Goal: Task Accomplishment & Management: Manage account settings

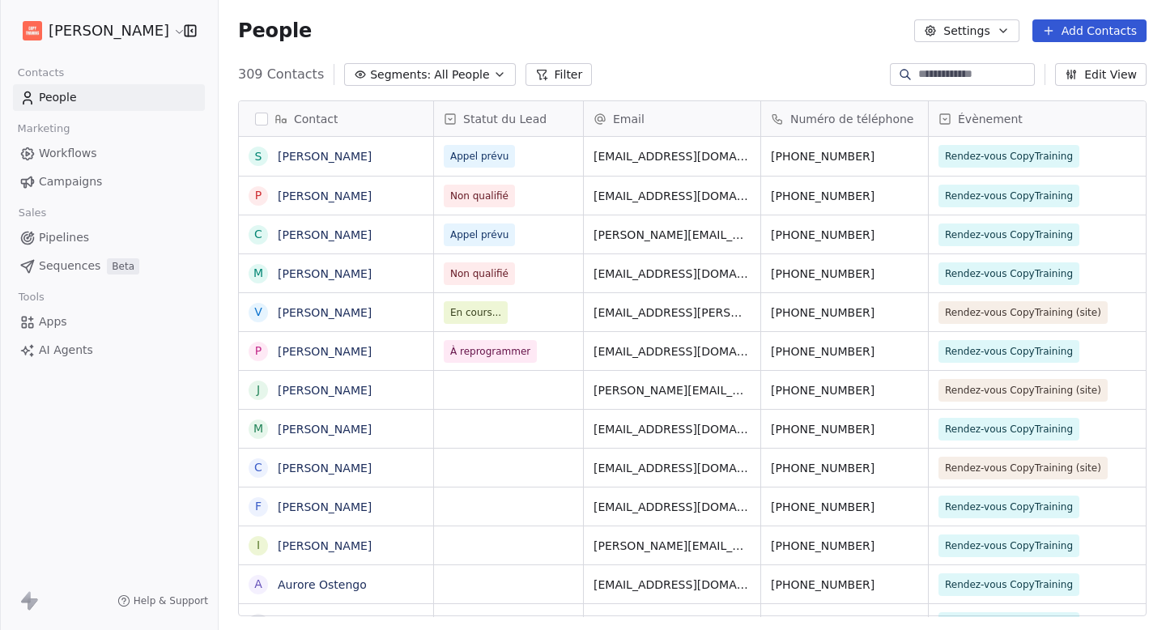
scroll to position [543, 935]
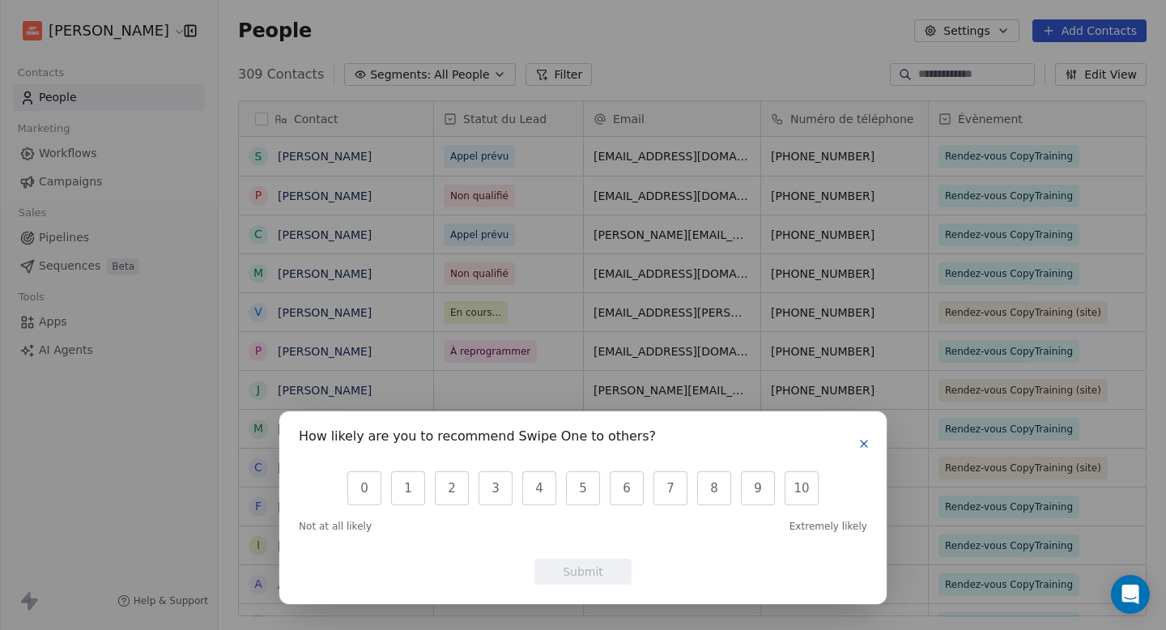
click at [859, 441] on icon "button" at bounding box center [864, 443] width 13 height 13
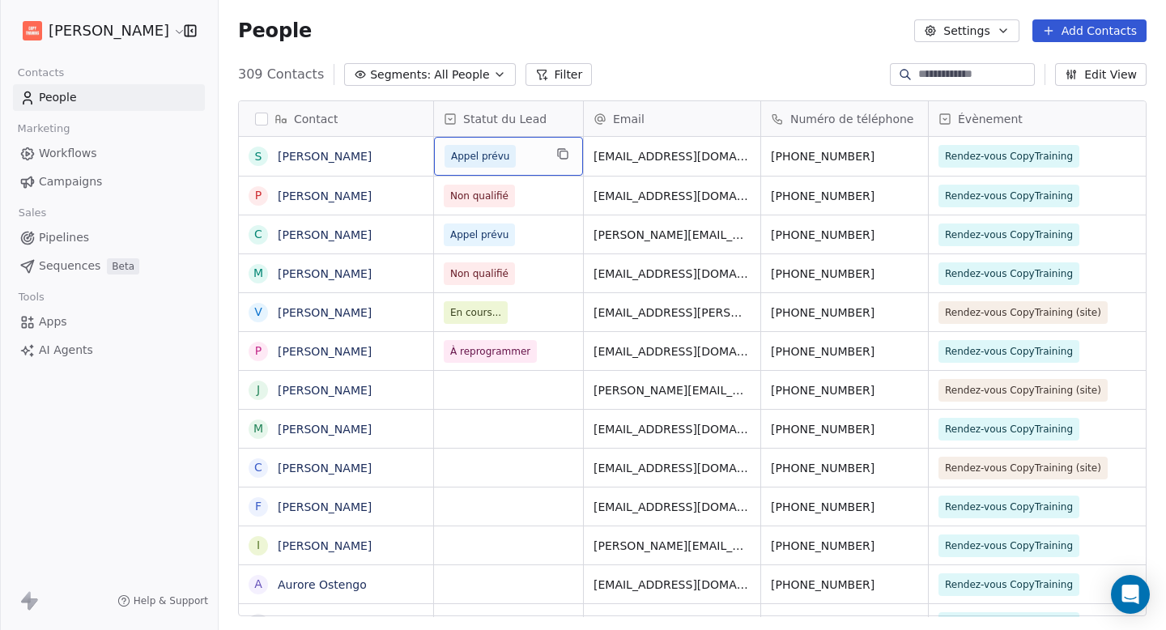
click at [531, 158] on span "Appel prévu" at bounding box center [494, 156] width 99 height 23
click at [533, 156] on span "Appel prévu" at bounding box center [494, 156] width 99 height 23
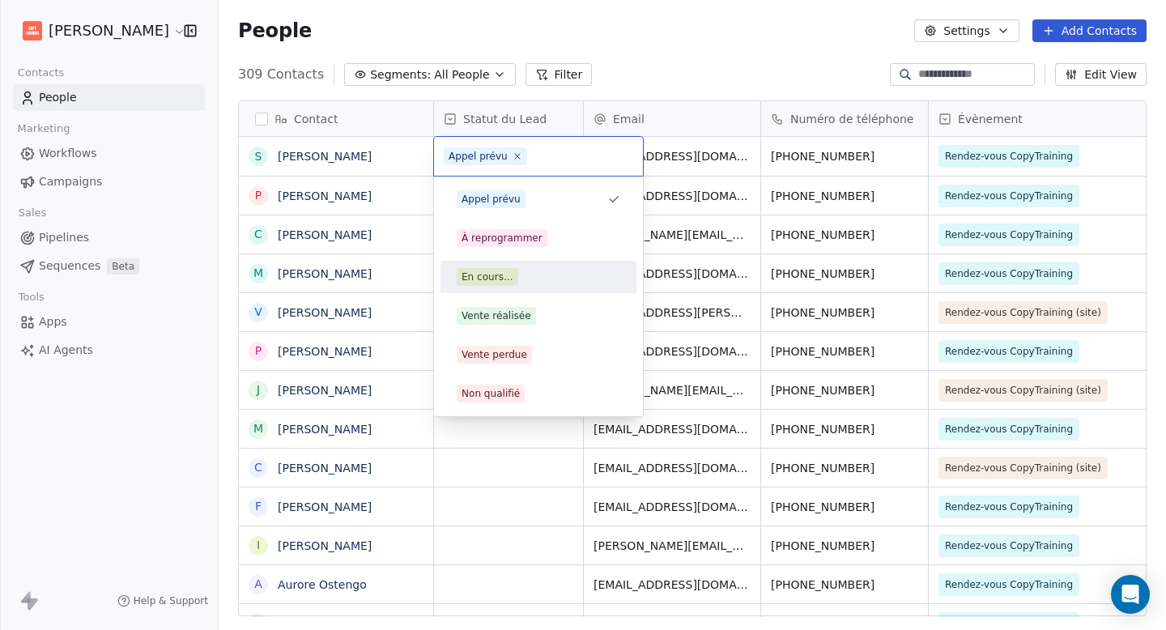
click at [539, 272] on div "En cours..." at bounding box center [539, 277] width 164 height 18
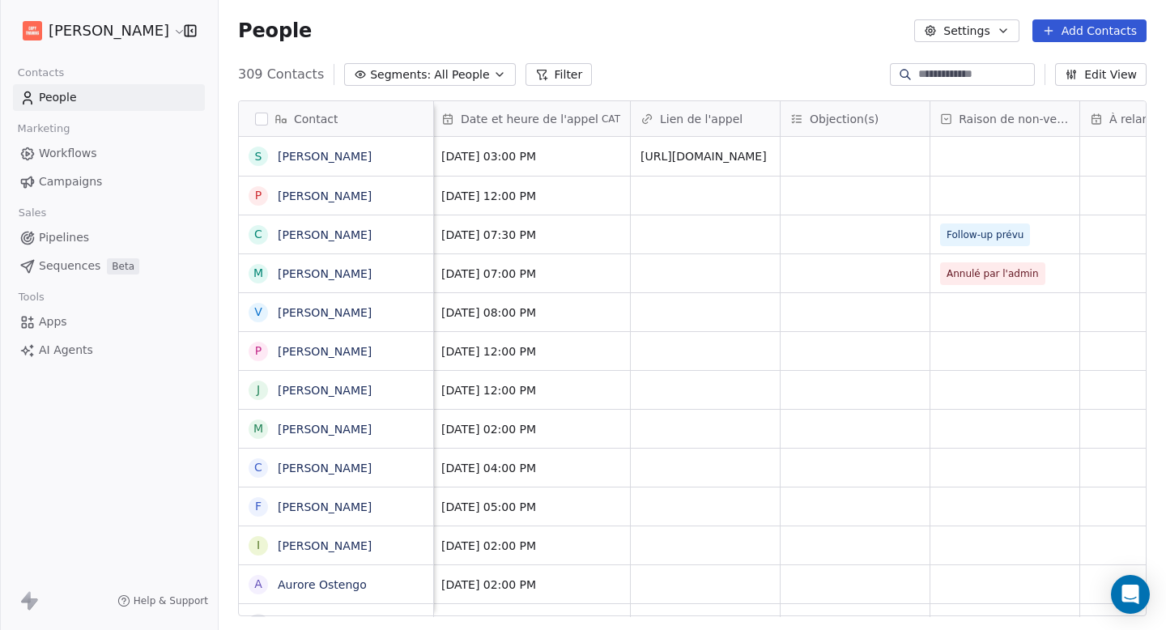
scroll to position [0, 1353]
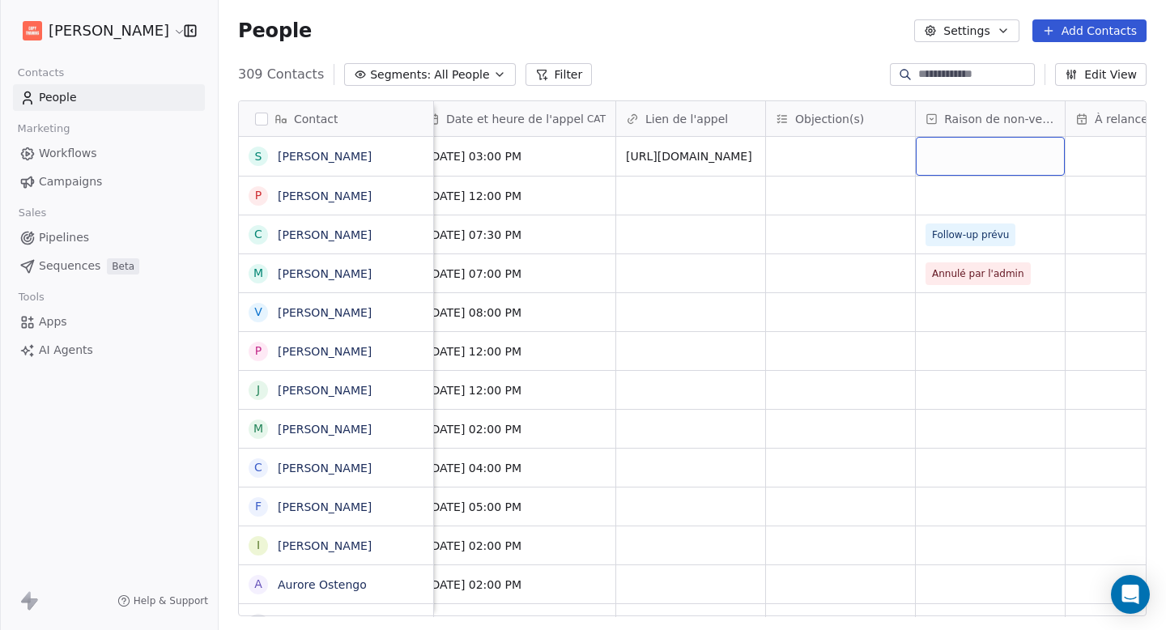
click at [936, 151] on div "grid" at bounding box center [990, 156] width 149 height 39
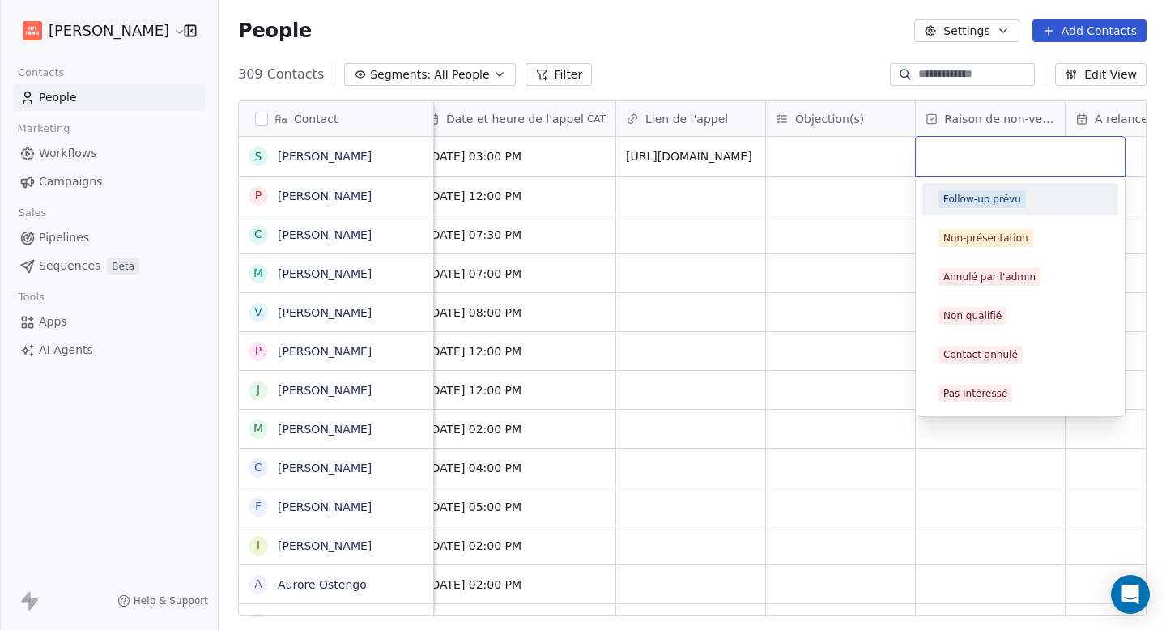
click at [959, 205] on div "Follow-up prévu" at bounding box center [983, 199] width 78 height 15
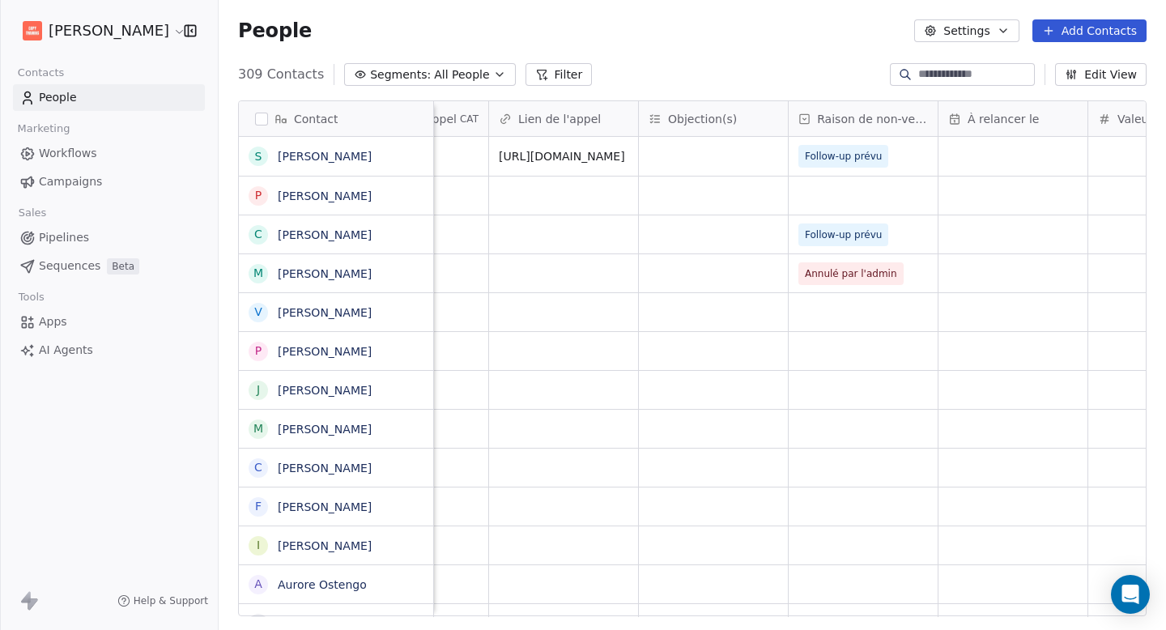
scroll to position [0, 1489]
click at [991, 160] on div "grid" at bounding box center [1005, 156] width 149 height 39
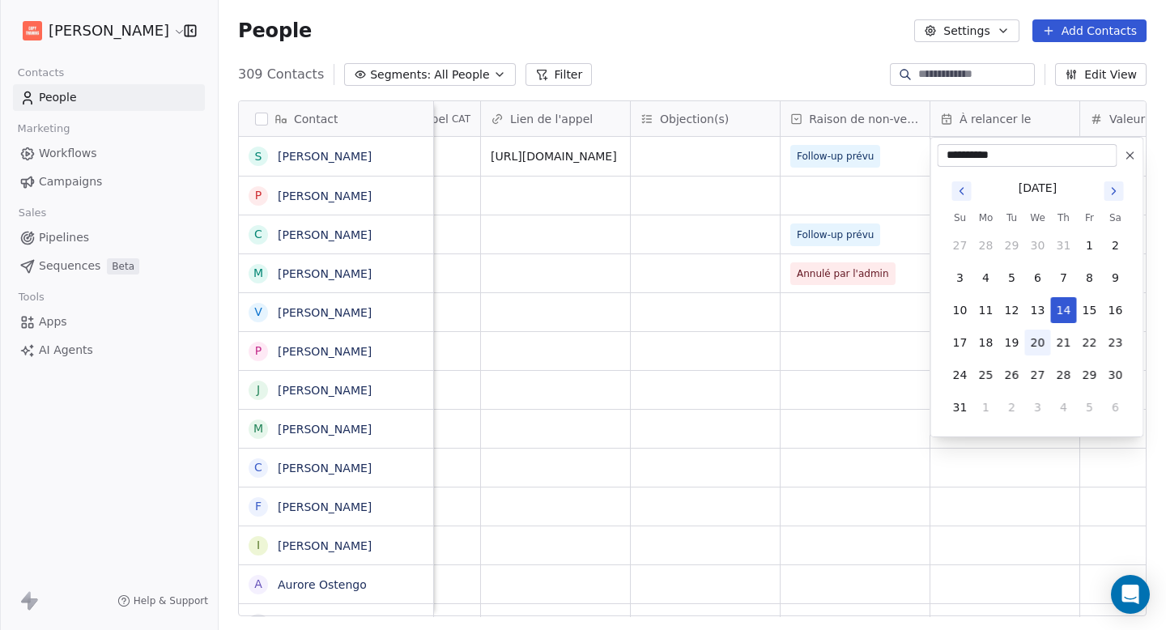
click at [1042, 342] on button "20" at bounding box center [1038, 343] width 26 height 26
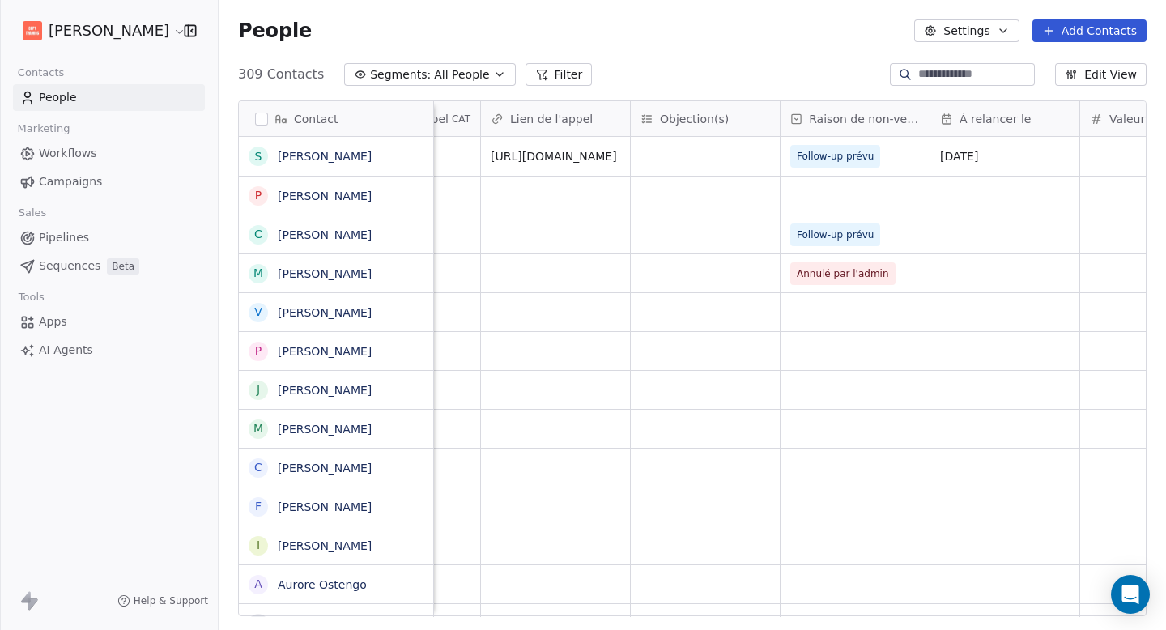
click at [950, 617] on div "Contact S [PERSON_NAME] P [PERSON_NAME] C [PERSON_NAME] M [PERSON_NAME]-[PERSON…" at bounding box center [693, 364] width 948 height 555
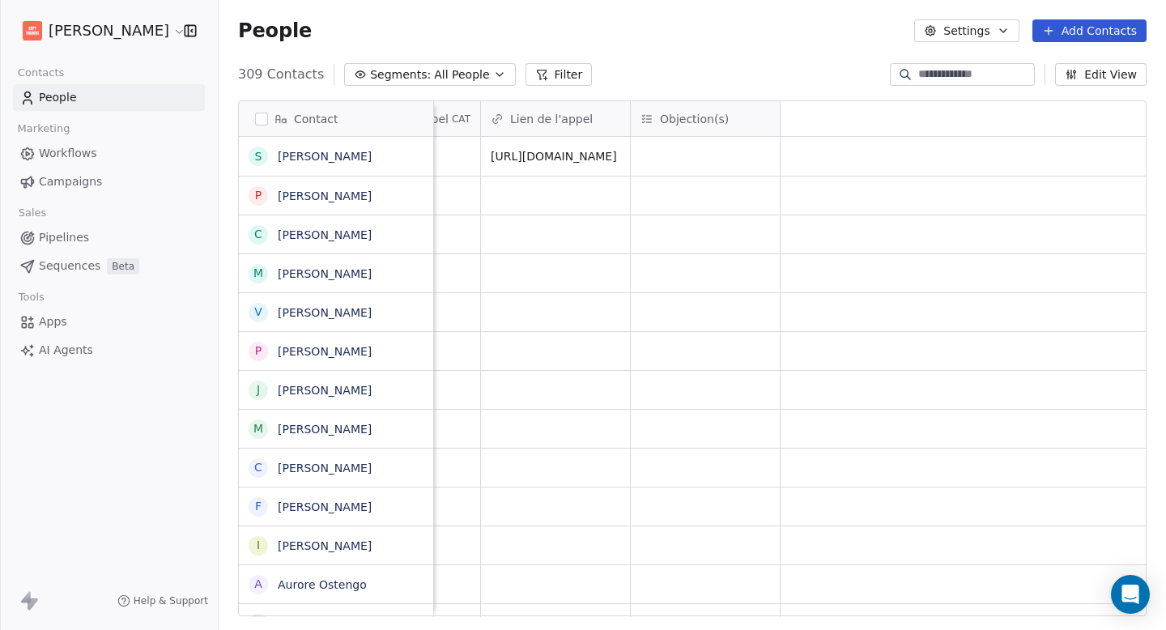
scroll to position [0, 0]
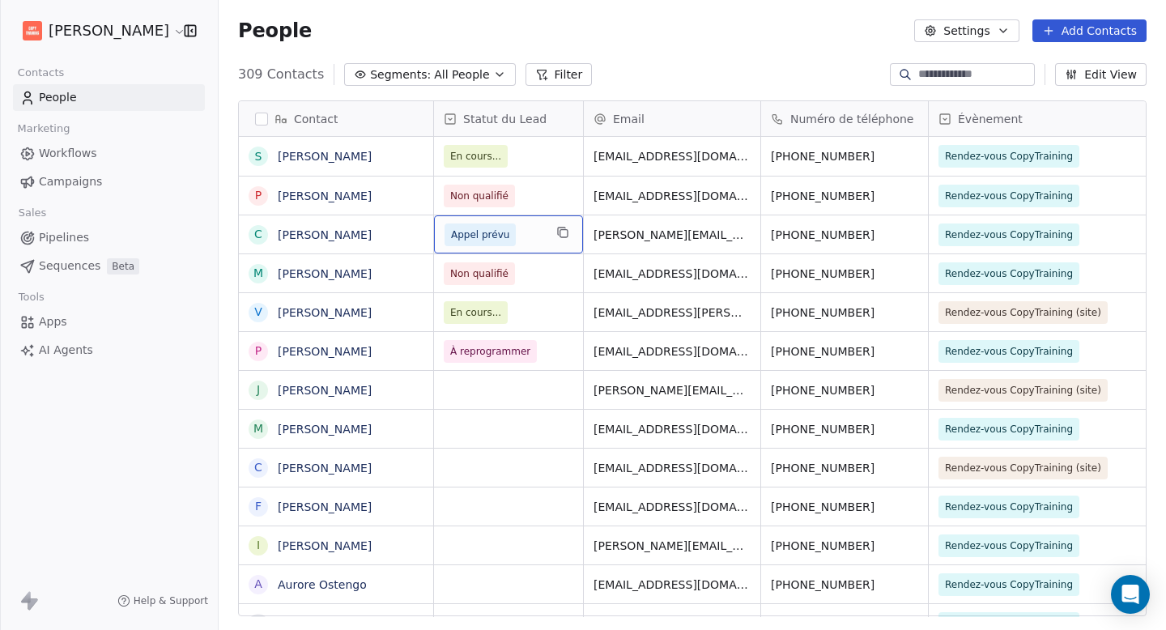
click at [504, 247] on div "Appel prévu" at bounding box center [508, 234] width 149 height 38
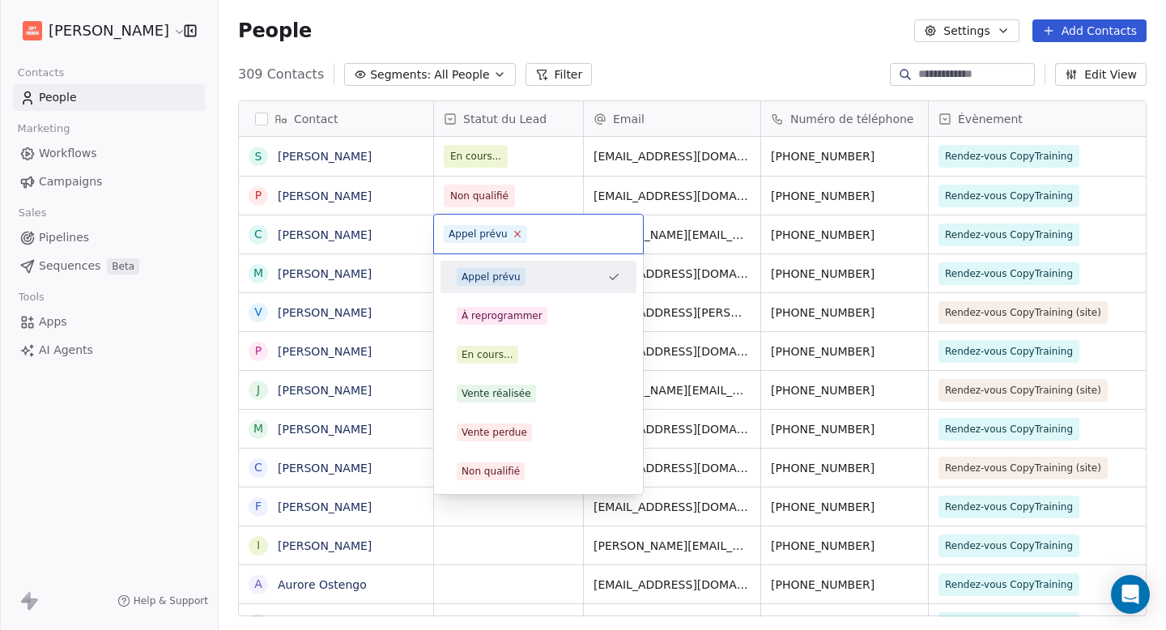
click at [518, 235] on icon at bounding box center [517, 233] width 11 height 11
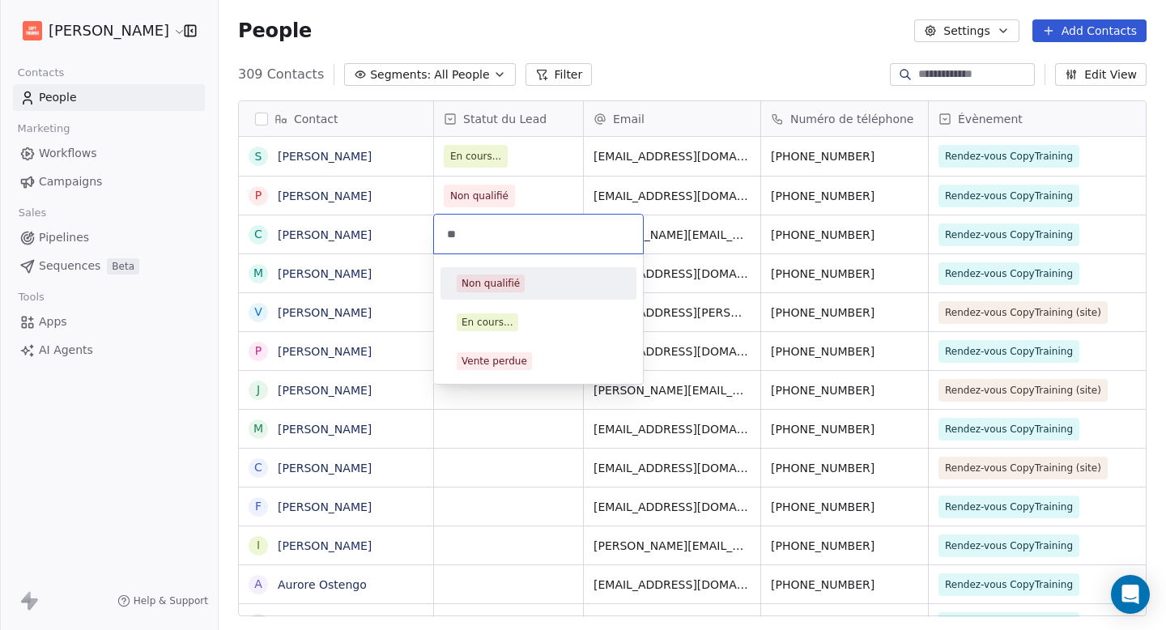
type input "*"
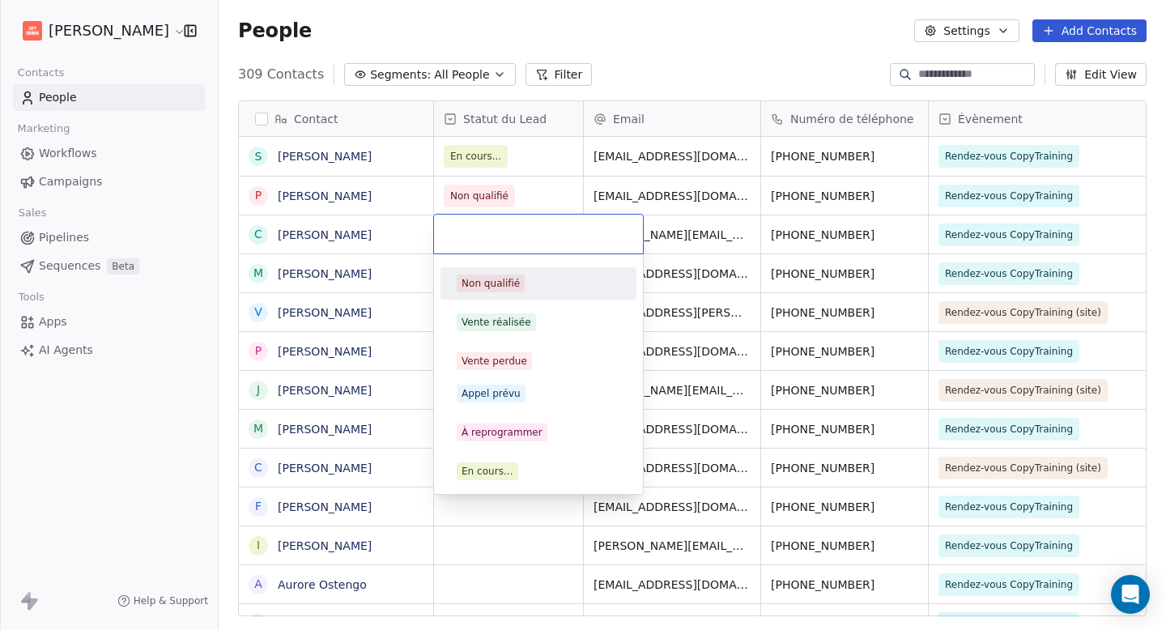
click at [185, 211] on html "[PERSON_NAME] Contacts People Marketing Workflows Campaigns Sales Pipelines Seq…" at bounding box center [583, 315] width 1166 height 630
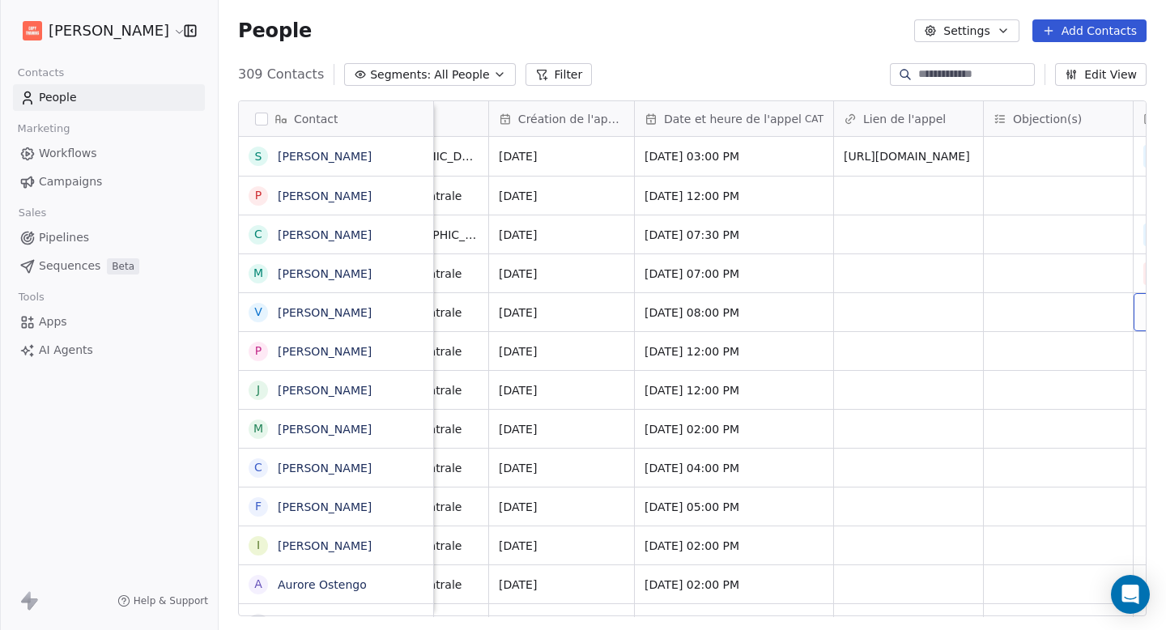
scroll to position [0, 1285]
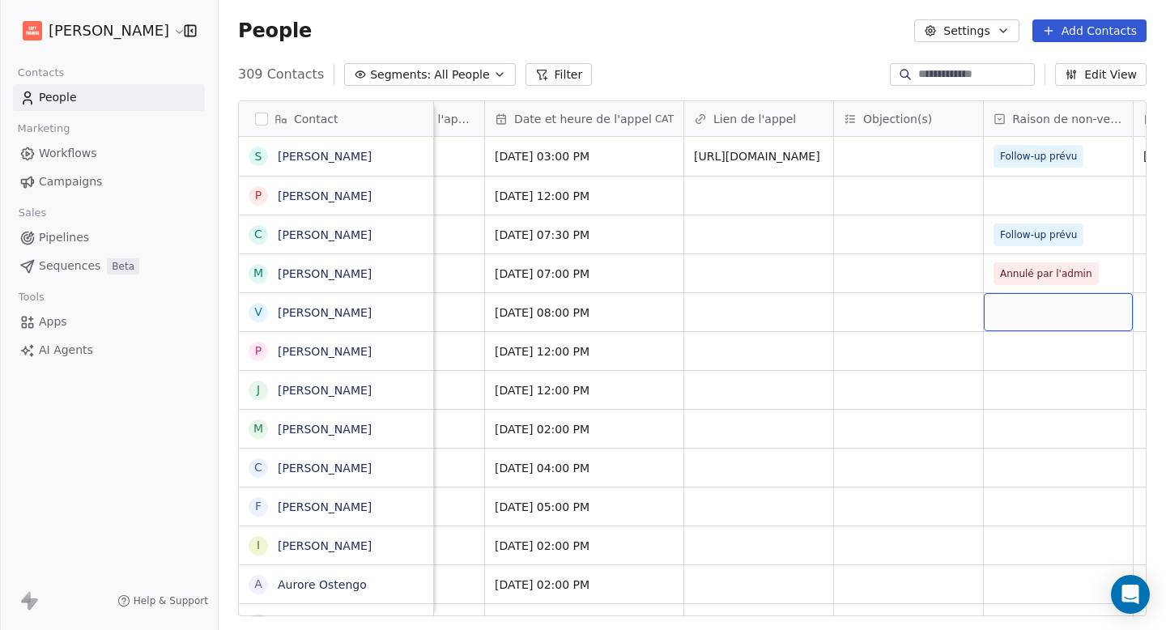
click at [1060, 317] on div "grid" at bounding box center [1058, 312] width 149 height 38
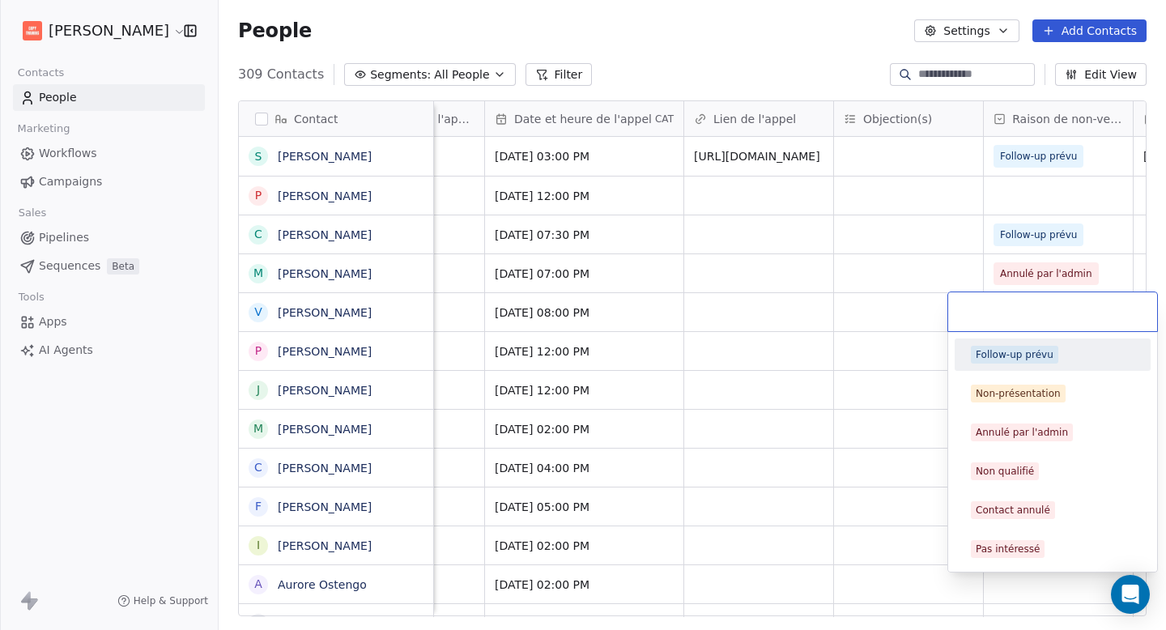
click at [1061, 232] on html "[PERSON_NAME] Contacts People Marketing Workflows Campaigns Sales Pipelines Seq…" at bounding box center [583, 315] width 1166 height 630
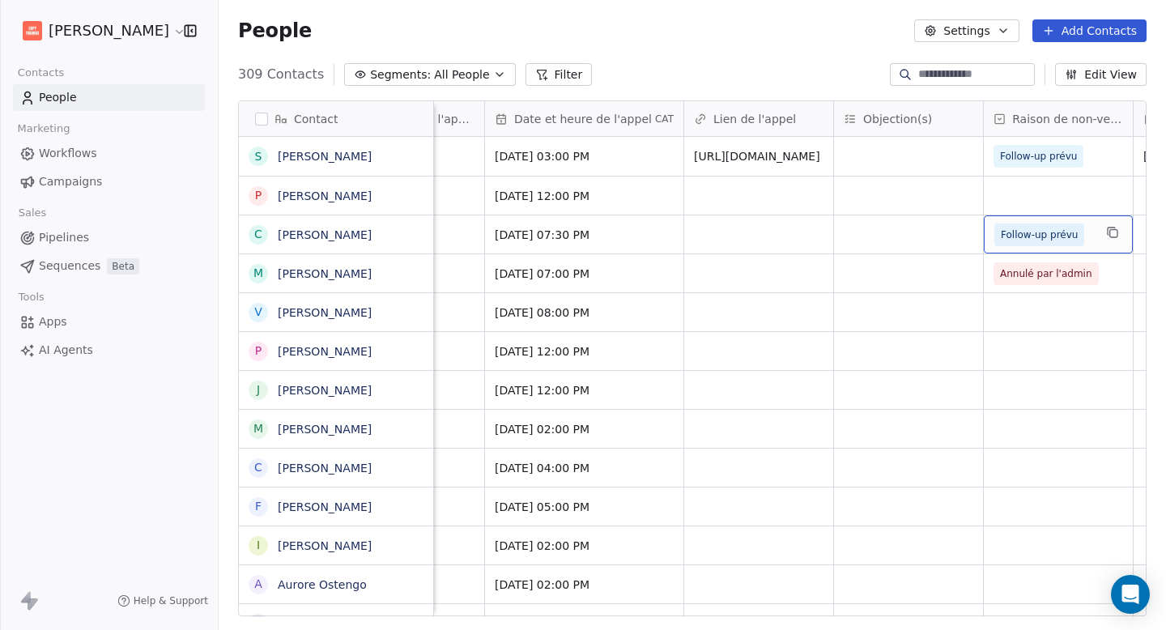
click at [1091, 233] on span "Follow-up prévu" at bounding box center [1044, 235] width 99 height 23
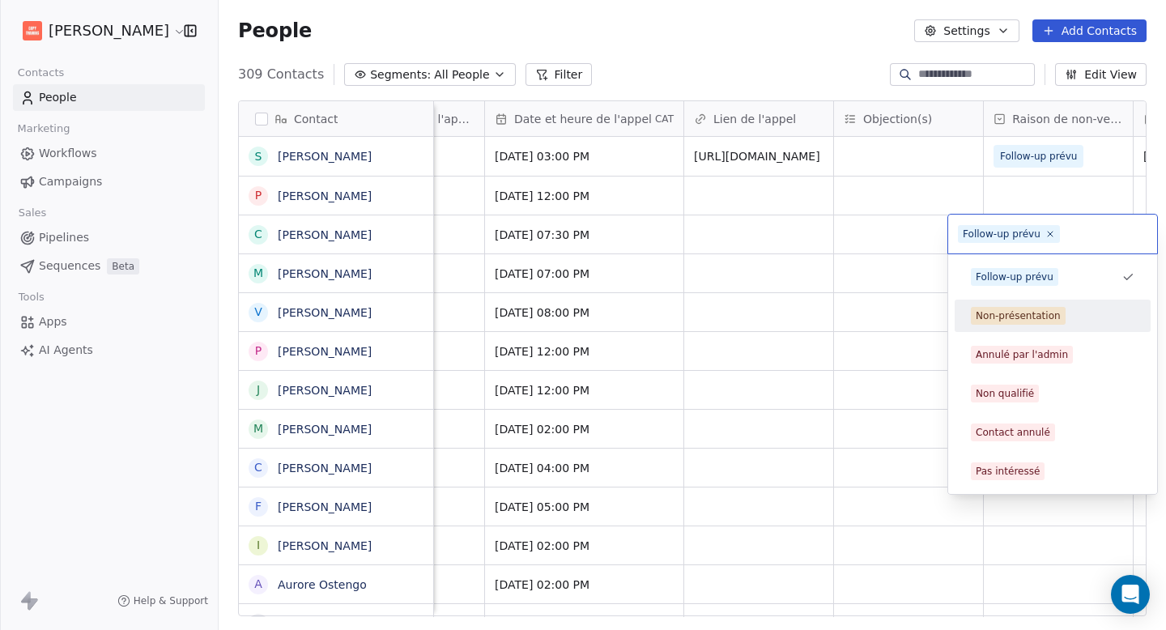
click at [1029, 326] on div "Non-présentation" at bounding box center [1052, 316] width 183 height 26
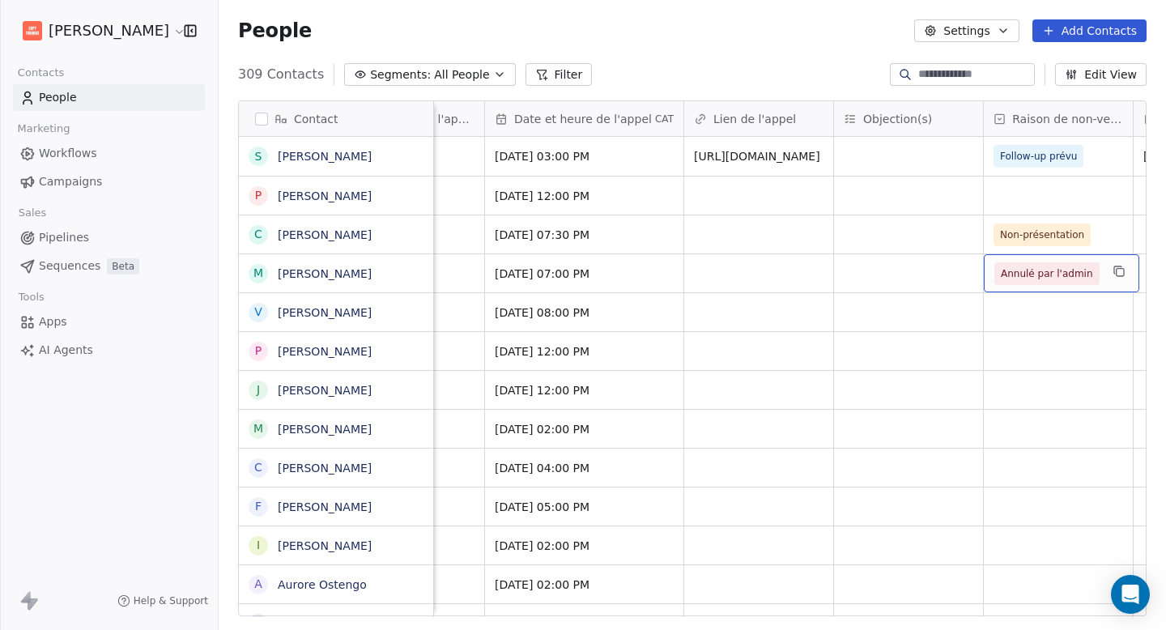
click at [1095, 278] on div "Annulé par l'admin" at bounding box center [1062, 273] width 156 height 38
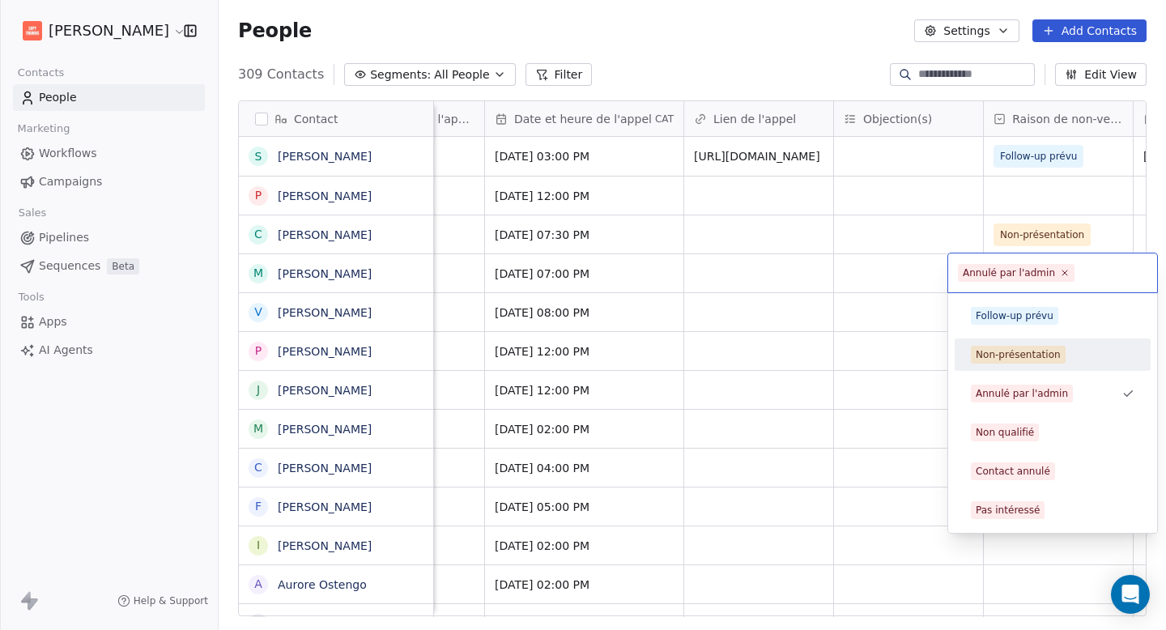
click at [1033, 347] on div "Non-présentation" at bounding box center [1018, 354] width 85 height 15
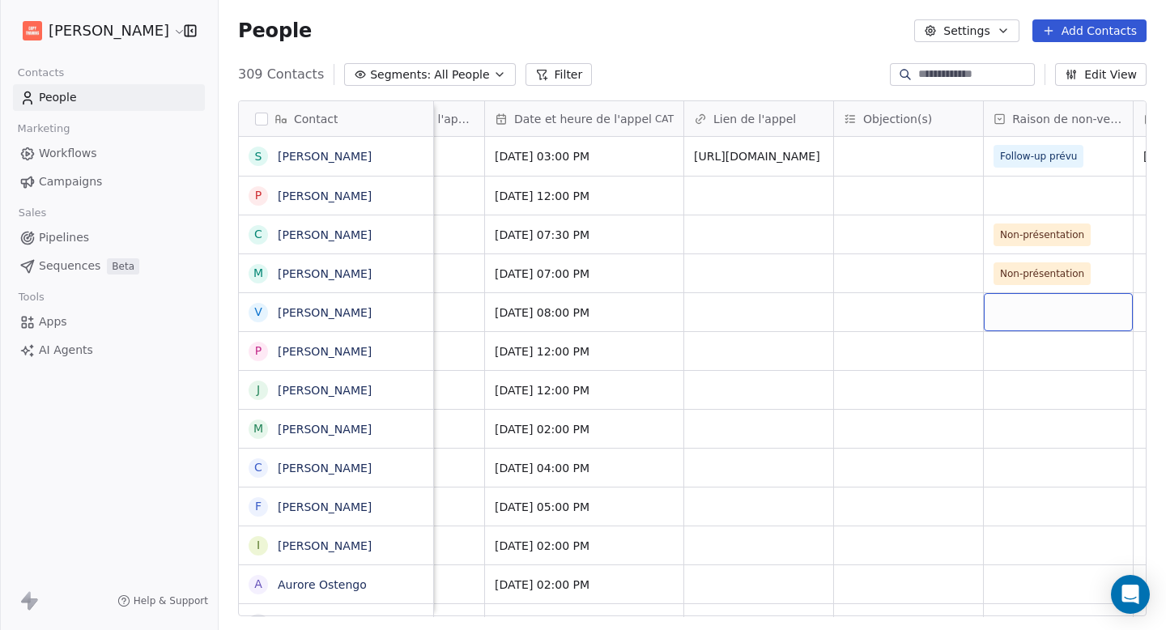
click at [1050, 319] on div "grid" at bounding box center [1058, 312] width 149 height 38
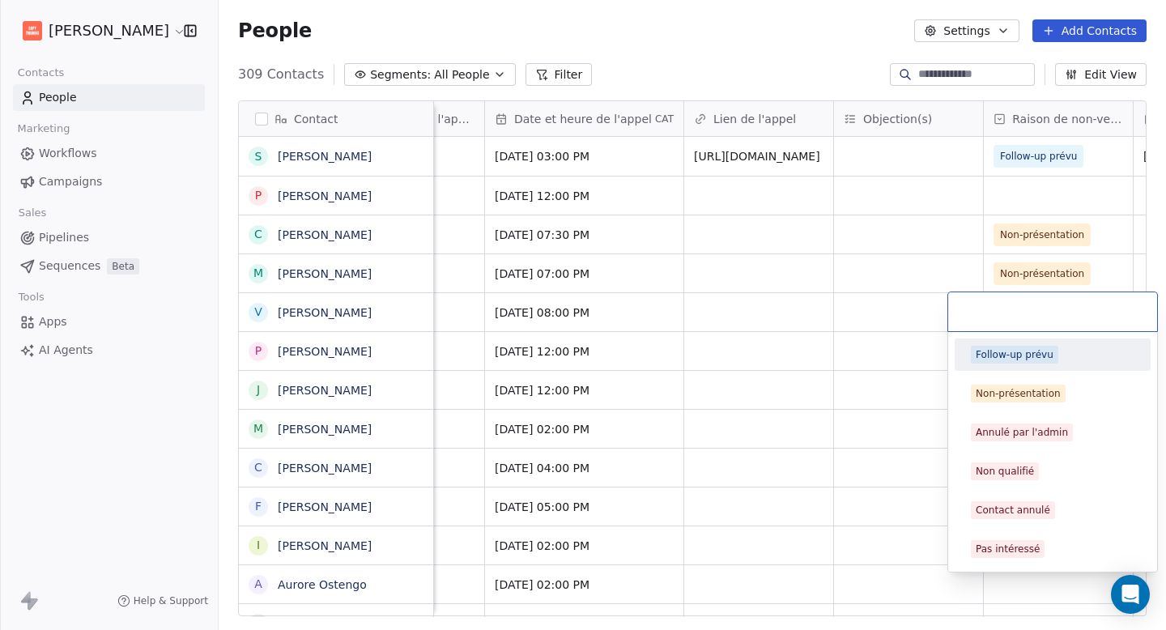
click at [1059, 356] on div "Follow-up prévu" at bounding box center [1053, 355] width 164 height 18
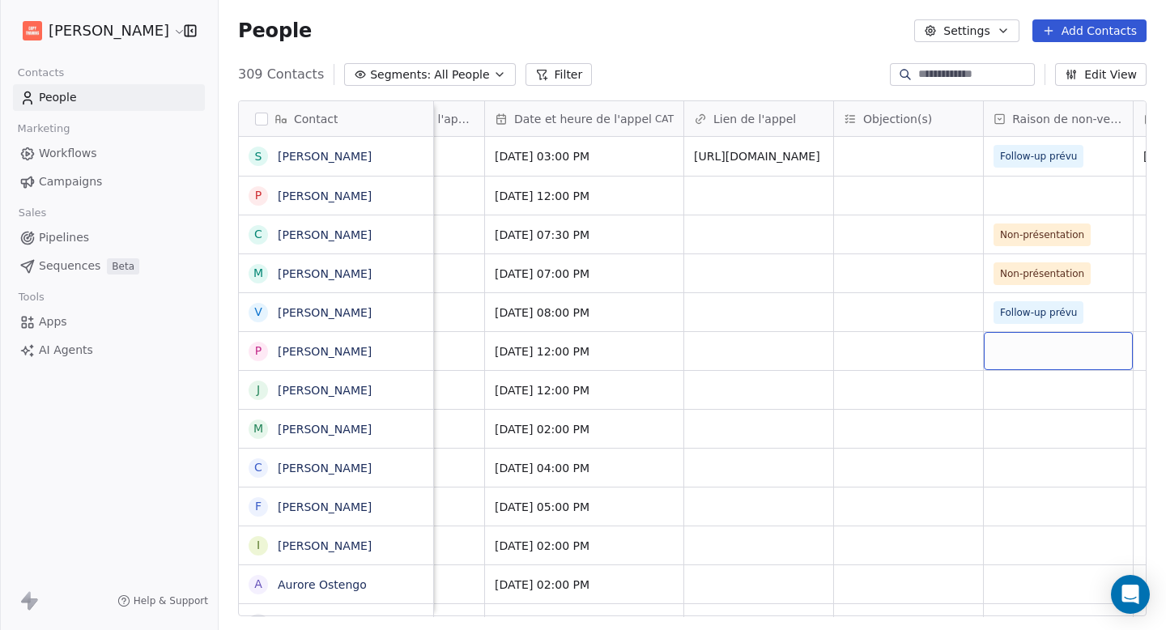
click at [1059, 356] on div "grid" at bounding box center [1058, 351] width 149 height 38
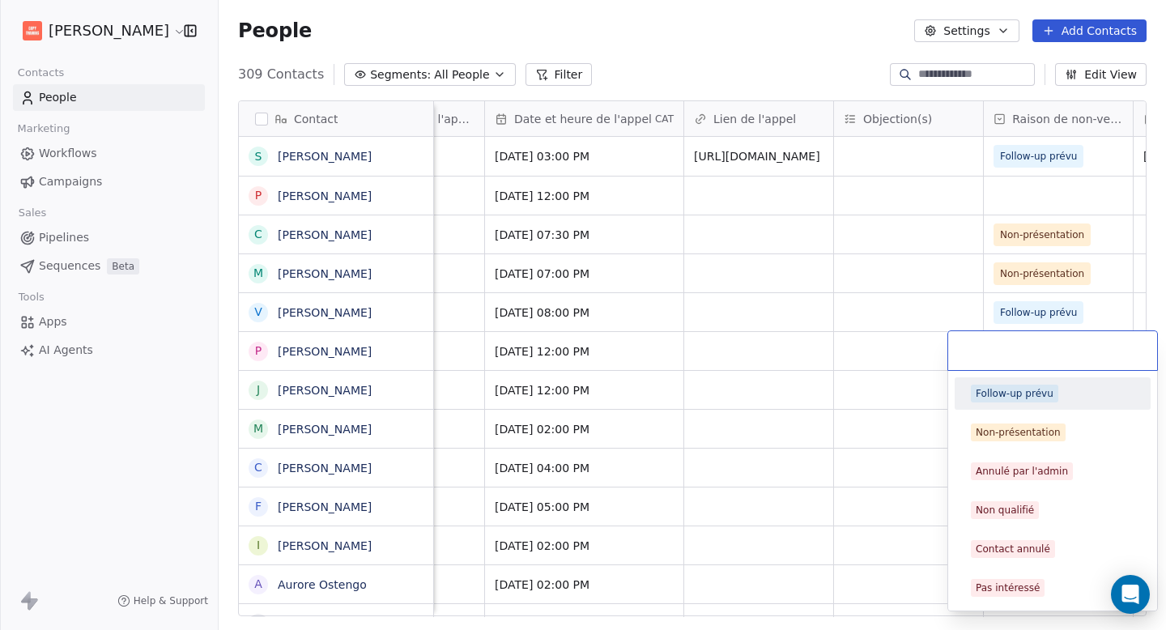
click at [1013, 394] on div "Follow-up prévu" at bounding box center [1015, 393] width 78 height 15
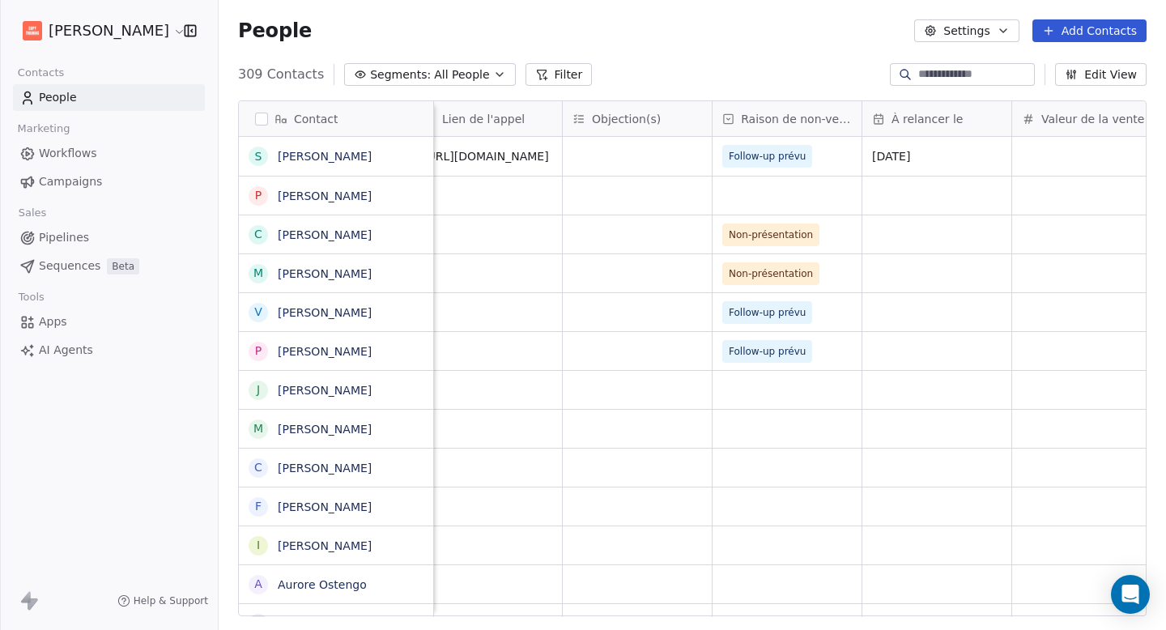
scroll to position [0, 1565]
click at [927, 309] on div "grid" at bounding box center [928, 312] width 149 height 38
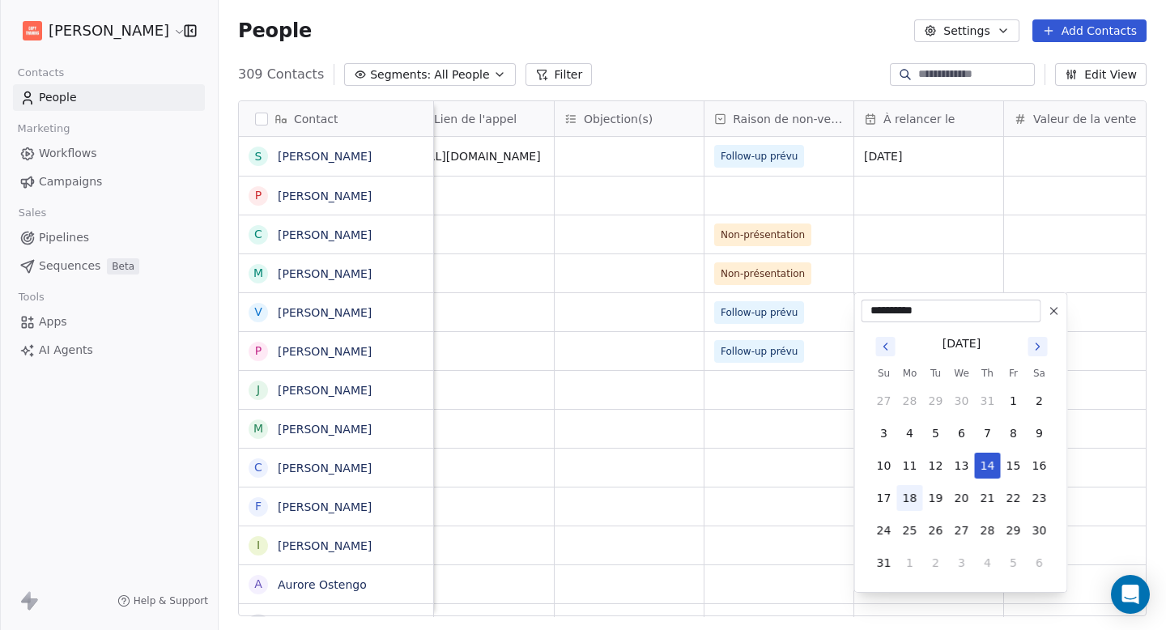
click at [904, 503] on button "18" at bounding box center [910, 498] width 26 height 26
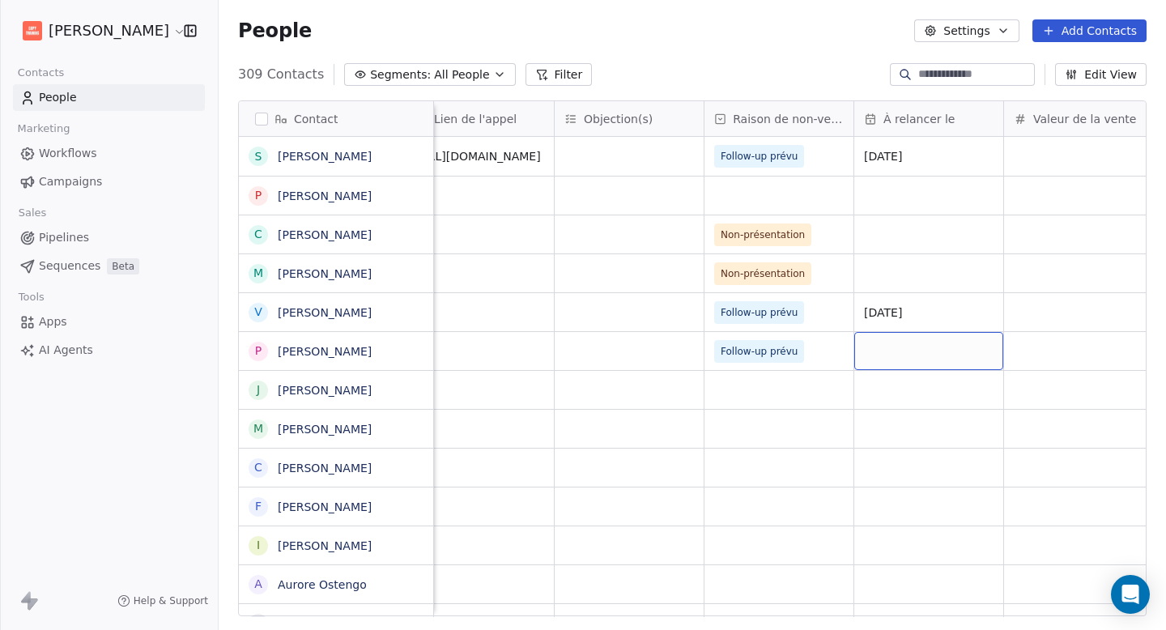
click at [901, 345] on div "grid" at bounding box center [928, 351] width 149 height 38
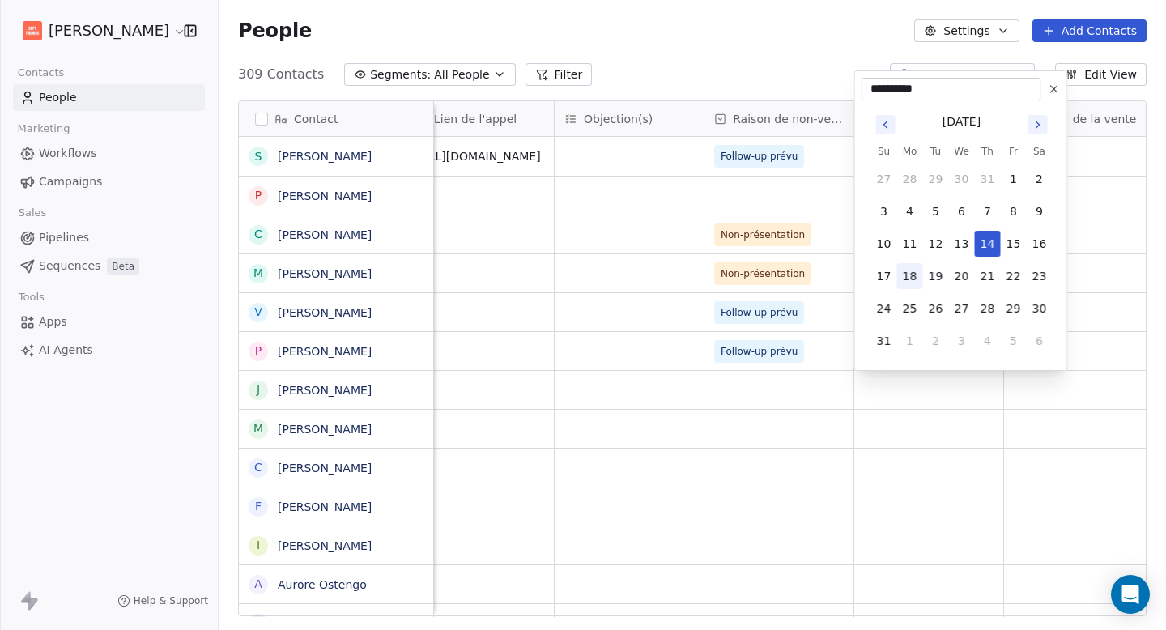
click at [914, 276] on button "18" at bounding box center [910, 276] width 26 height 26
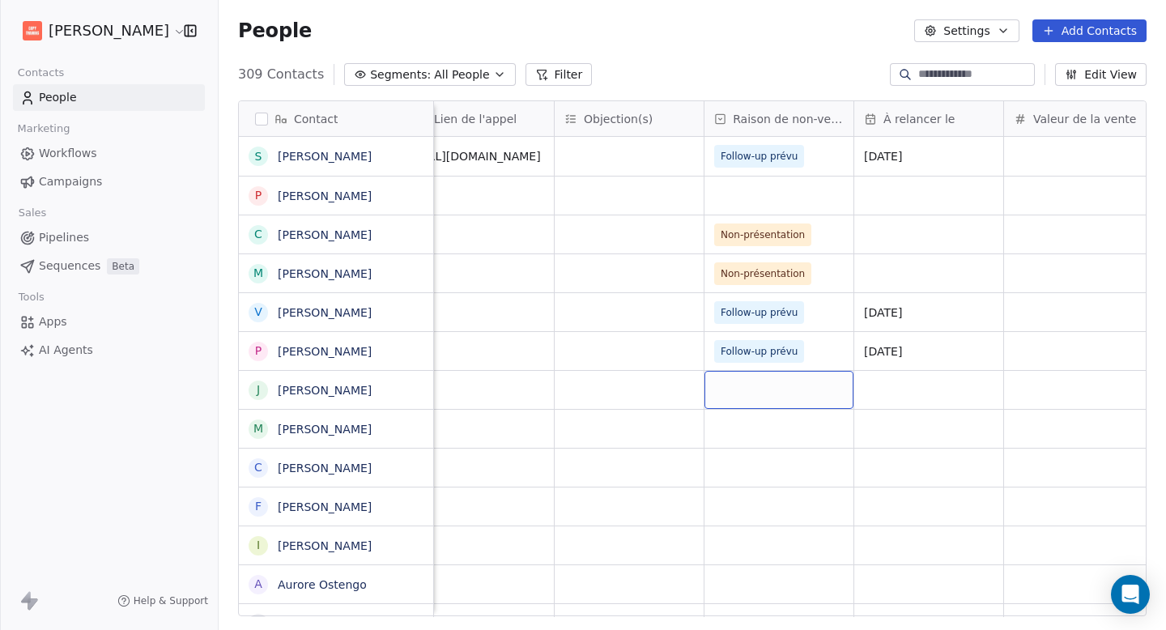
click at [831, 394] on div "grid" at bounding box center [779, 390] width 149 height 38
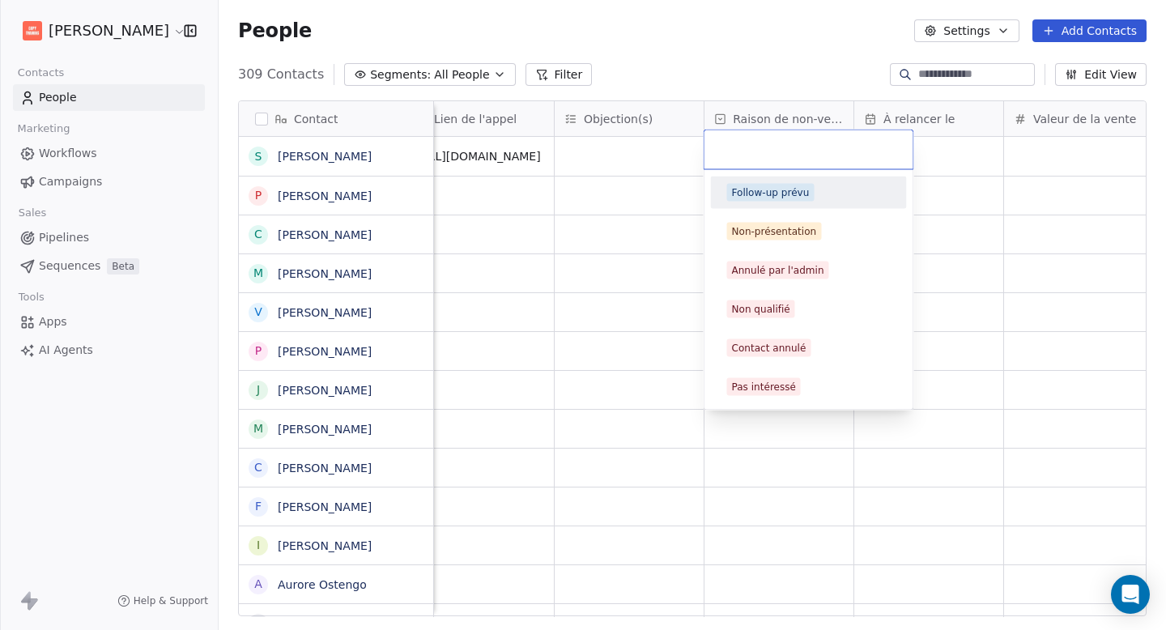
click at [783, 185] on div "Follow-up prévu" at bounding box center [771, 192] width 78 height 15
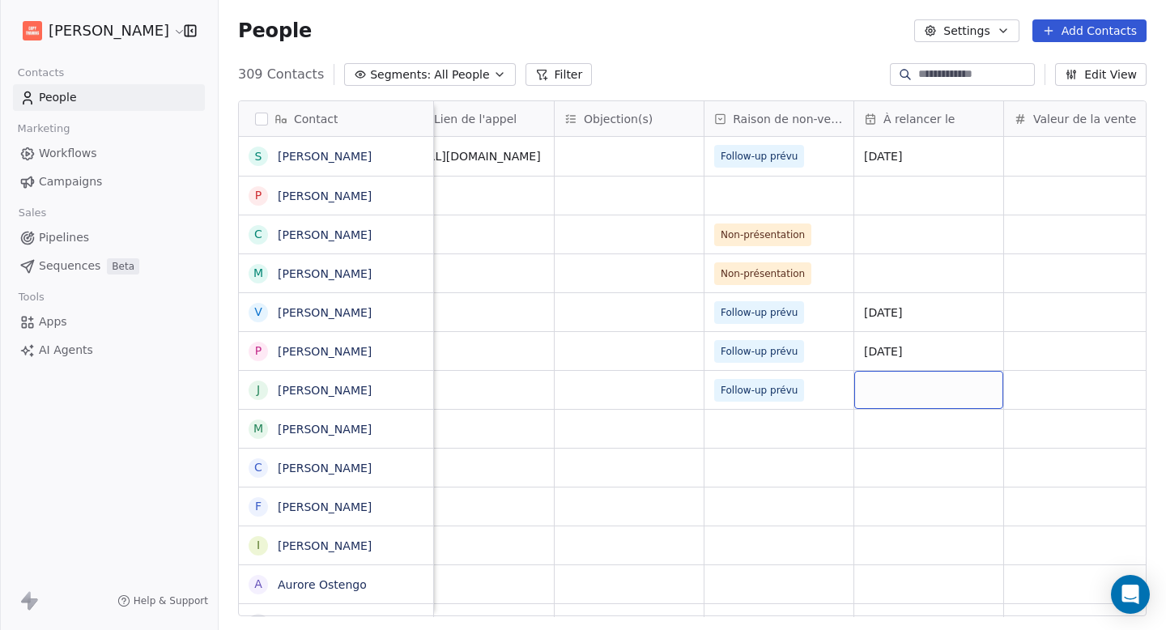
click at [905, 398] on div "grid" at bounding box center [928, 390] width 149 height 38
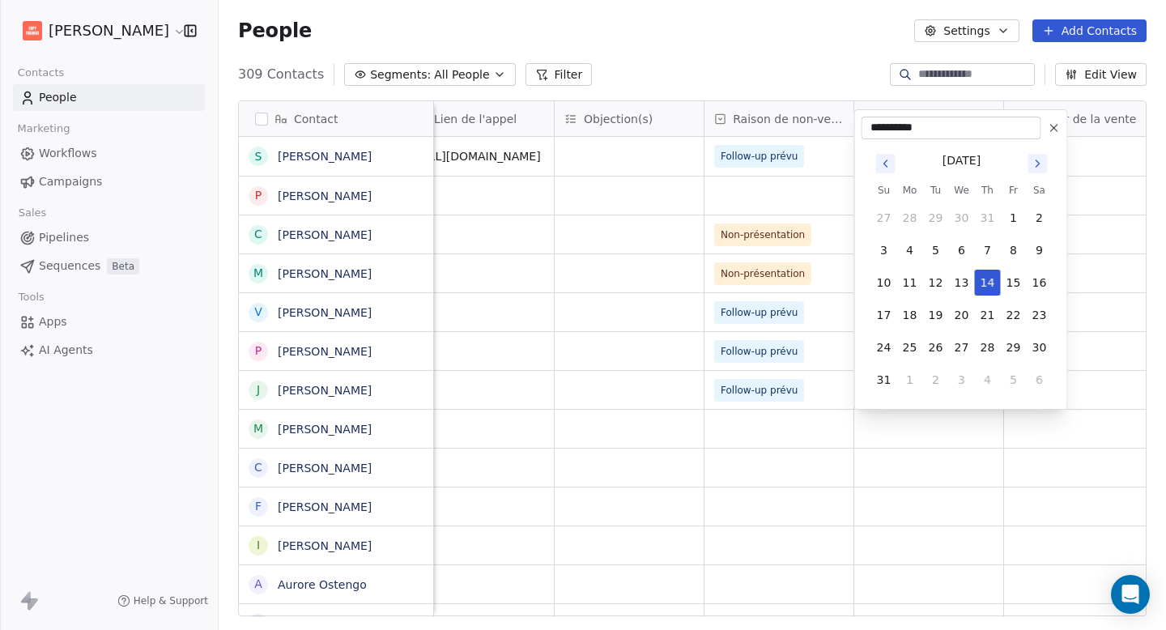
click at [1039, 160] on icon "Go to next month" at bounding box center [1038, 163] width 13 height 13
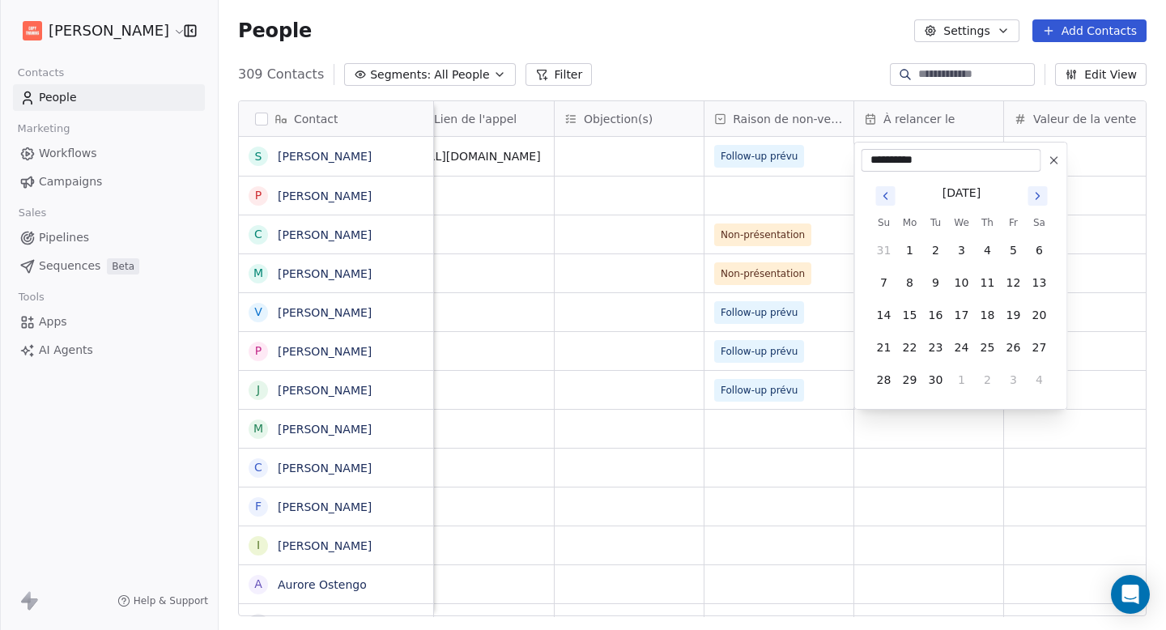
click at [1039, 160] on div "**********" at bounding box center [952, 160] width 180 height 23
click at [1039, 160] on div "**********" at bounding box center [961, 276] width 214 height 268
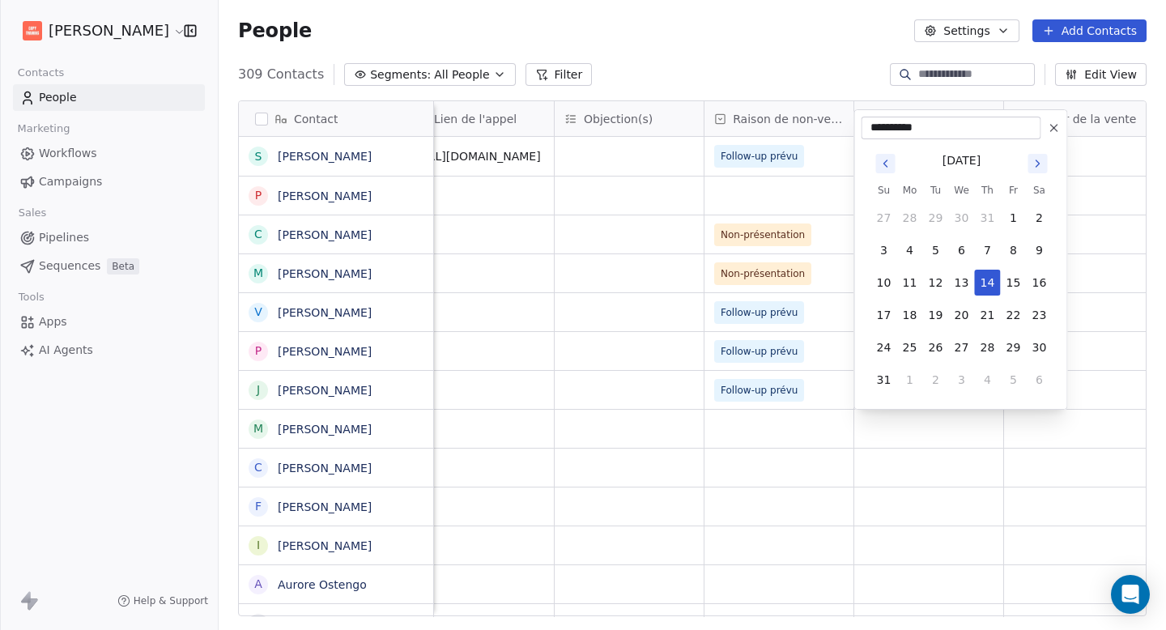
click at [1035, 162] on icon "Go to next month" at bounding box center [1038, 163] width 13 height 13
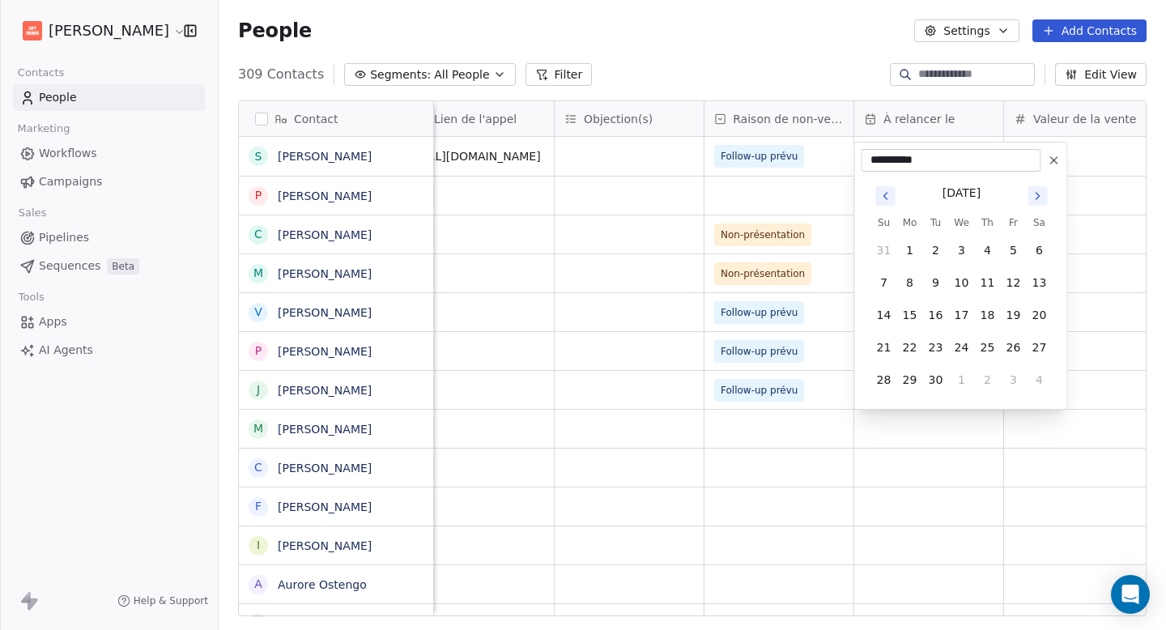
click at [1039, 201] on icon "Go to next month" at bounding box center [1038, 196] width 13 height 13
click at [908, 285] on button "6" at bounding box center [910, 283] width 26 height 26
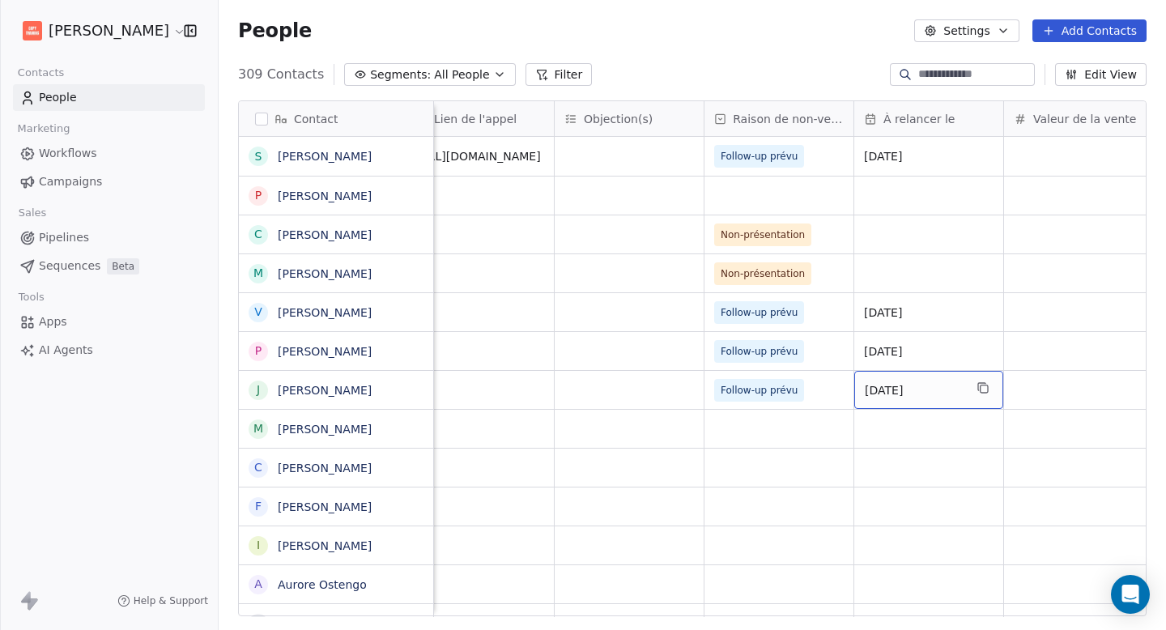
click at [923, 390] on span "[DATE]" at bounding box center [914, 390] width 99 height 16
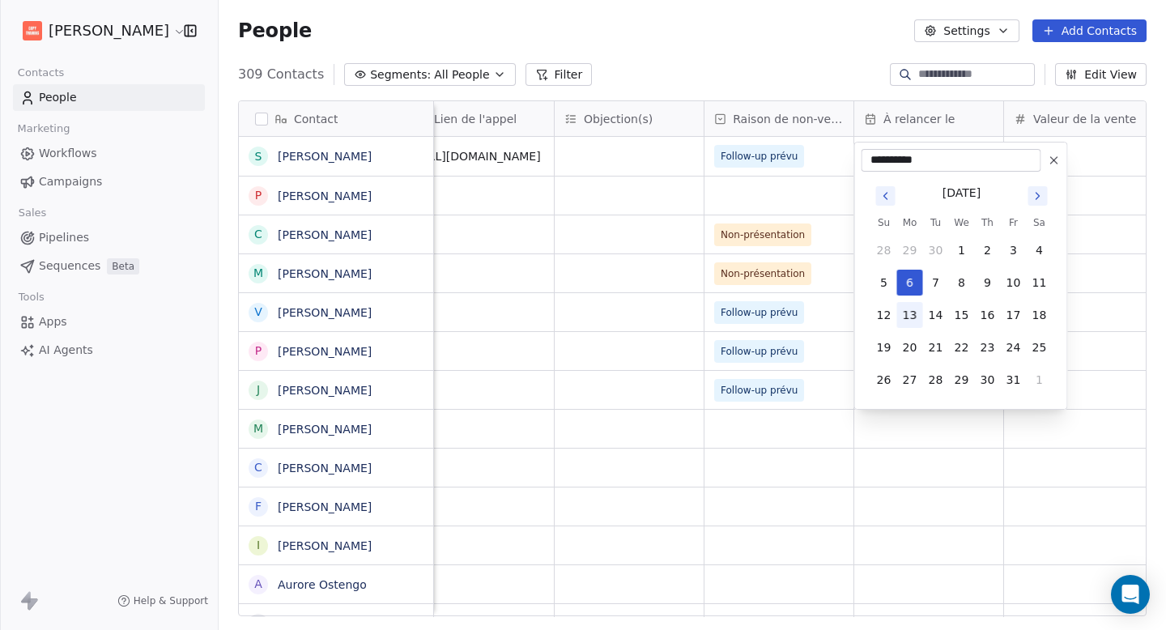
click at [914, 322] on button "13" at bounding box center [910, 315] width 26 height 26
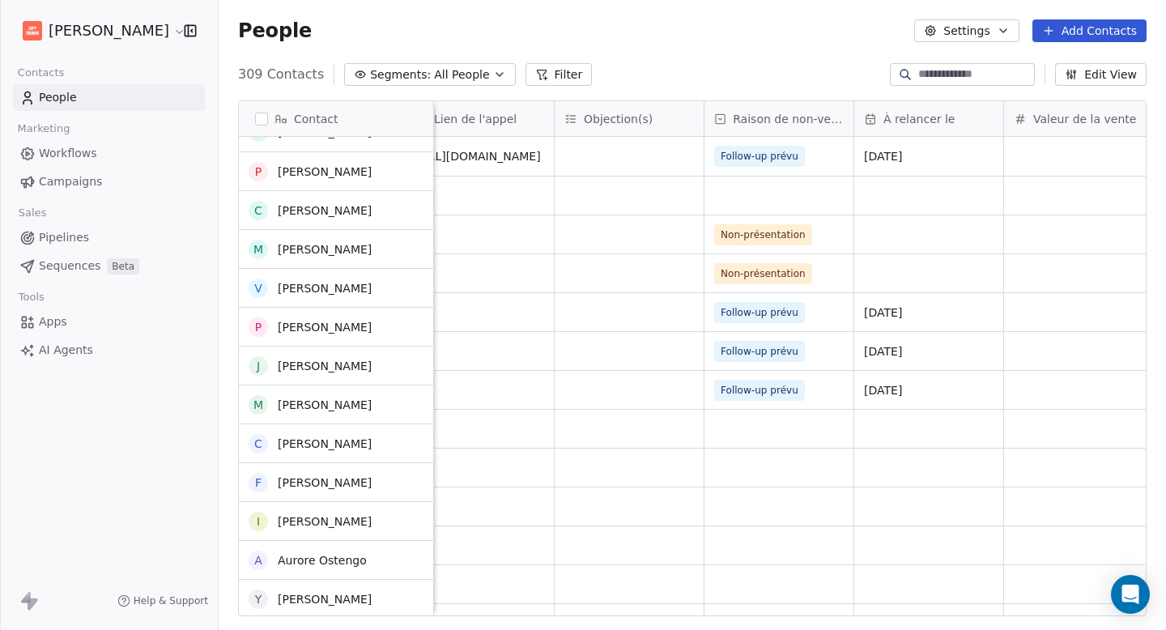
scroll to position [40, 0]
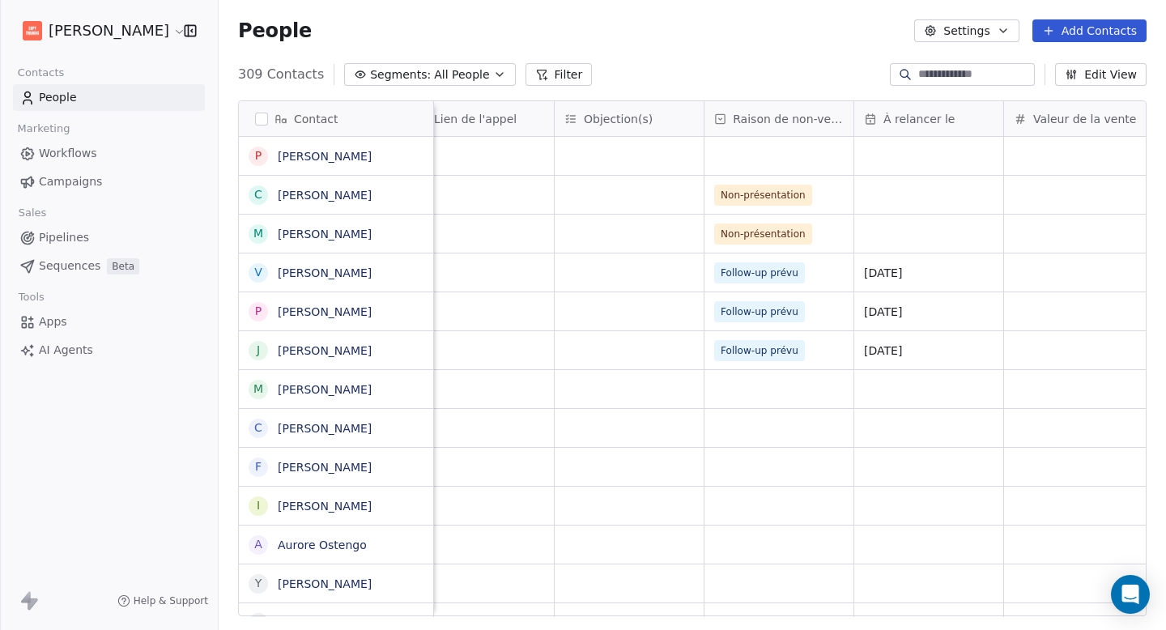
click at [733, 392] on div "grid" at bounding box center [779, 389] width 149 height 38
click at [739, 391] on div "grid" at bounding box center [779, 389] width 149 height 38
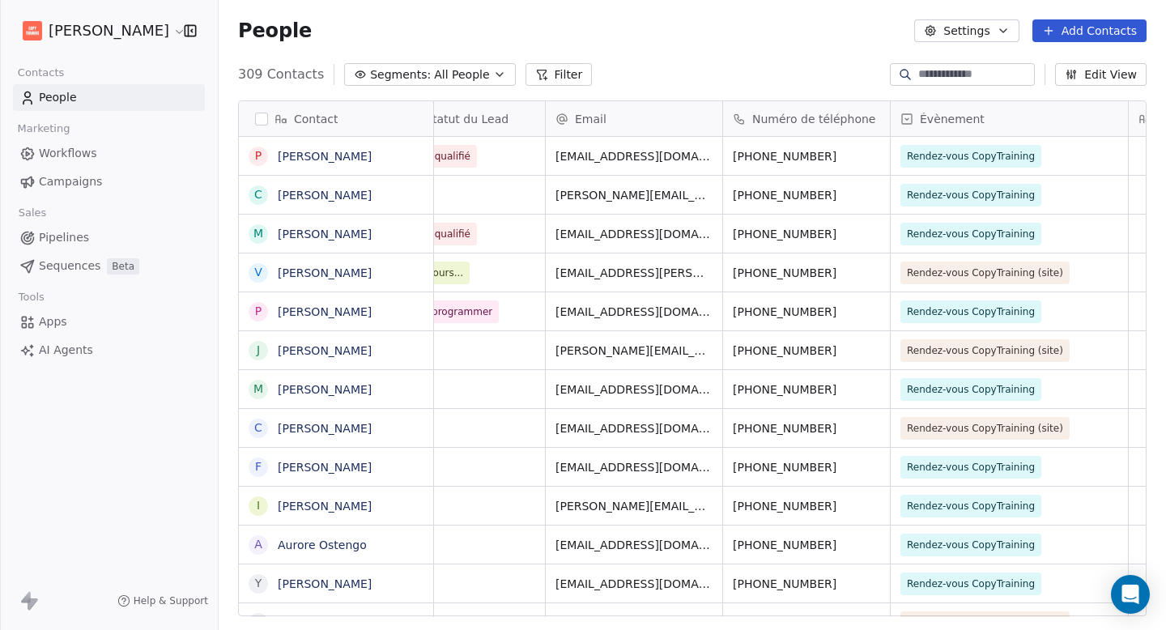
scroll to position [0, 0]
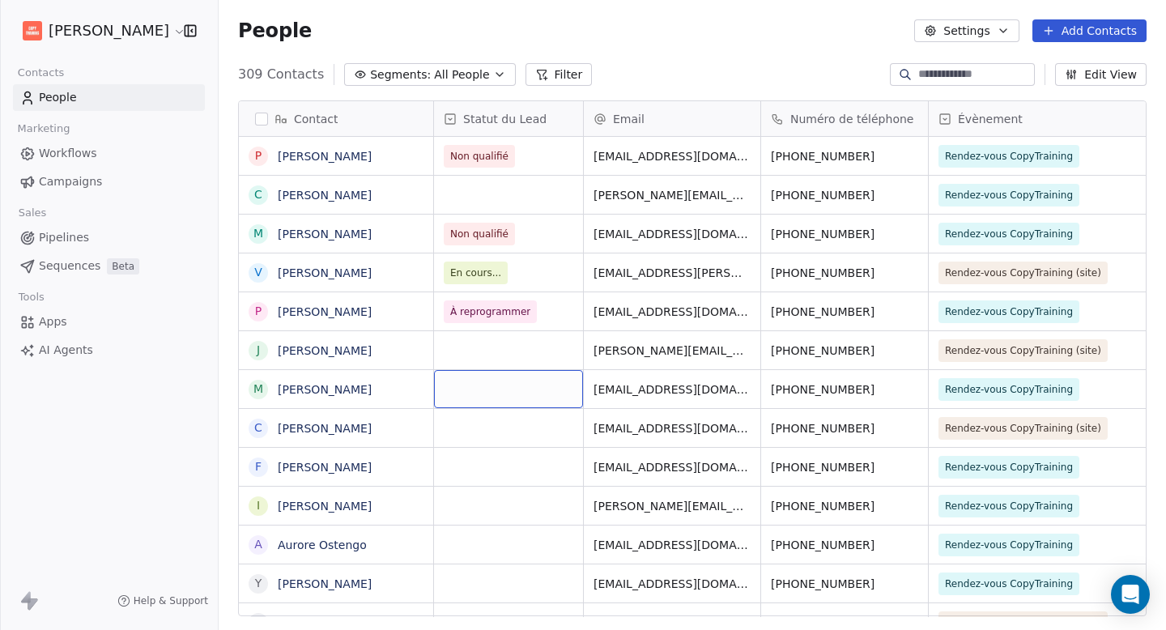
click at [469, 396] on div "grid" at bounding box center [508, 389] width 149 height 38
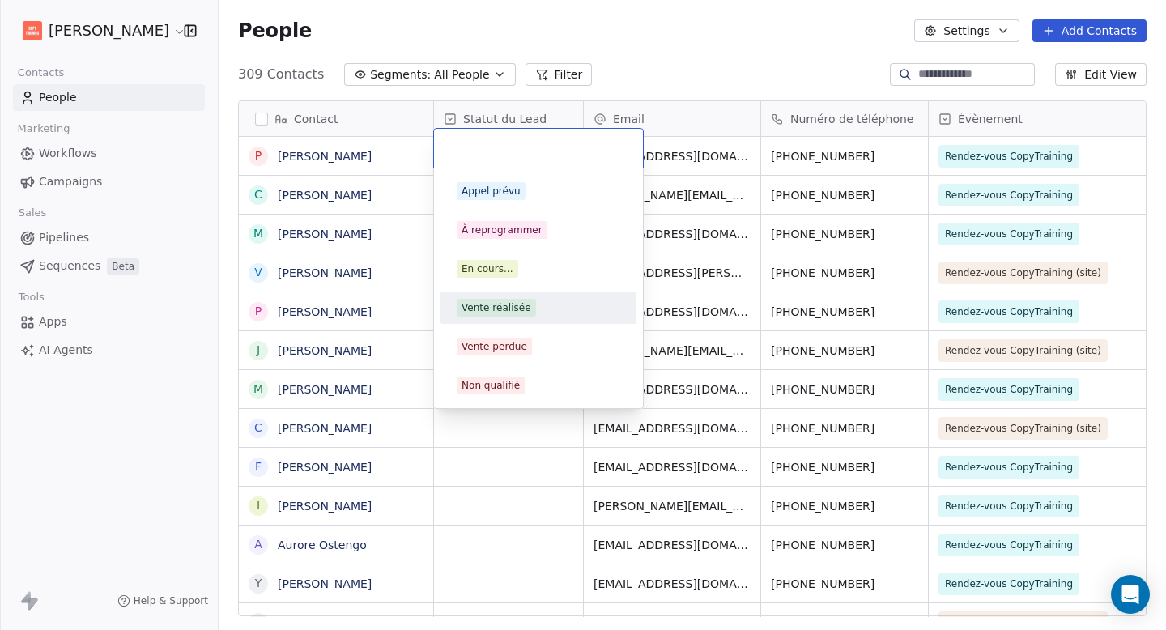
click at [510, 322] on div "Vente réalisée" at bounding box center [539, 308] width 196 height 32
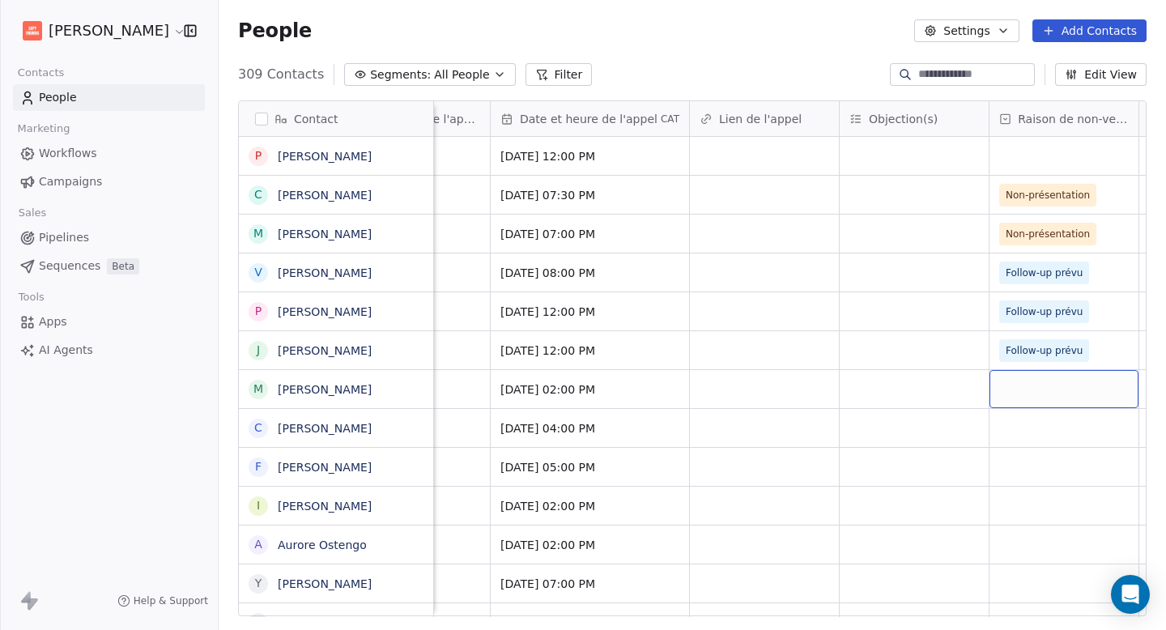
scroll to position [0, 1285]
click at [1010, 390] on div "grid" at bounding box center [1058, 389] width 149 height 38
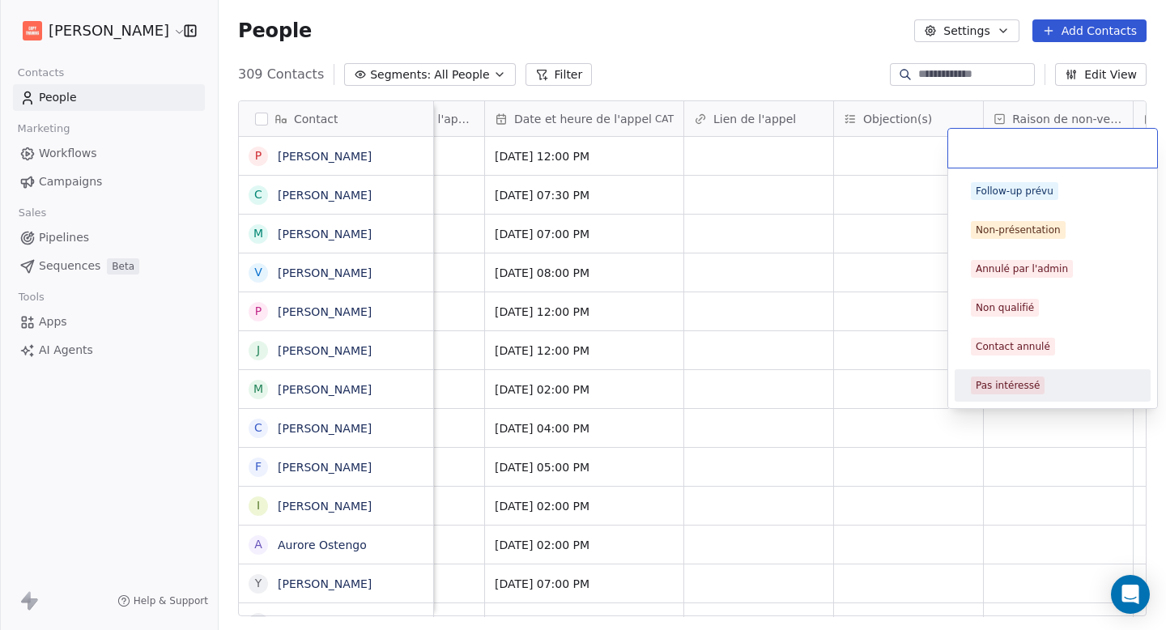
click at [857, 611] on html "[PERSON_NAME] Contacts People Marketing Workflows Campaigns Sales Pipelines Seq…" at bounding box center [583, 315] width 1166 height 630
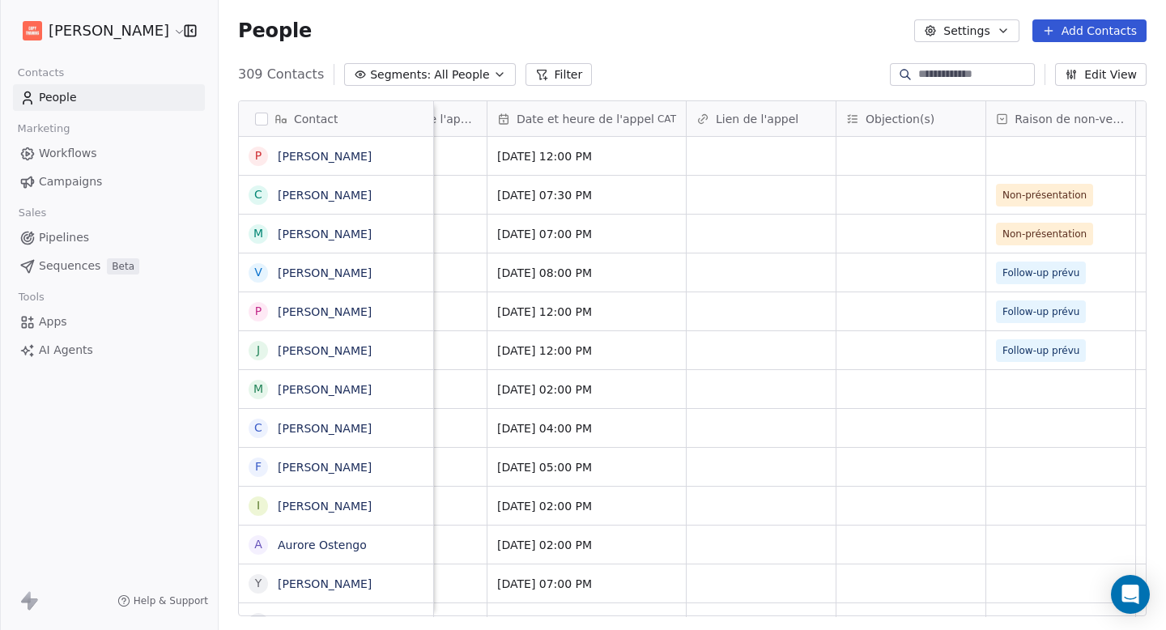
scroll to position [0, 0]
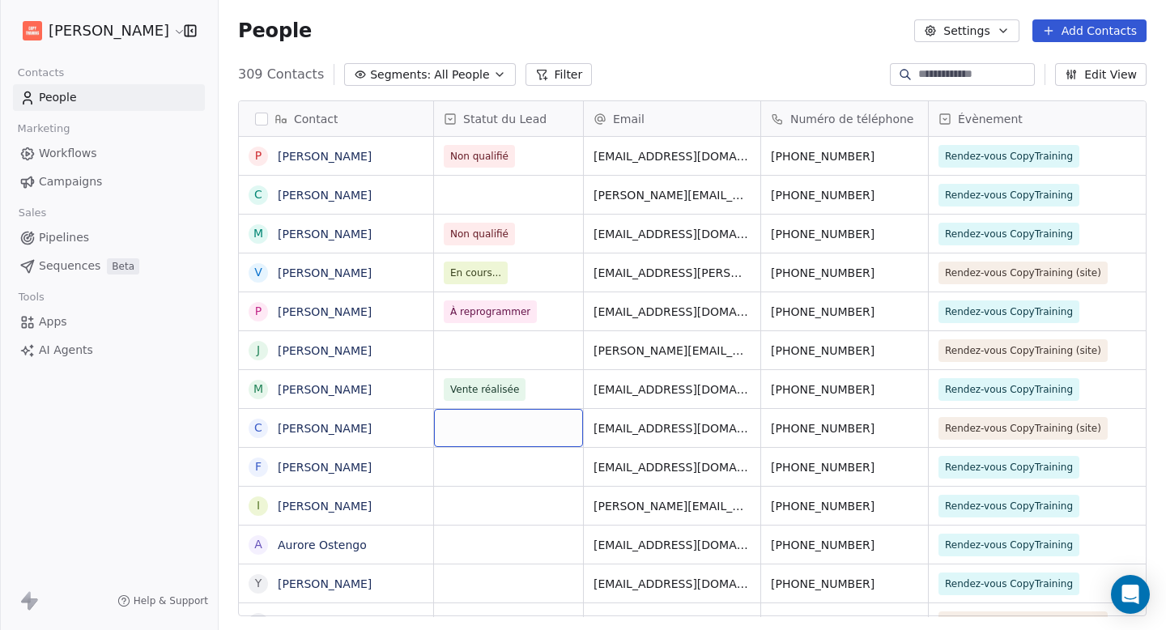
click at [474, 430] on div "grid" at bounding box center [508, 428] width 149 height 38
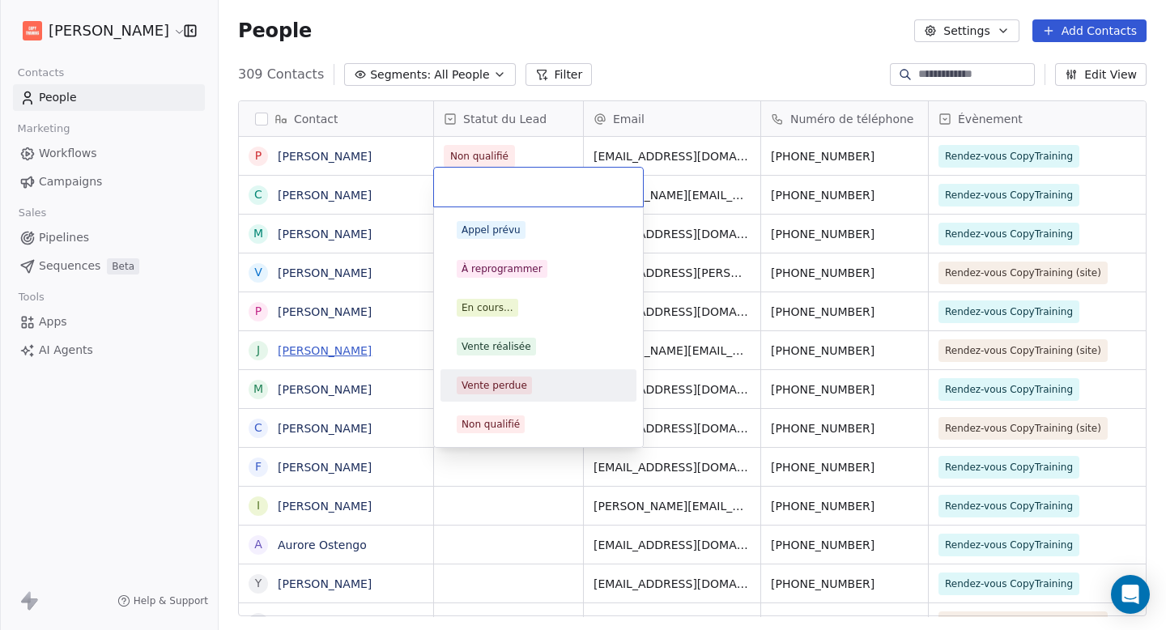
click at [352, 352] on html "[PERSON_NAME] Contacts People Marketing Workflows Campaigns Sales Pipelines Seq…" at bounding box center [583, 315] width 1166 height 630
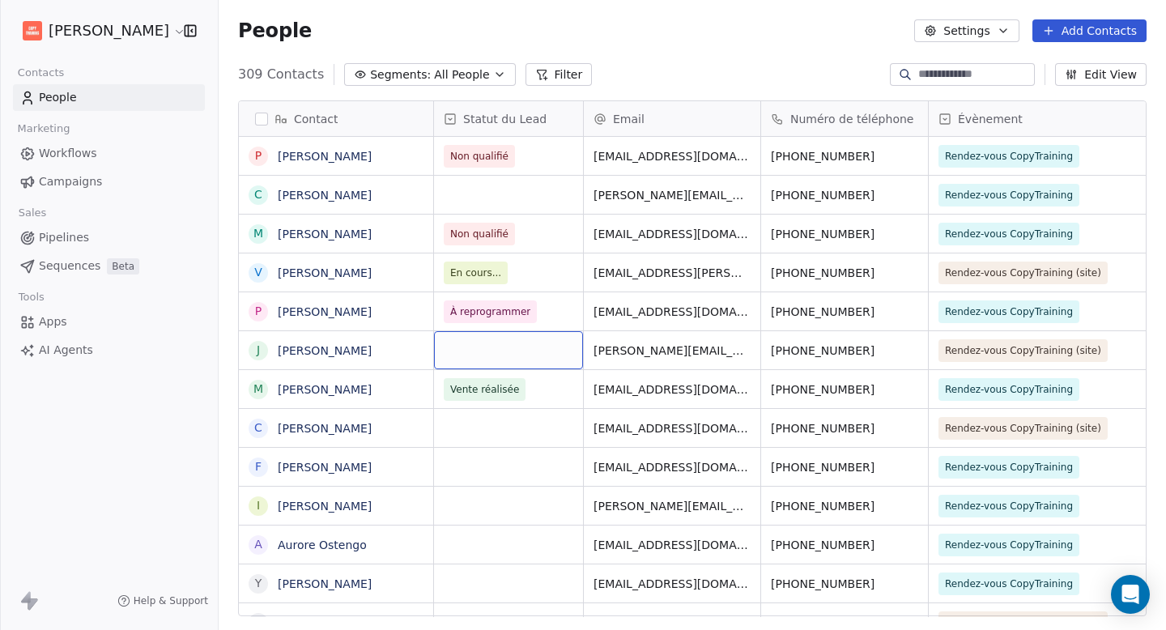
click at [479, 352] on div "grid" at bounding box center [508, 350] width 149 height 38
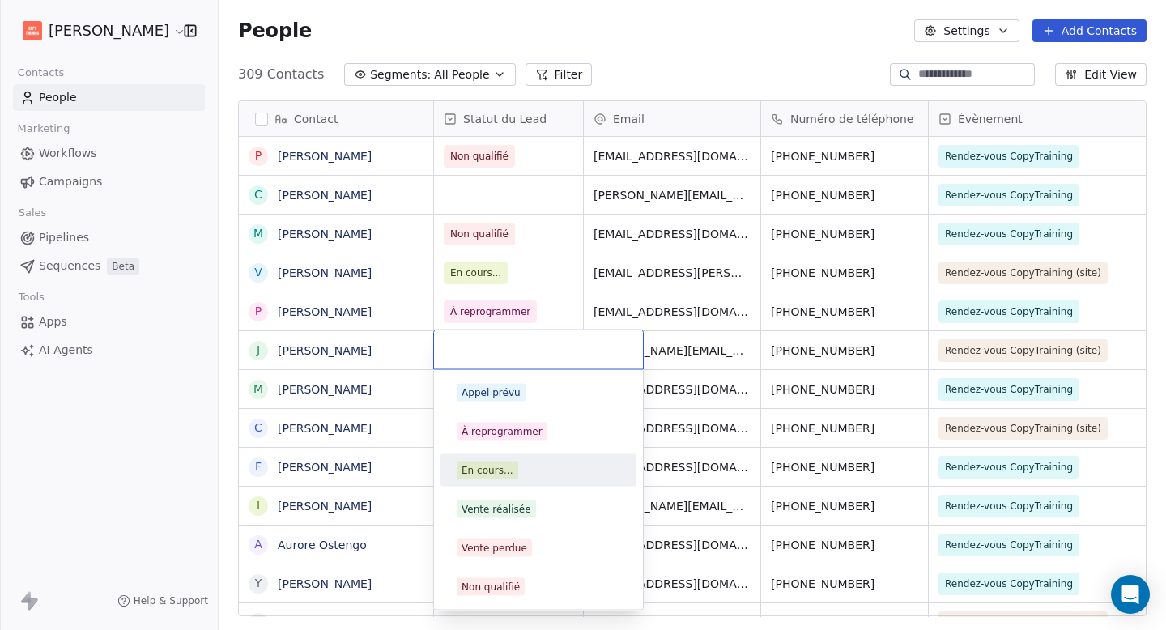
click at [496, 467] on div "En cours..." at bounding box center [488, 470] width 52 height 15
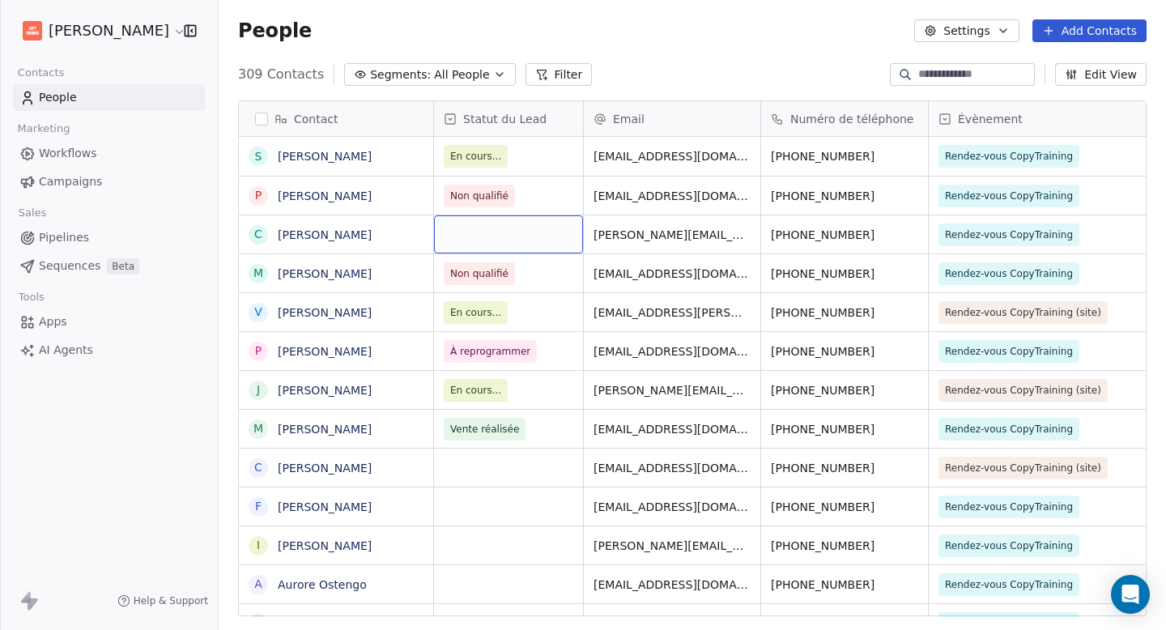
click at [493, 236] on div "grid" at bounding box center [508, 234] width 149 height 38
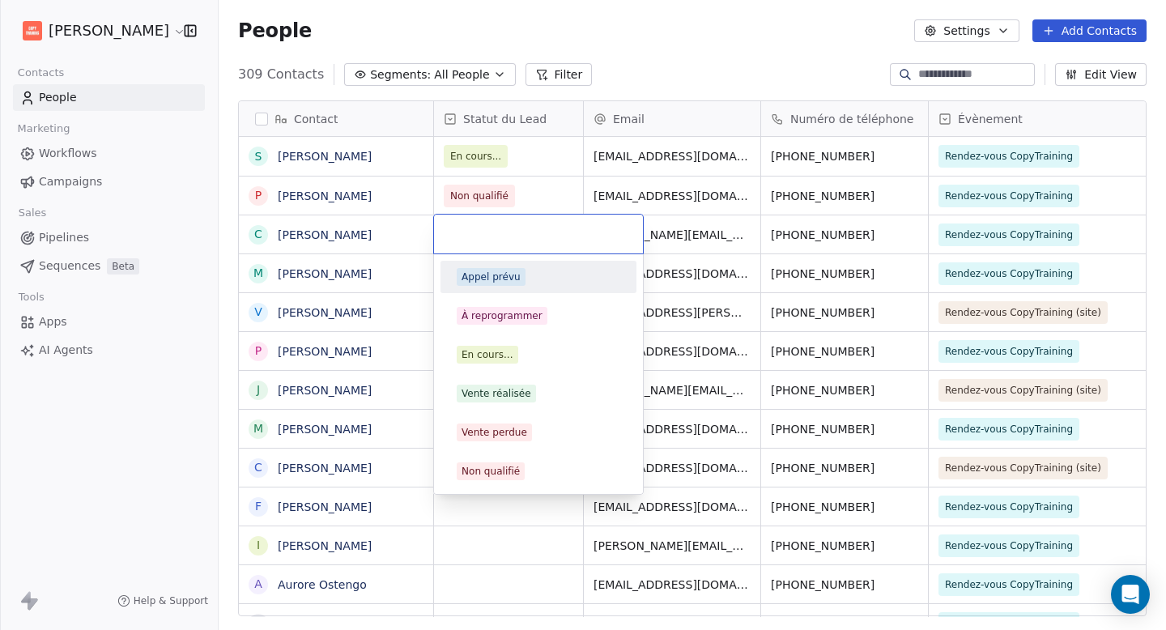
click at [525, 275] on div "Appel prévu" at bounding box center [539, 277] width 164 height 18
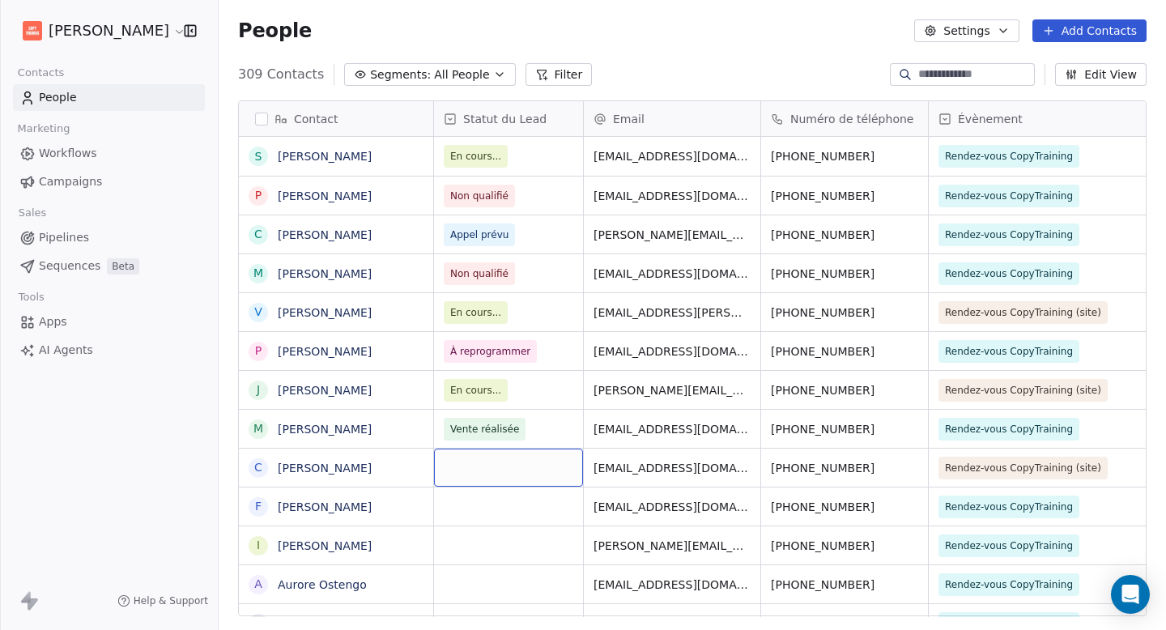
click at [484, 471] on div "grid" at bounding box center [508, 468] width 149 height 38
click at [483, 511] on html "[PERSON_NAME] Contacts People Marketing Workflows Campaigns Sales Pipelines Seq…" at bounding box center [583, 315] width 1166 height 630
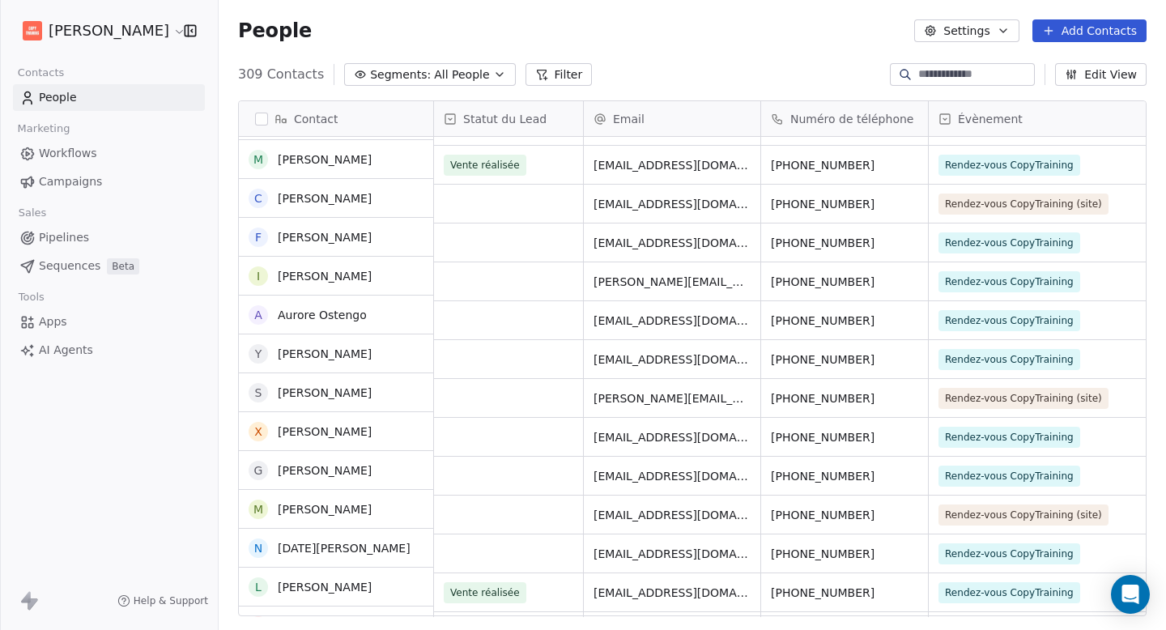
scroll to position [270, 0]
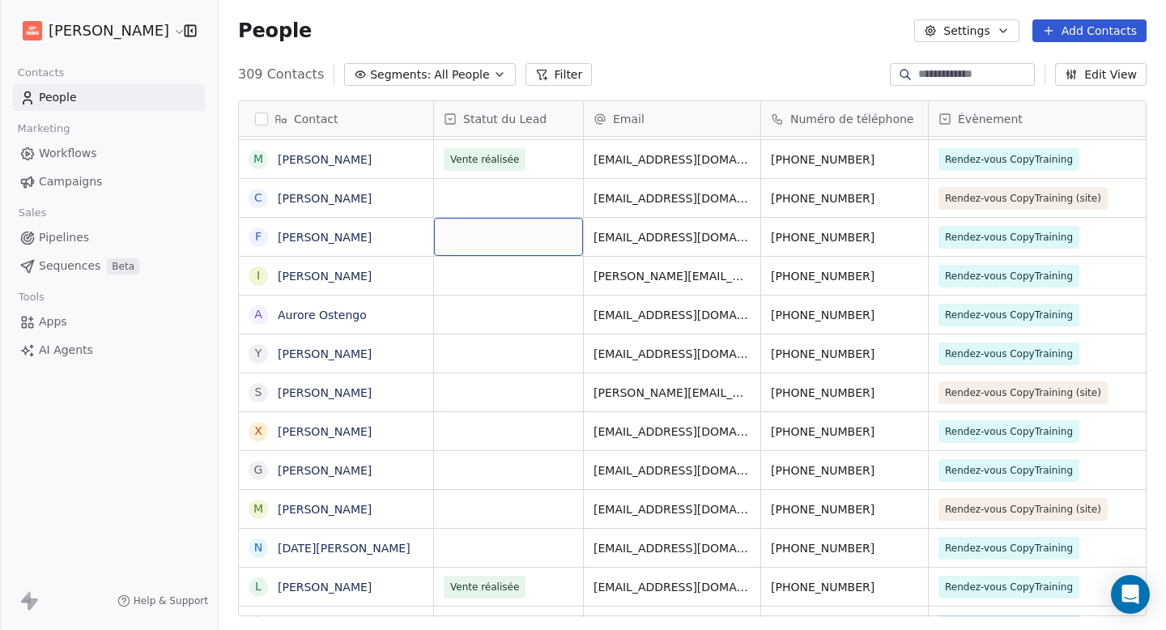
click at [508, 241] on div "grid" at bounding box center [508, 237] width 149 height 38
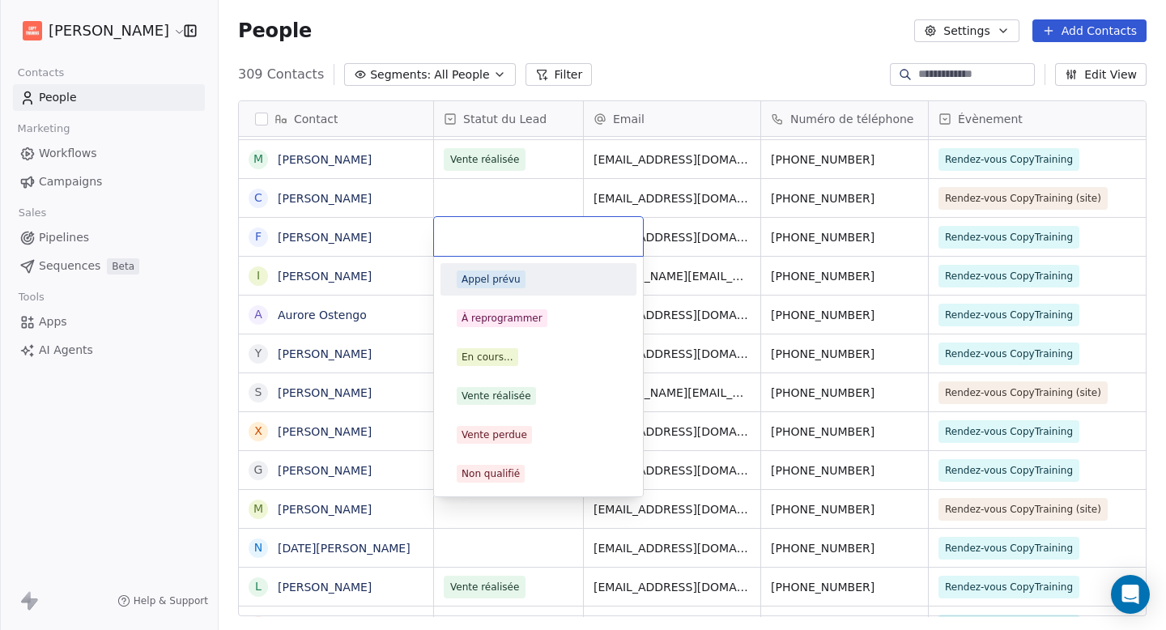
click at [505, 286] on div "Appel prévu" at bounding box center [491, 279] width 59 height 15
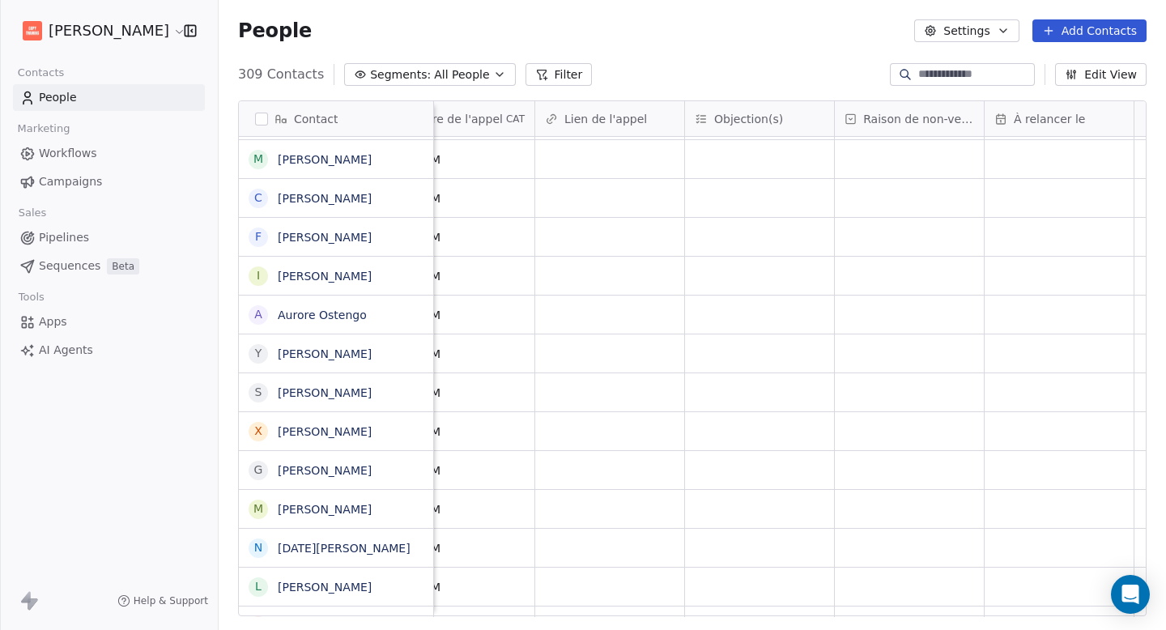
scroll to position [0, 1430]
click at [954, 238] on div "grid" at bounding box center [914, 237] width 149 height 38
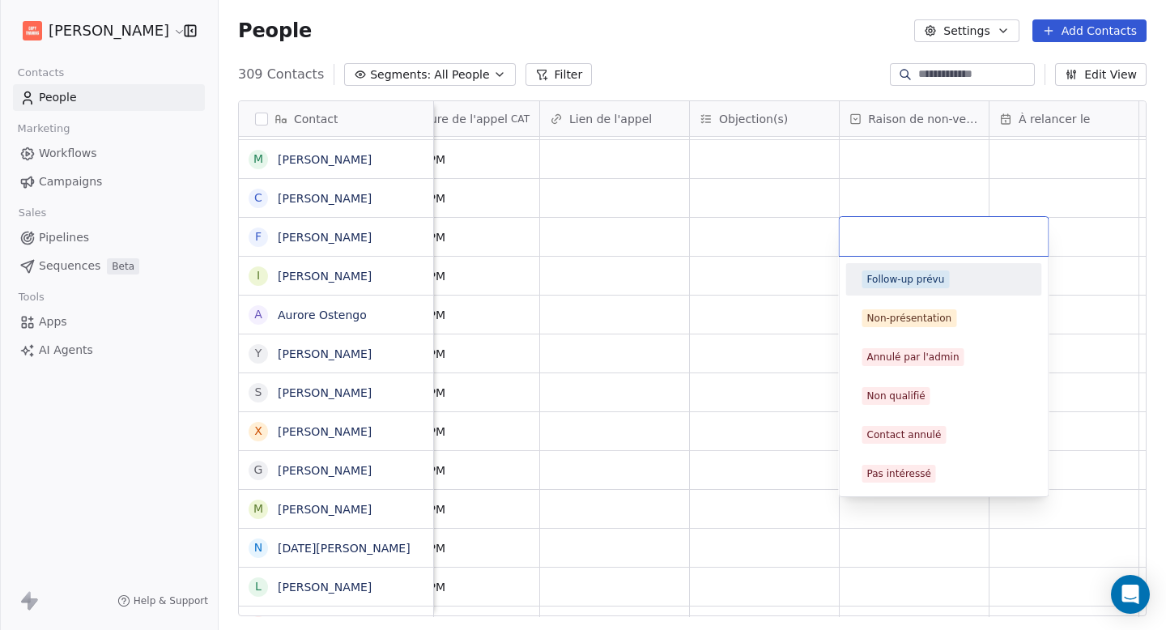
click at [954, 238] on input "text" at bounding box center [945, 237] width 190 height 18
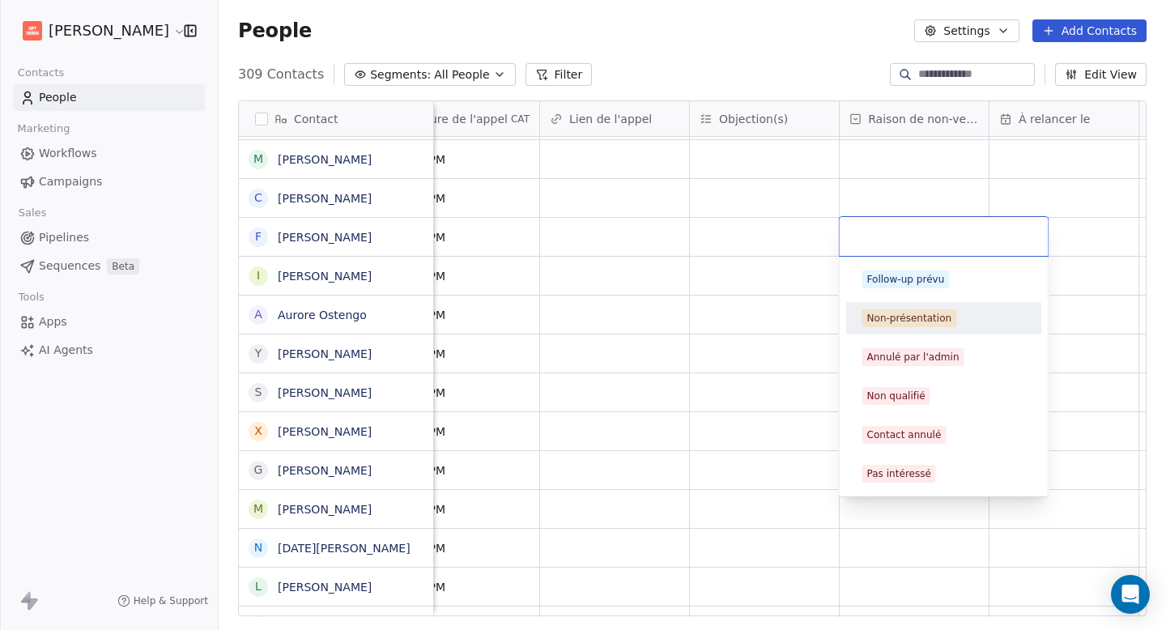
click at [935, 330] on div "Non-présentation" at bounding box center [944, 318] width 183 height 26
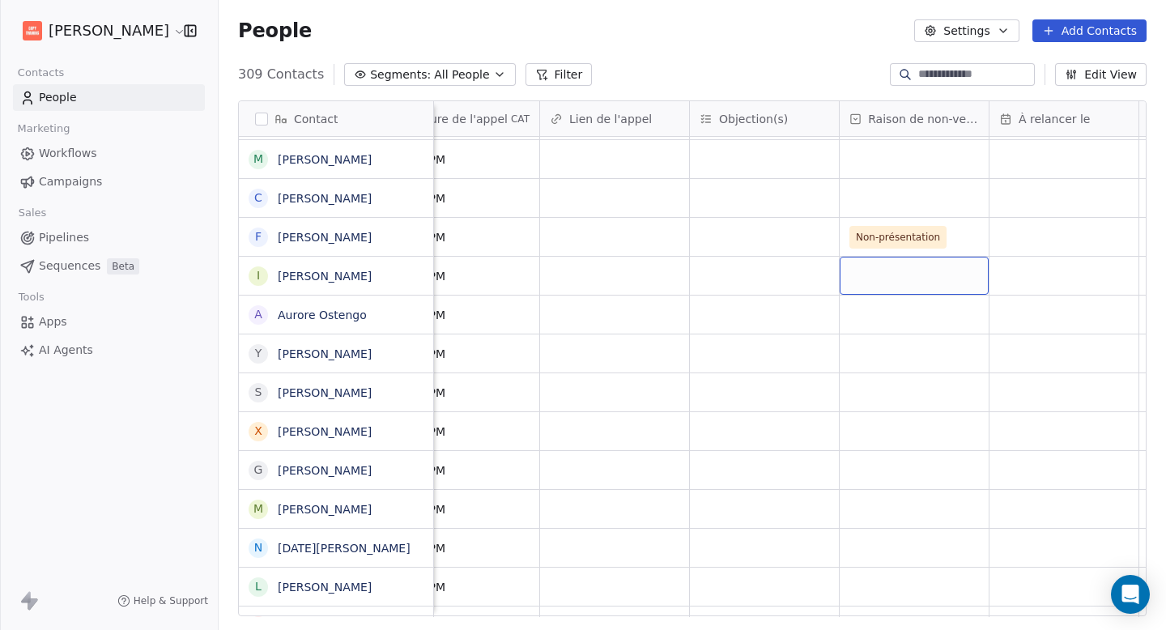
click at [914, 274] on div "grid" at bounding box center [914, 276] width 149 height 38
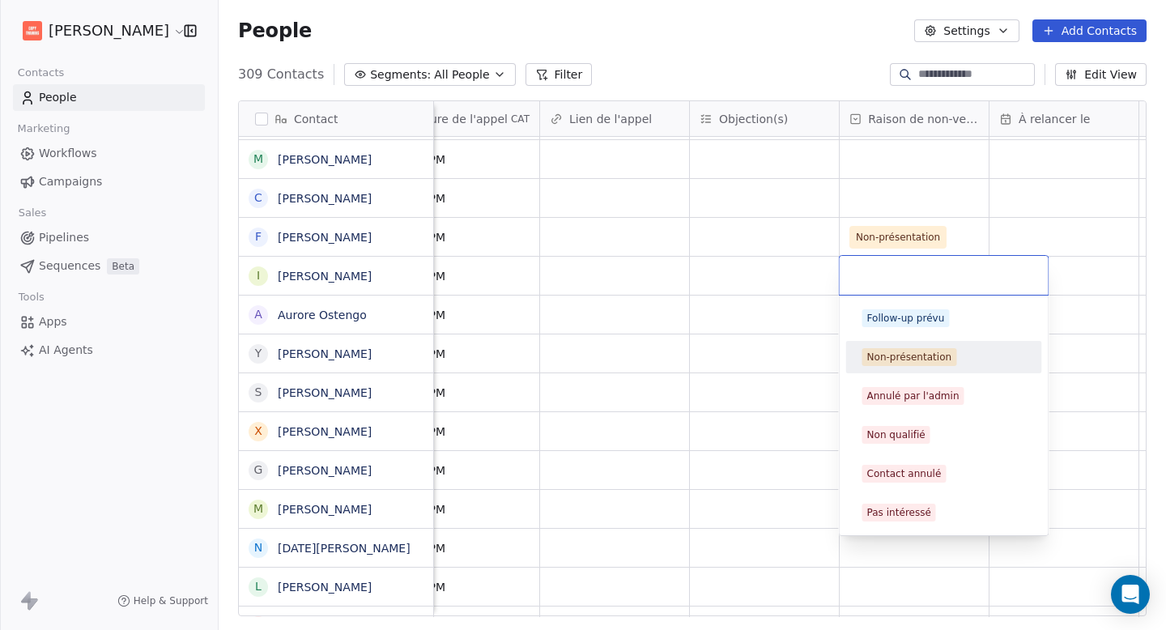
click at [912, 359] on div "Non-présentation" at bounding box center [909, 357] width 85 height 15
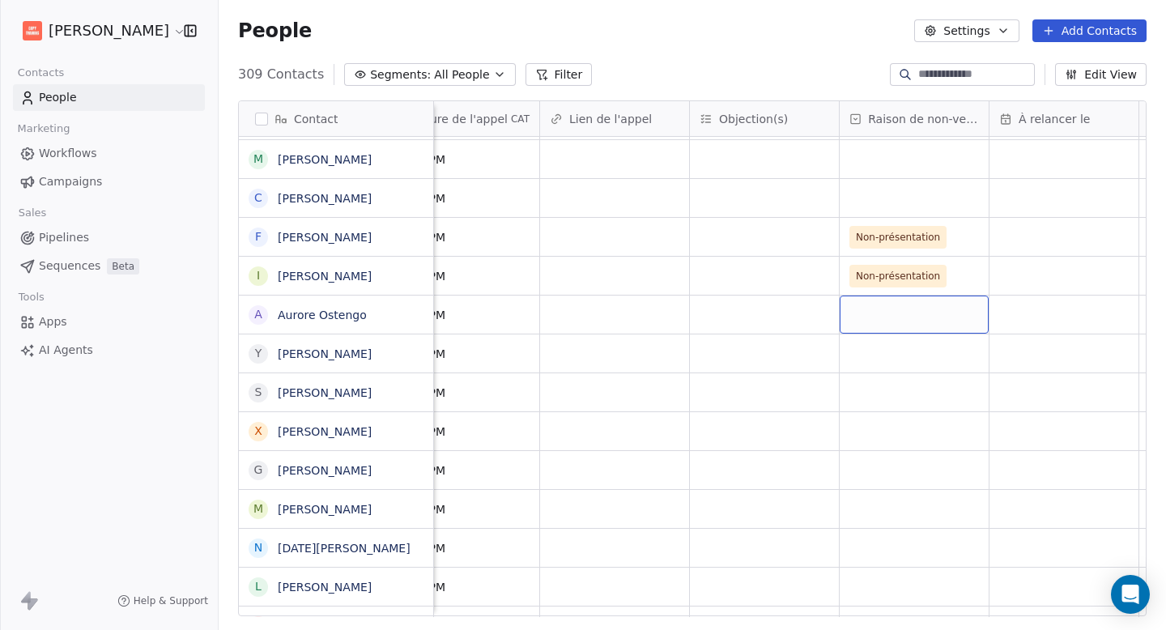
click at [877, 308] on div "grid" at bounding box center [914, 315] width 149 height 38
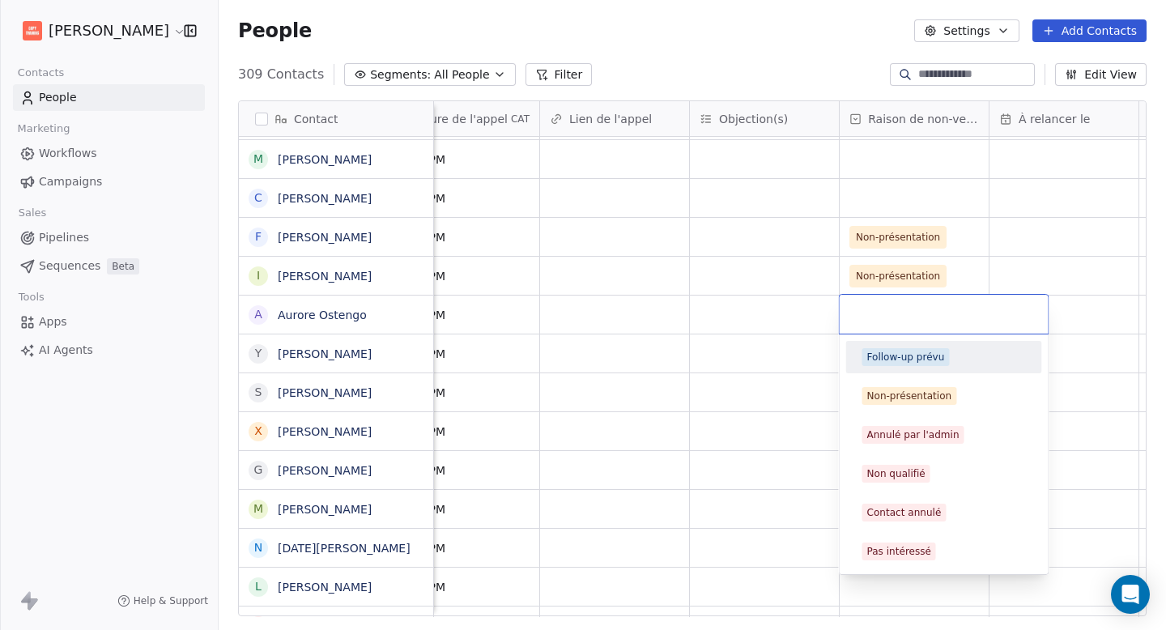
click at [890, 354] on div "Follow-up prévu" at bounding box center [906, 357] width 78 height 15
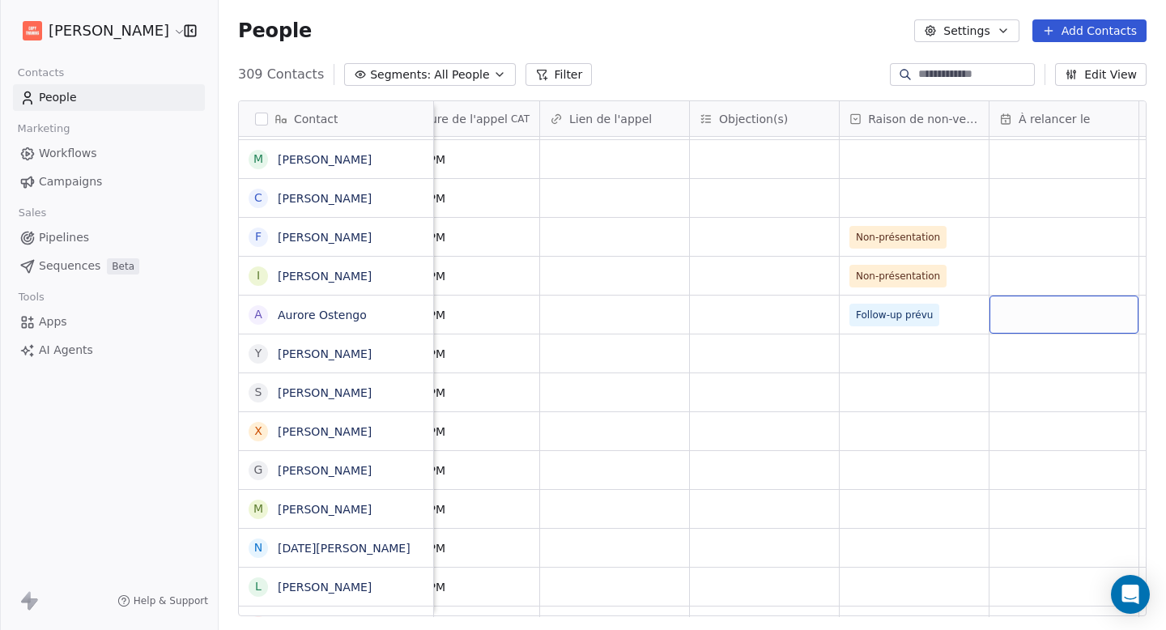
scroll to position [0, 1435]
click at [1046, 300] on div "grid" at bounding box center [1058, 315] width 149 height 38
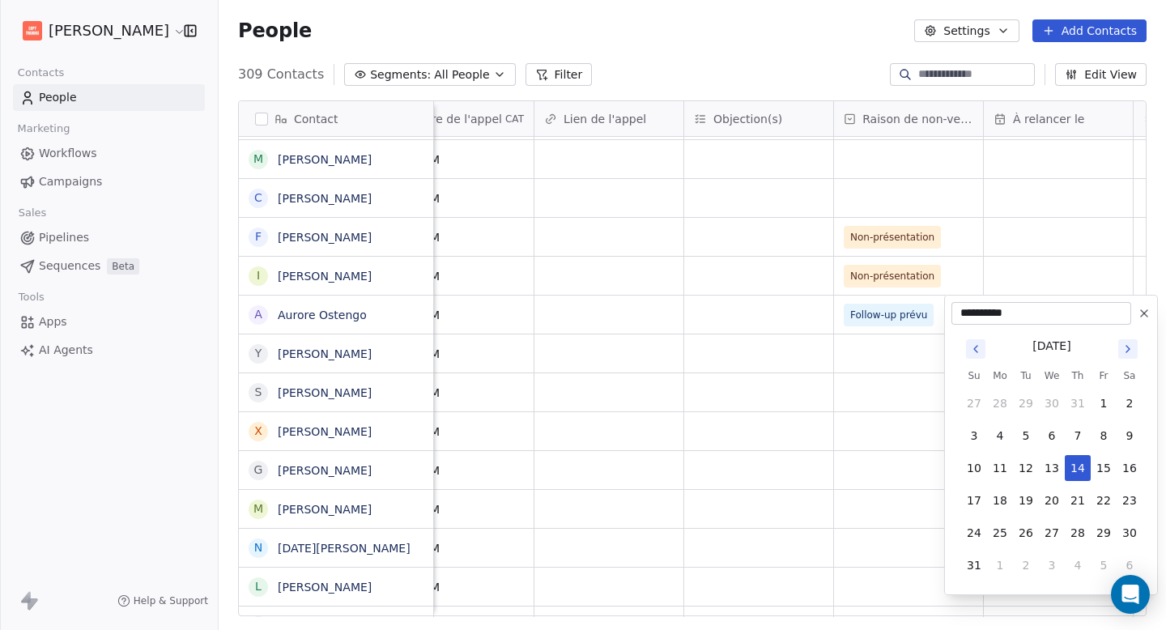
click at [1127, 348] on icon "Go to next month" at bounding box center [1128, 349] width 13 height 13
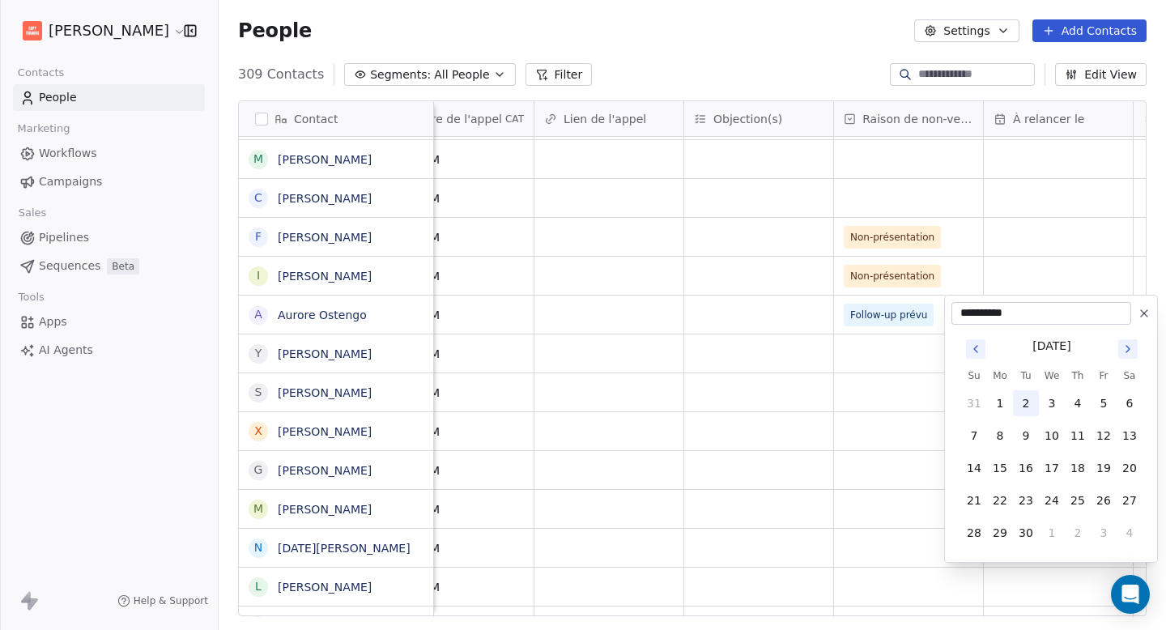
click at [1032, 407] on button "2" at bounding box center [1026, 403] width 26 height 26
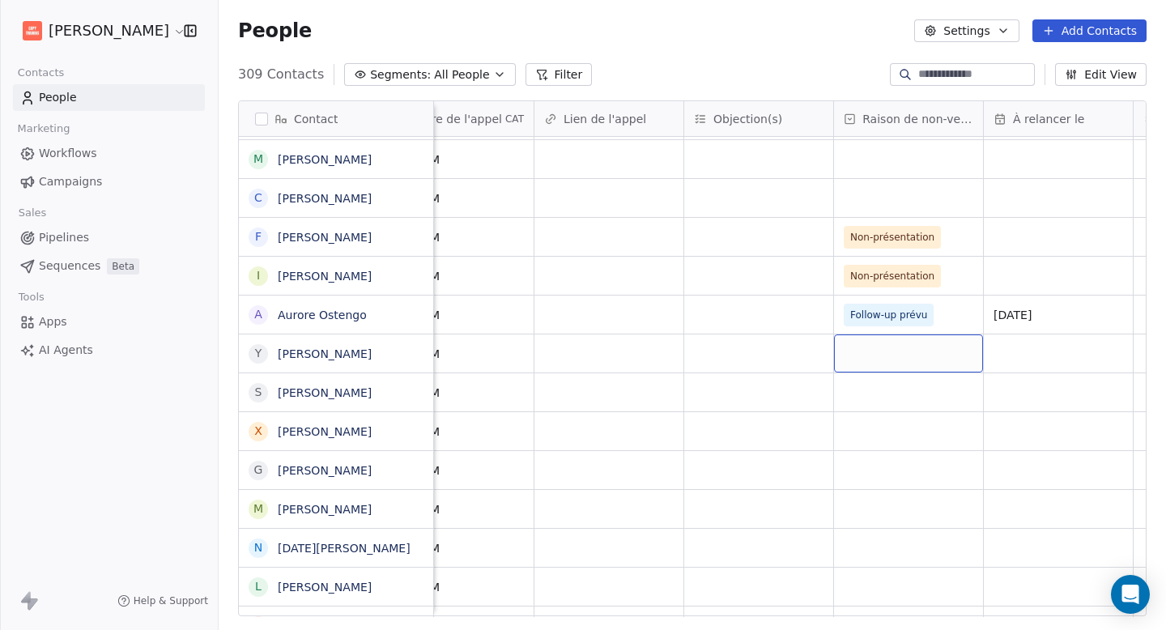
click at [888, 363] on div "grid" at bounding box center [908, 353] width 149 height 38
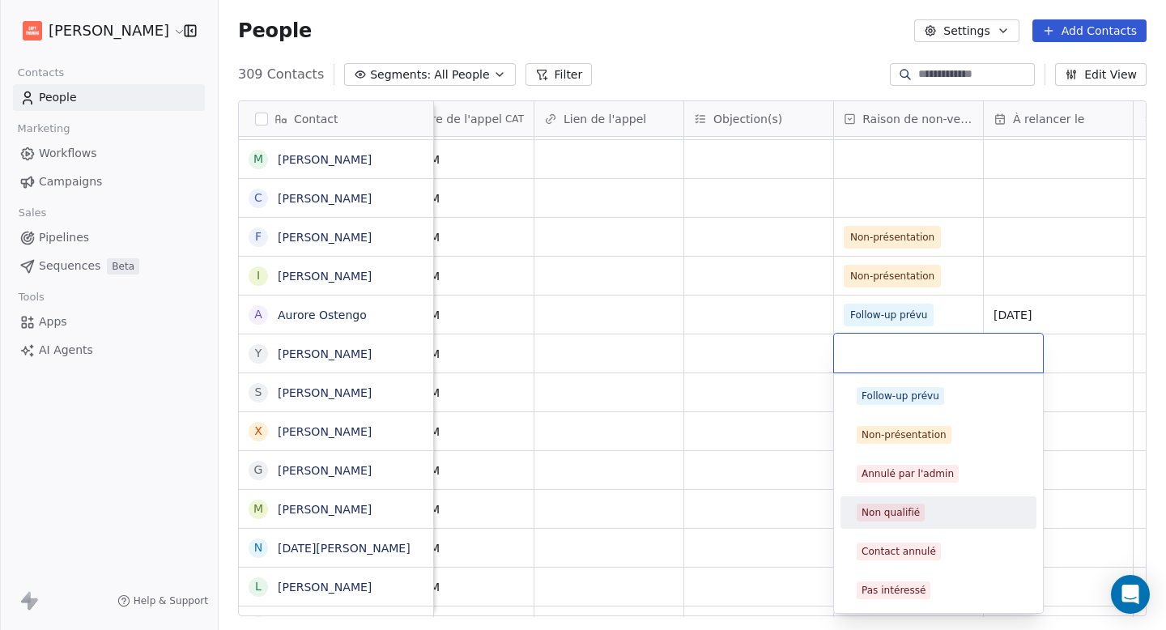
click at [904, 505] on span "Non qualifié" at bounding box center [891, 513] width 68 height 18
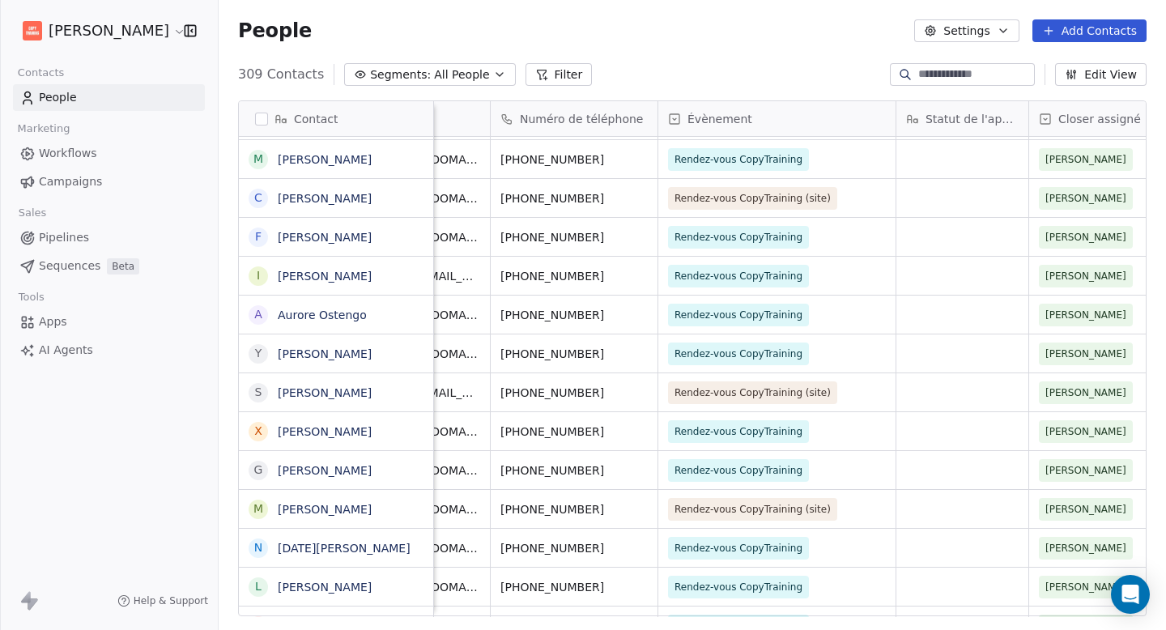
scroll to position [0, 0]
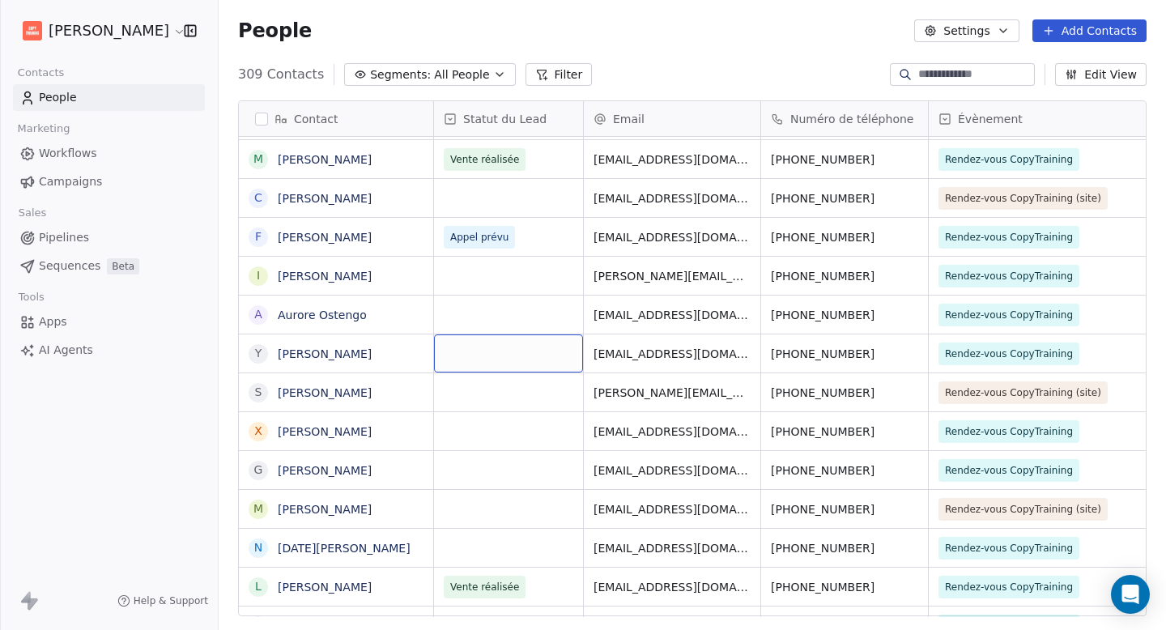
click at [511, 357] on div "grid" at bounding box center [508, 353] width 149 height 38
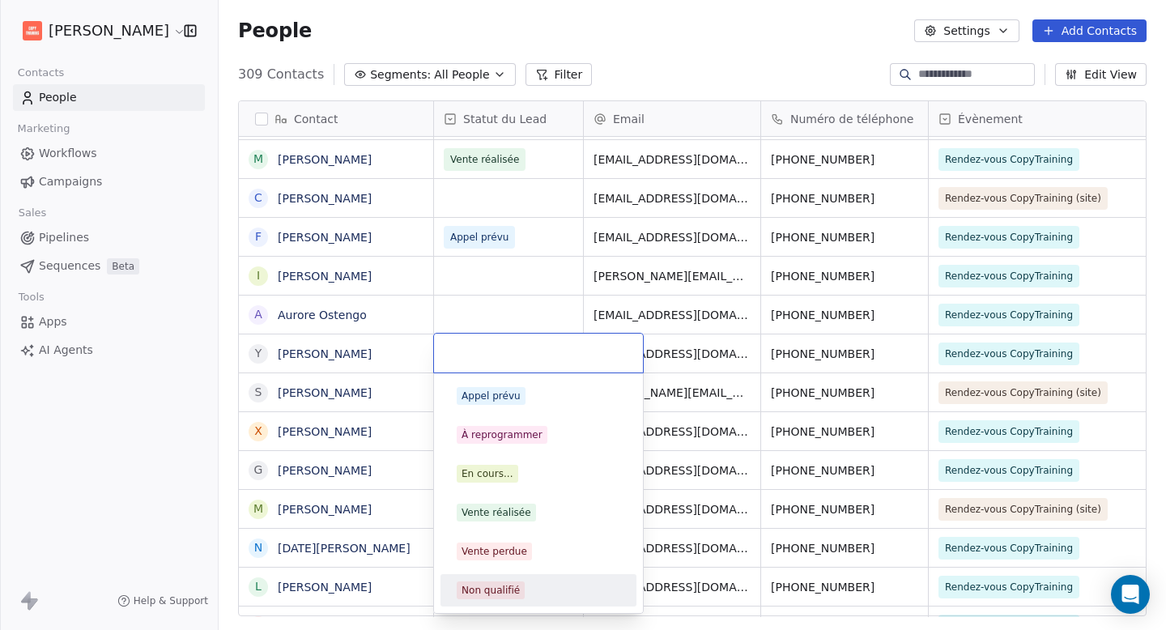
click at [520, 582] on span "Non qualifié" at bounding box center [491, 591] width 68 height 18
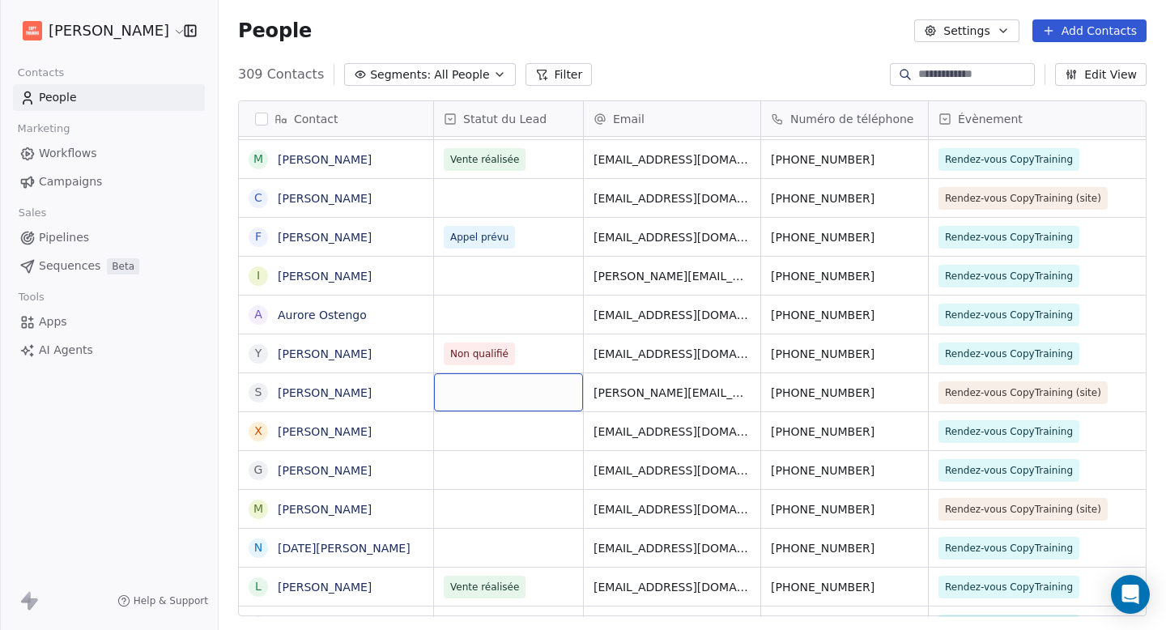
click at [505, 384] on div "grid" at bounding box center [508, 392] width 149 height 38
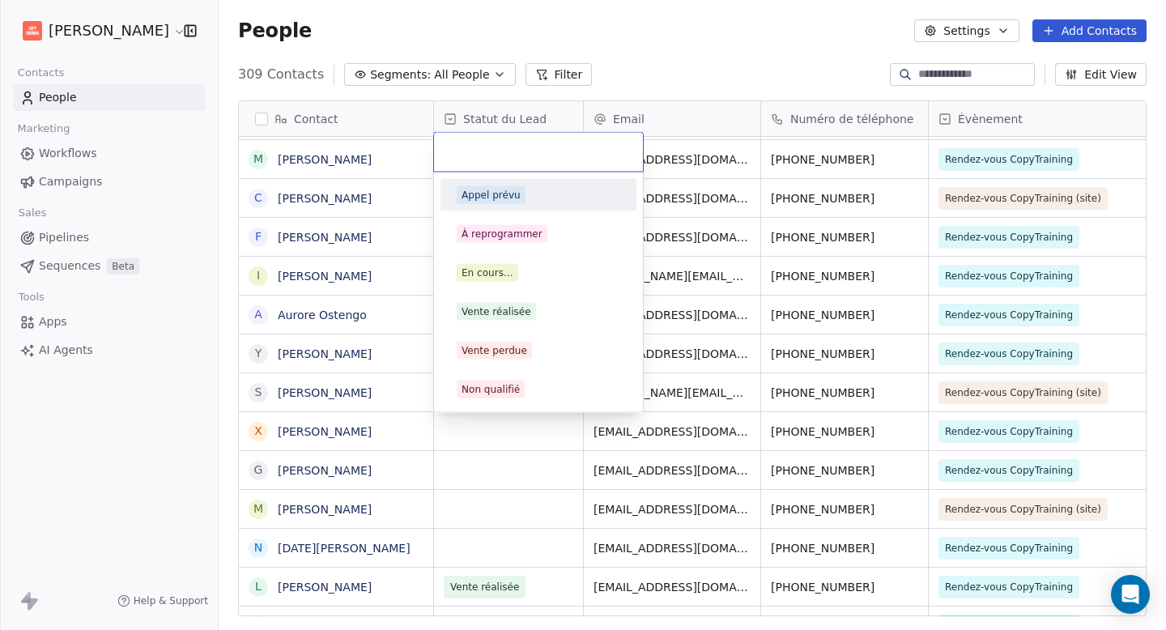
click at [526, 198] on div "Appel prévu" at bounding box center [539, 195] width 164 height 18
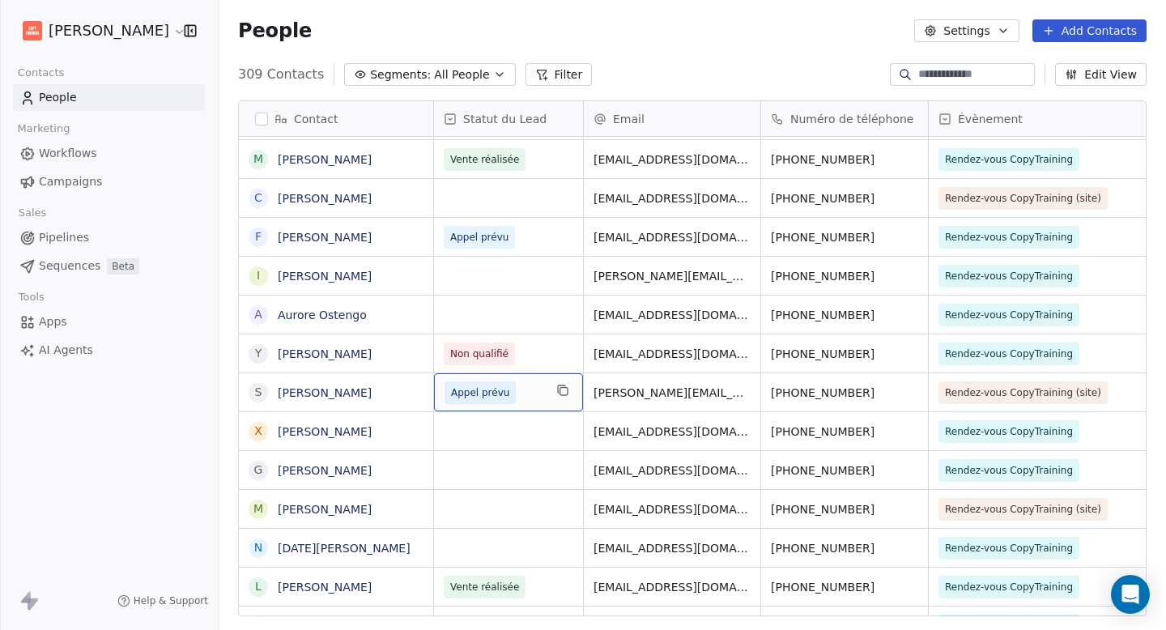
click at [524, 392] on span "Appel prévu" at bounding box center [494, 392] width 99 height 23
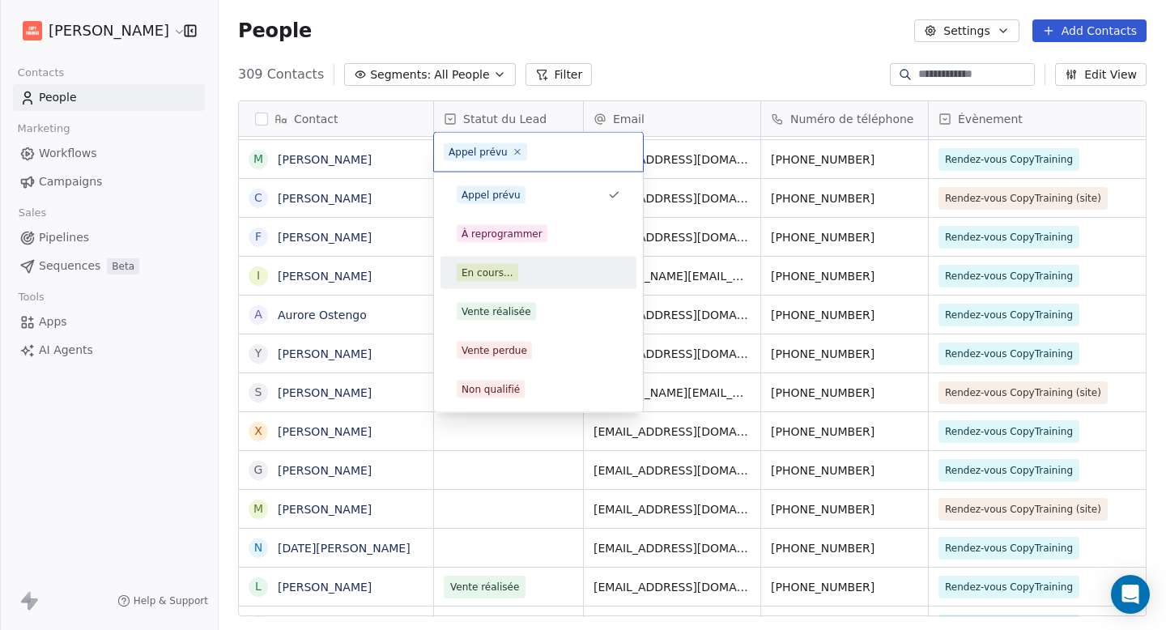
click at [571, 283] on div "En cours..." at bounding box center [538, 273] width 183 height 26
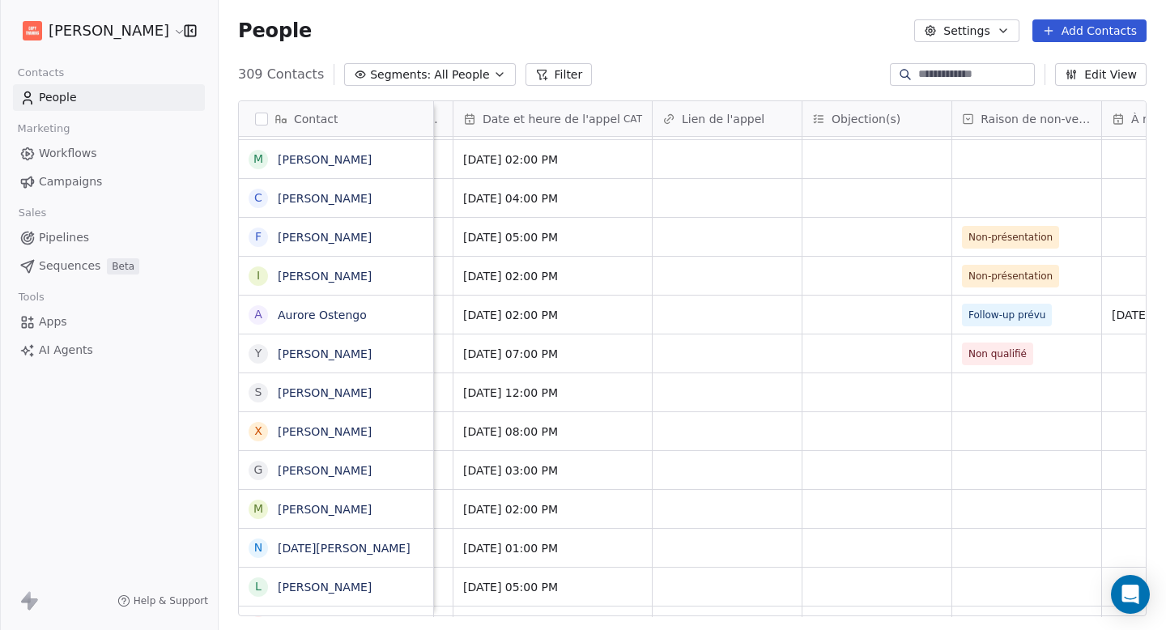
scroll to position [0, 1318]
click at [1002, 399] on div "grid" at bounding box center [1026, 392] width 149 height 38
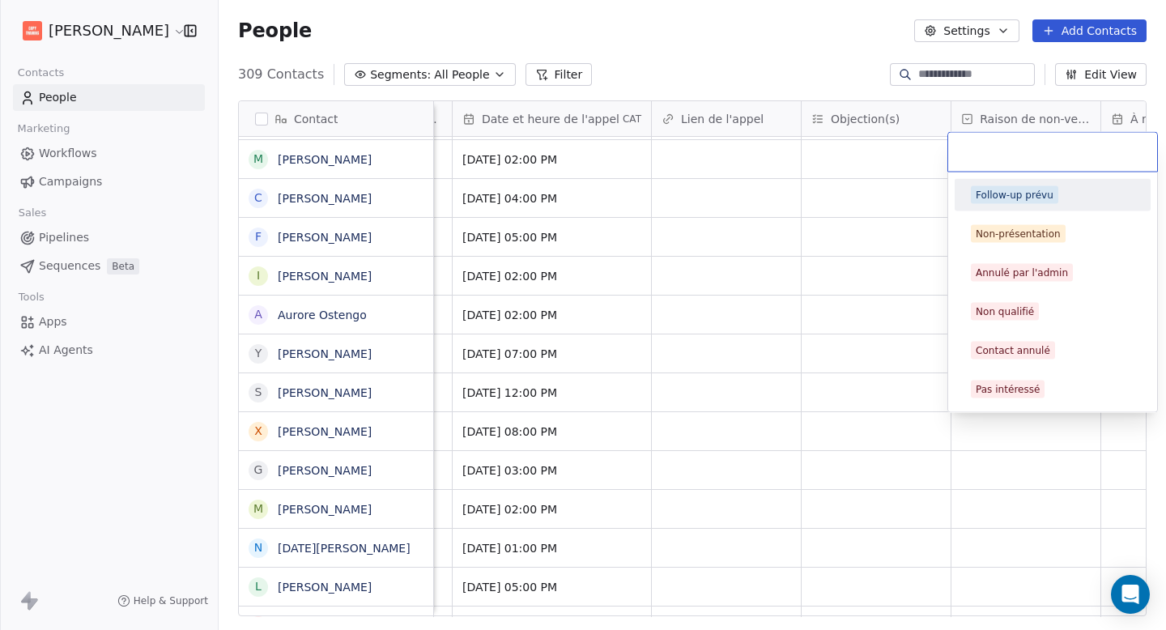
click at [1034, 210] on div "Follow-up prévu" at bounding box center [1053, 195] width 196 height 32
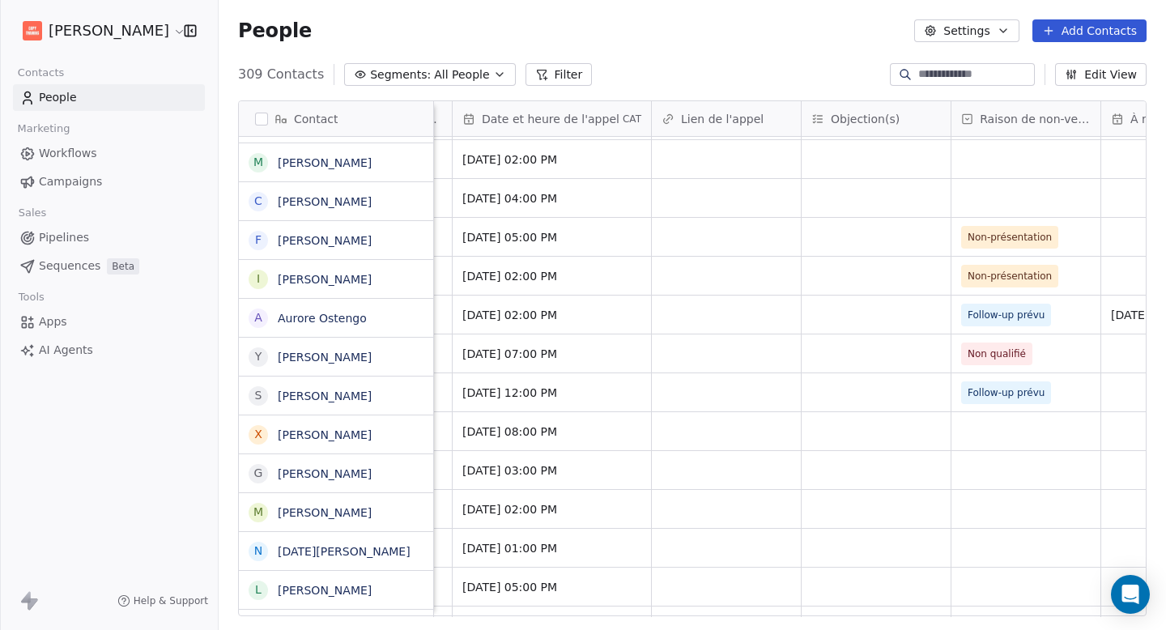
scroll to position [266, 0]
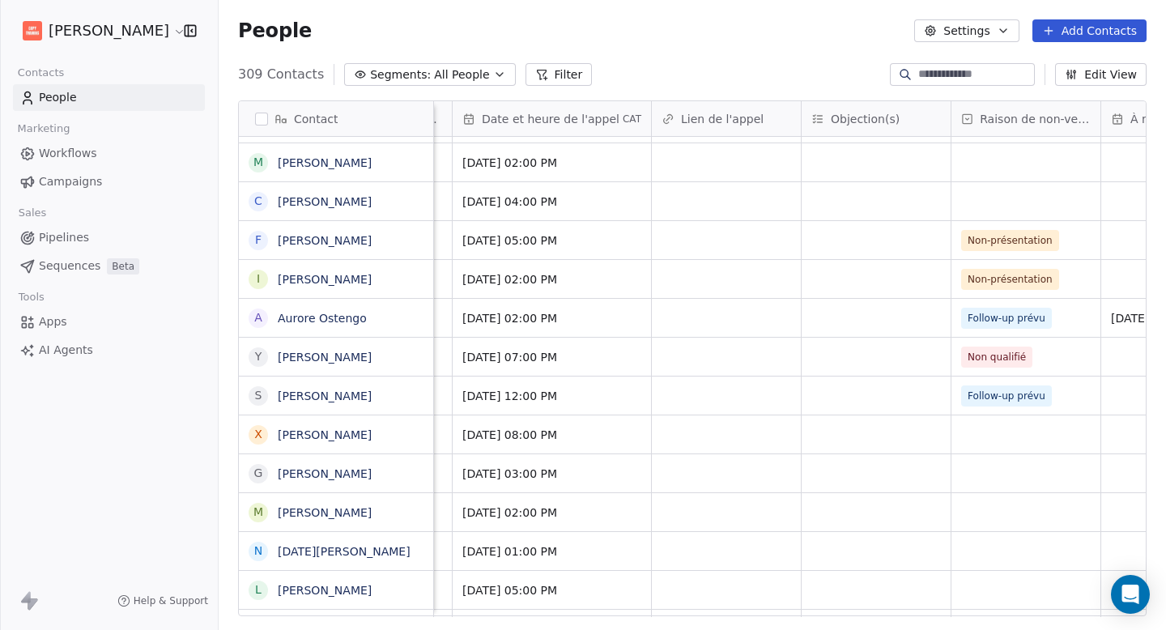
click at [746, 394] on div "grid" at bounding box center [726, 396] width 149 height 38
click at [1113, 395] on div "grid" at bounding box center [1176, 396] width 149 height 38
click at [1114, 402] on div "grid" at bounding box center [1176, 396] width 149 height 38
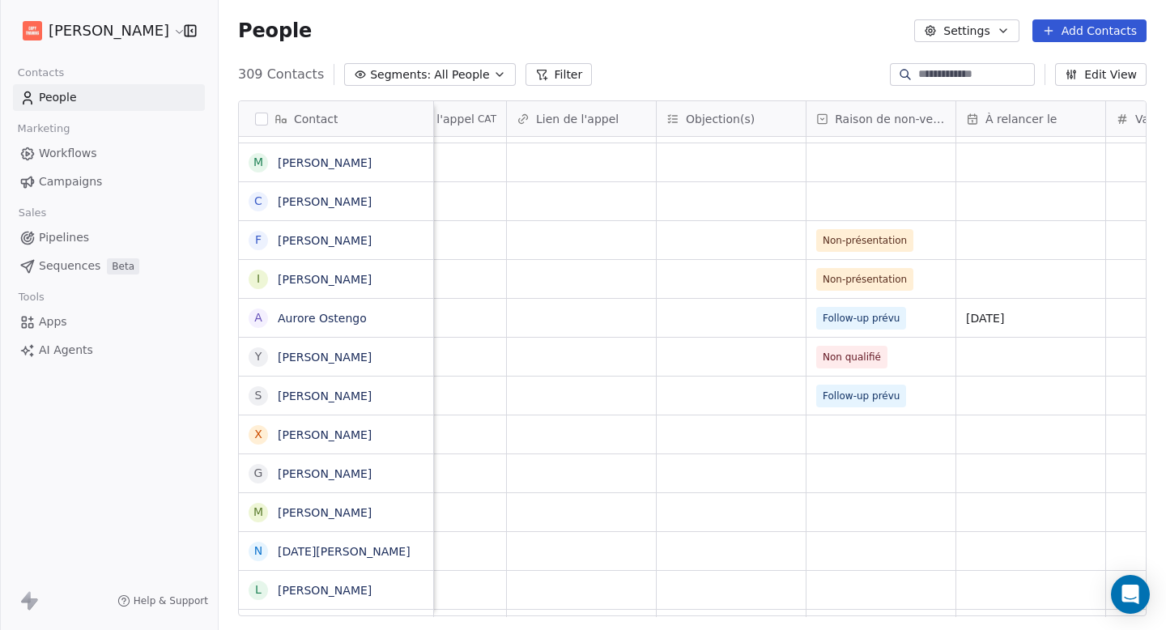
scroll to position [0, 1473]
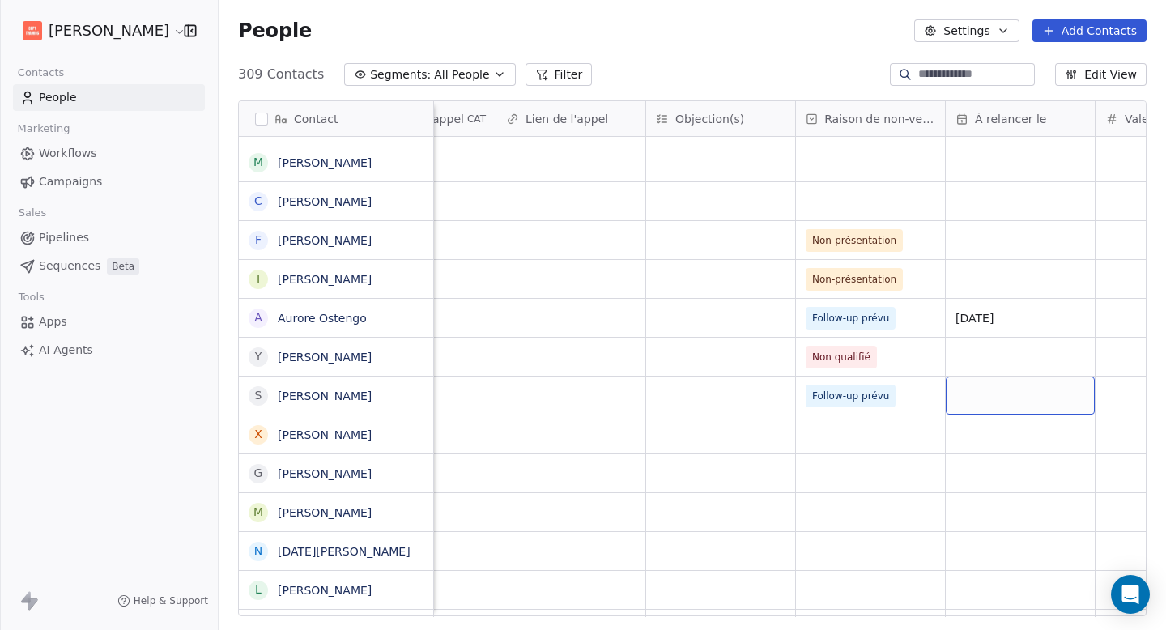
click at [1022, 405] on div "grid" at bounding box center [1020, 396] width 149 height 38
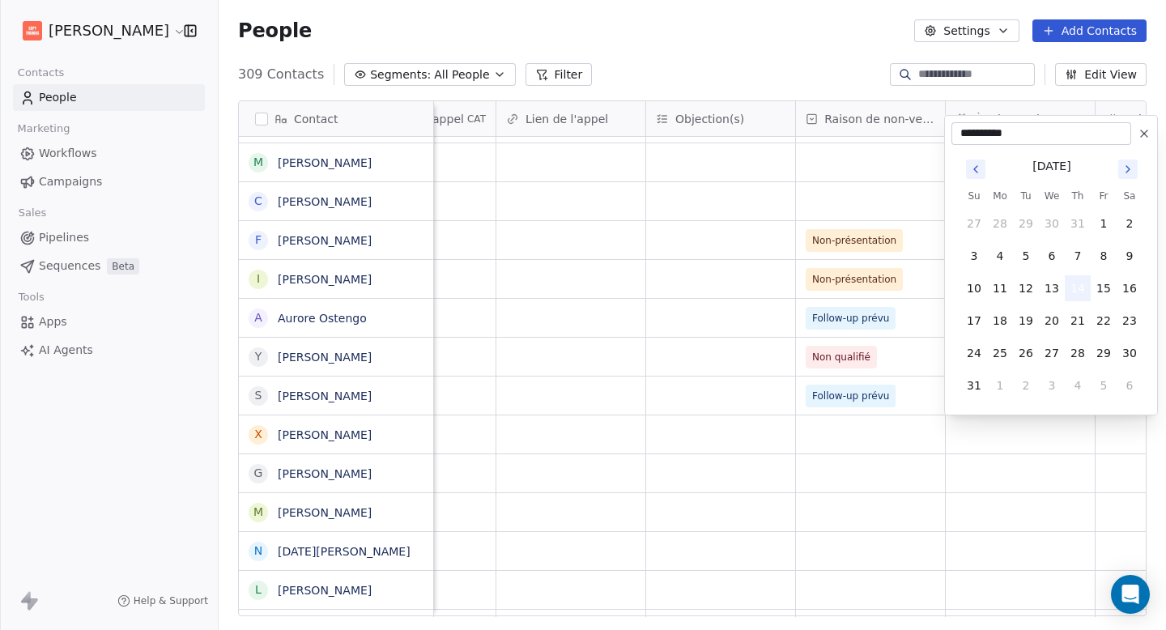
click at [1075, 281] on button "14" at bounding box center [1078, 288] width 26 height 26
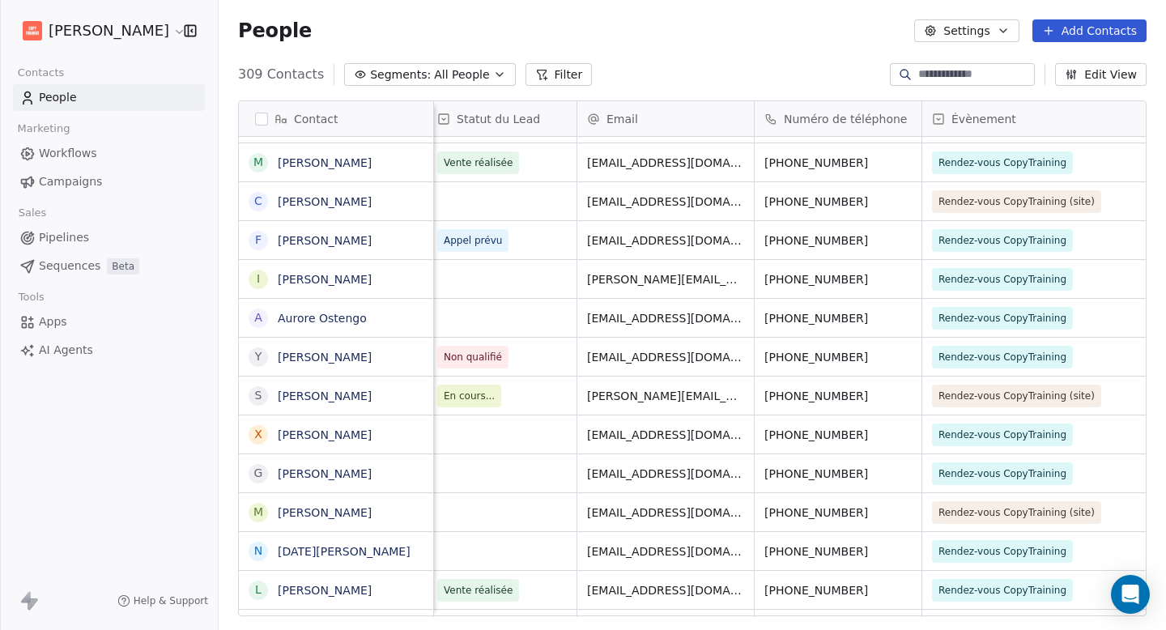
scroll to position [0, 0]
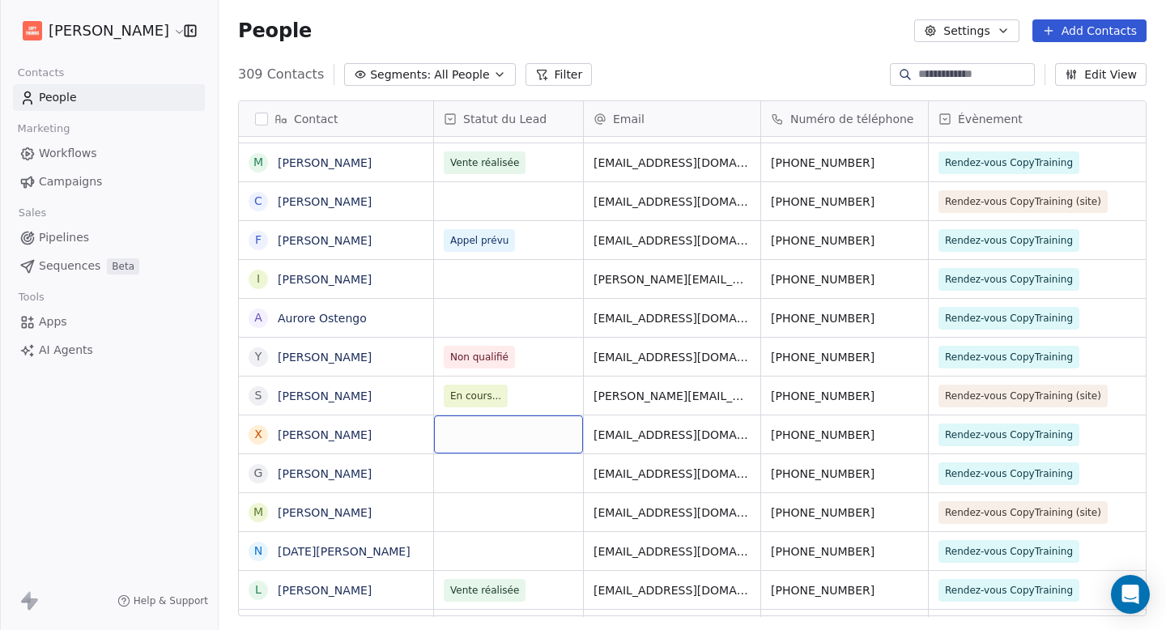
click at [479, 439] on div "grid" at bounding box center [508, 434] width 149 height 38
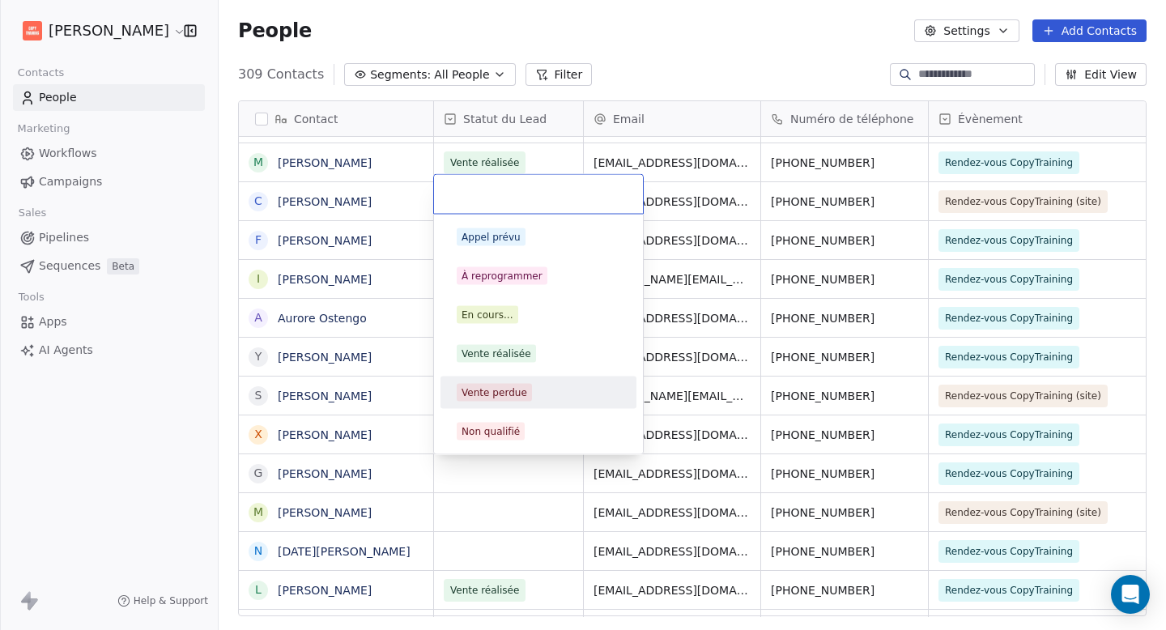
click at [501, 388] on div "Vente perdue" at bounding box center [495, 393] width 66 height 15
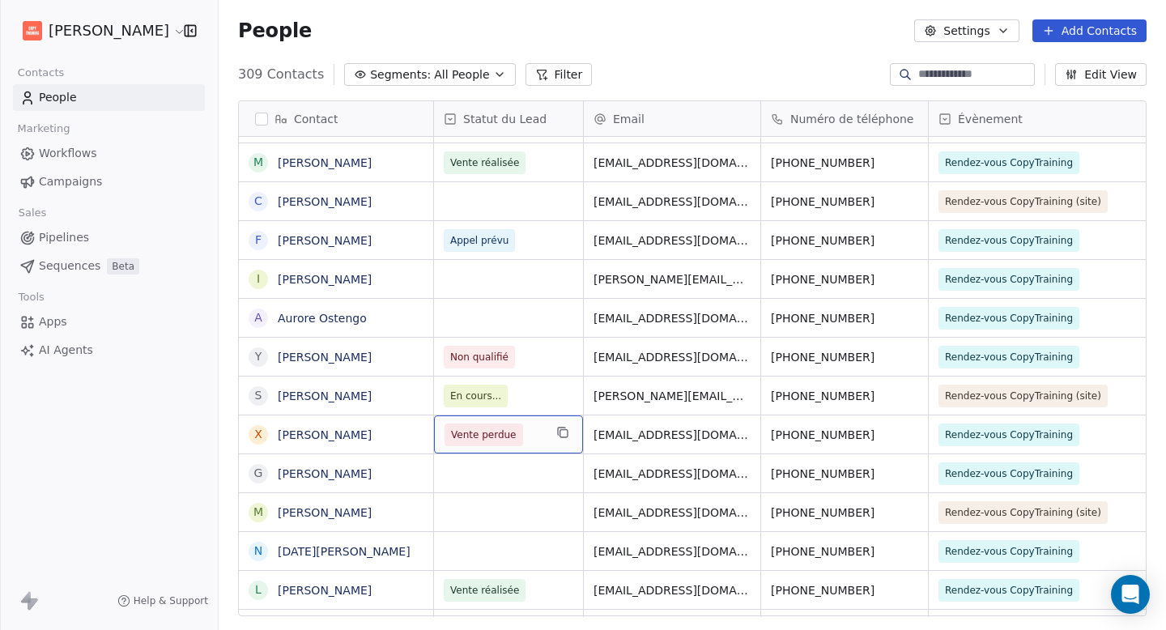
click at [528, 431] on span "Vente perdue" at bounding box center [494, 435] width 99 height 23
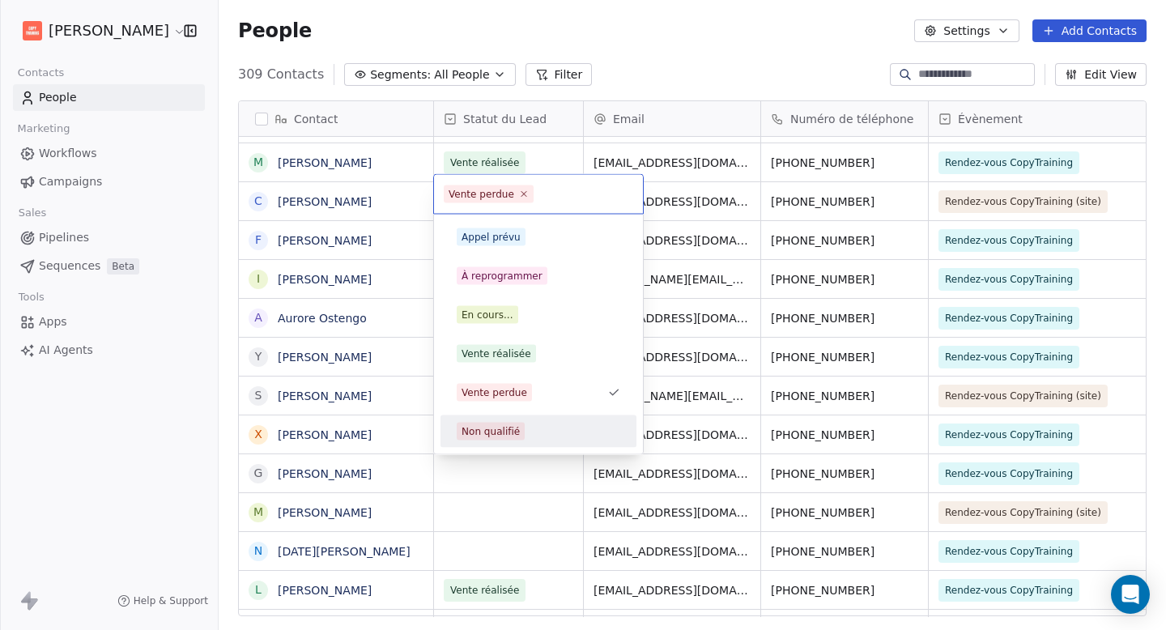
click at [541, 436] on div "Non qualifié" at bounding box center [539, 432] width 164 height 18
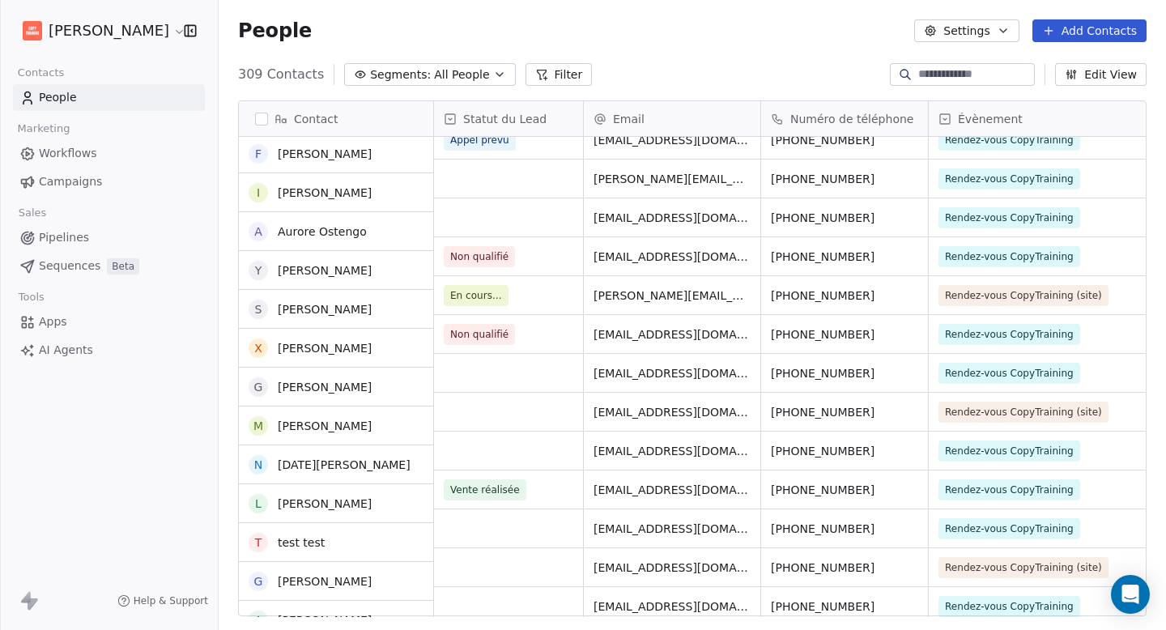
scroll to position [369, 0]
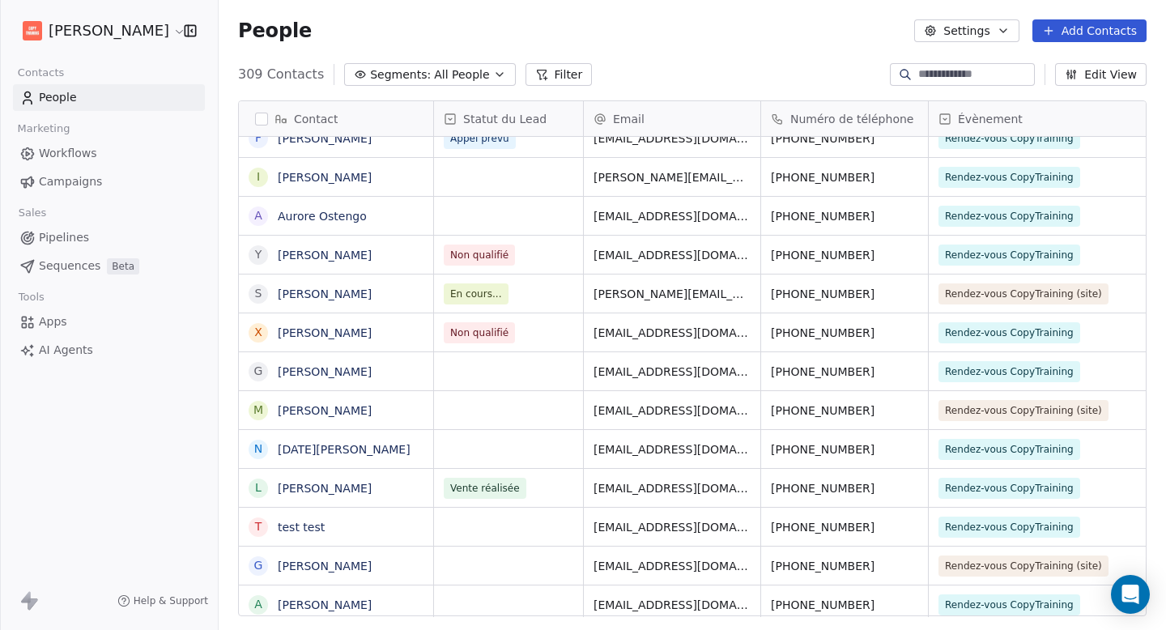
click at [479, 363] on div "grid" at bounding box center [508, 371] width 149 height 38
click at [479, 377] on div "grid" at bounding box center [508, 371] width 149 height 38
click at [486, 369] on div "grid" at bounding box center [508, 371] width 149 height 38
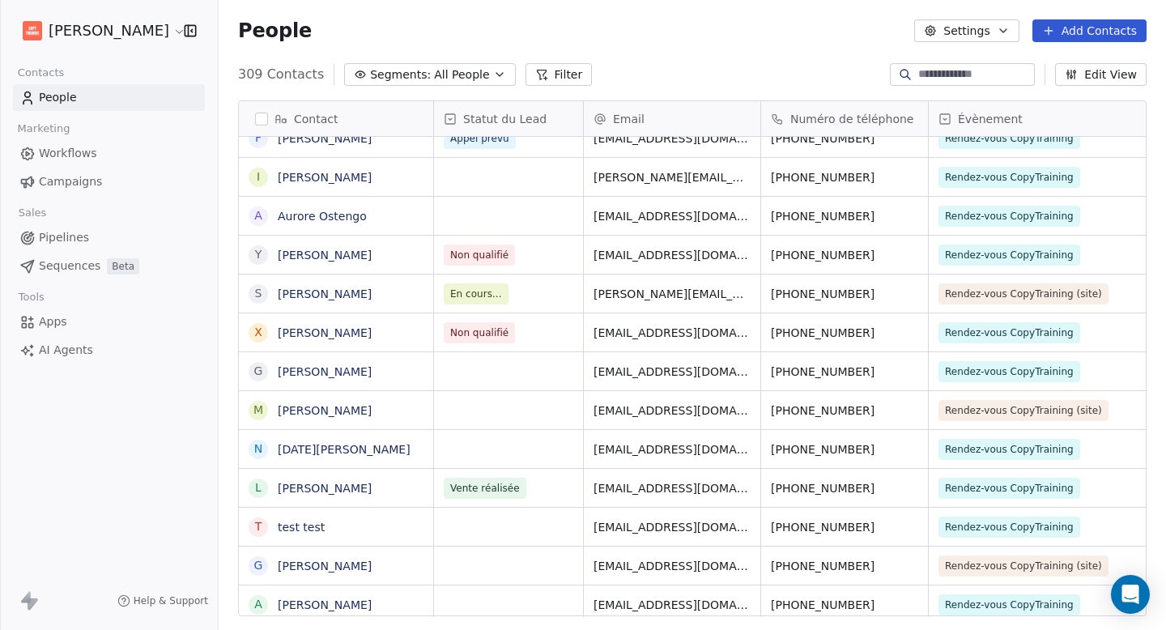
click at [488, 368] on div "grid" at bounding box center [508, 371] width 149 height 38
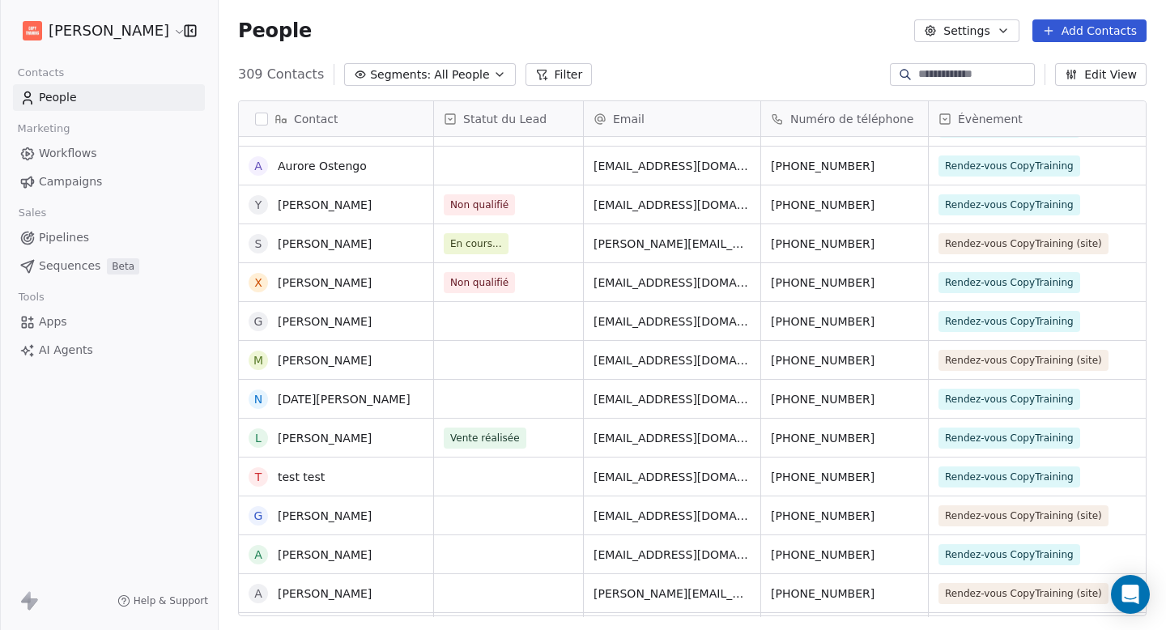
scroll to position [419, 0]
drag, startPoint x: 544, startPoint y: 306, endPoint x: 538, endPoint y: 317, distance: 13.1
click at [535, 319] on div "grid" at bounding box center [508, 321] width 149 height 38
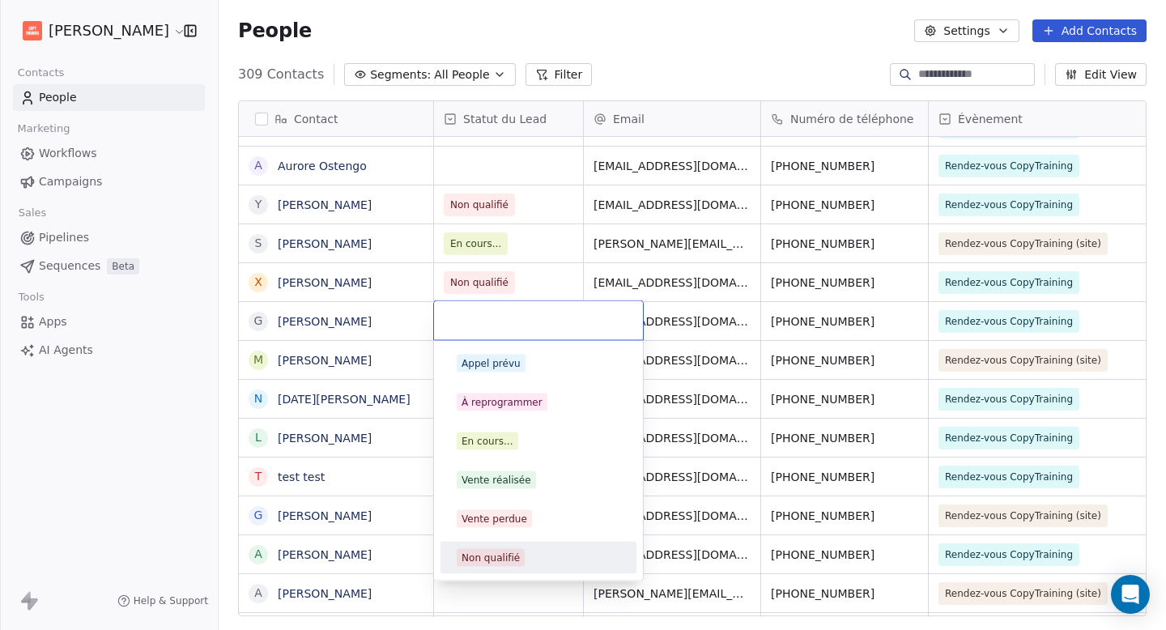
click at [514, 559] on div "Non qualifié" at bounding box center [491, 558] width 58 height 15
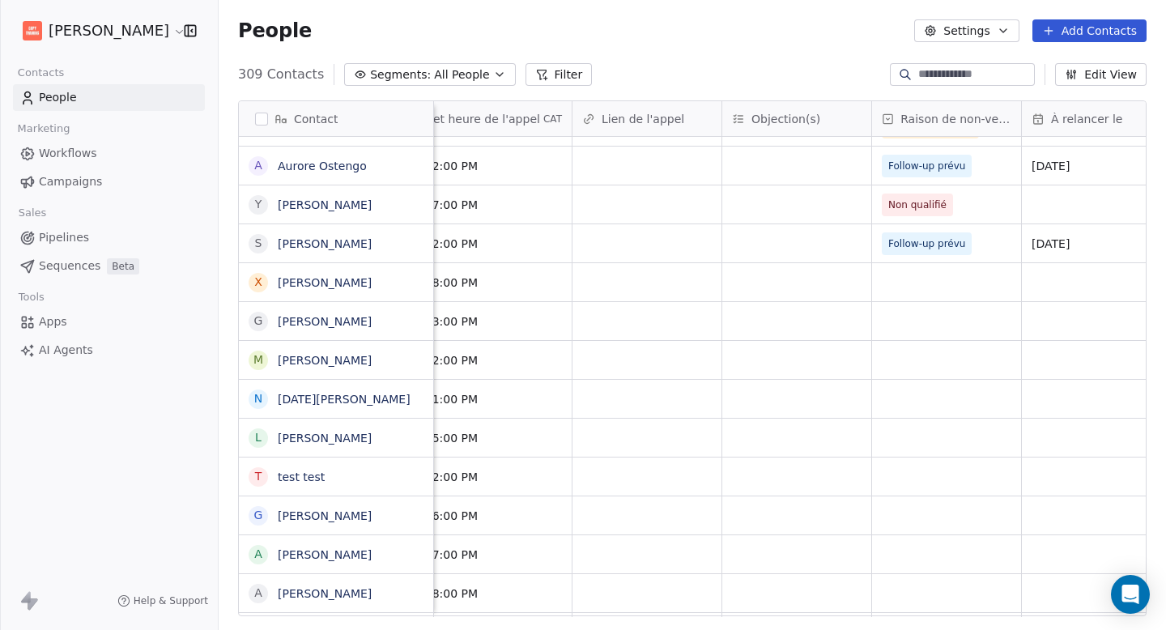
scroll to position [0, 1399]
click at [893, 326] on div "grid" at bounding box center [945, 321] width 149 height 38
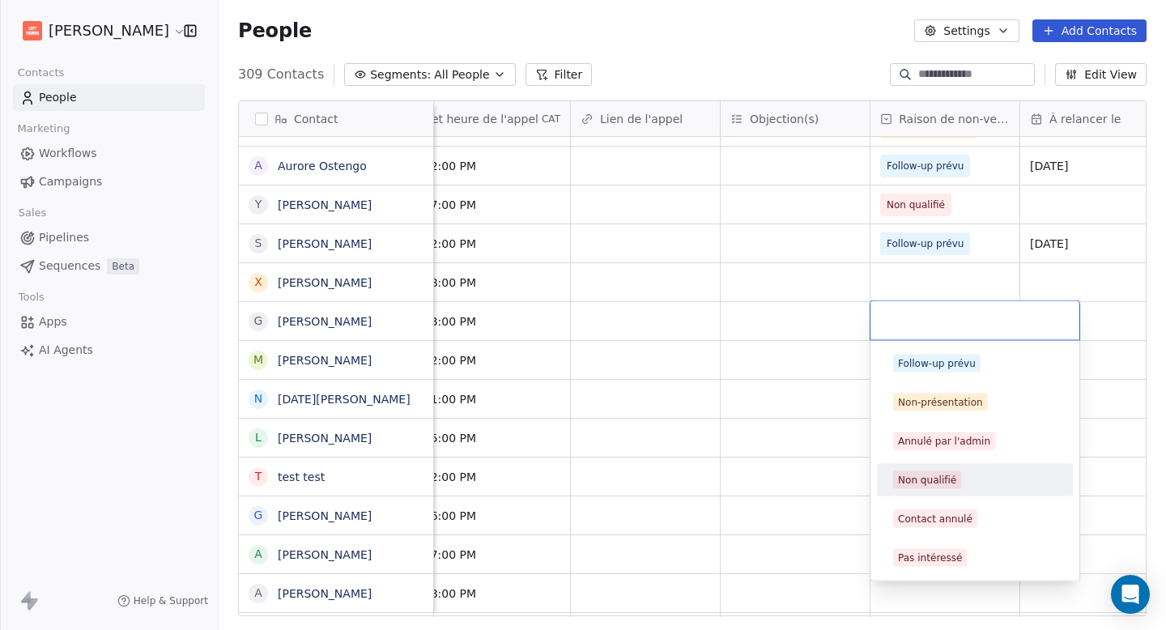
click at [948, 487] on span "Non qualifié" at bounding box center [927, 480] width 68 height 18
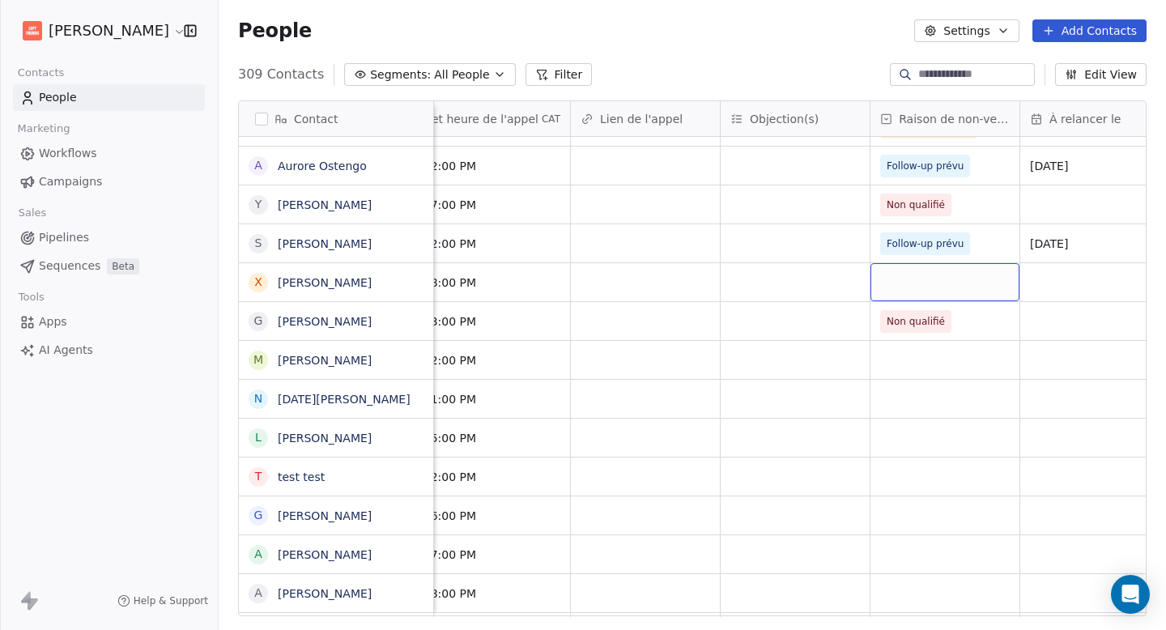
click at [927, 290] on div "grid" at bounding box center [945, 282] width 149 height 38
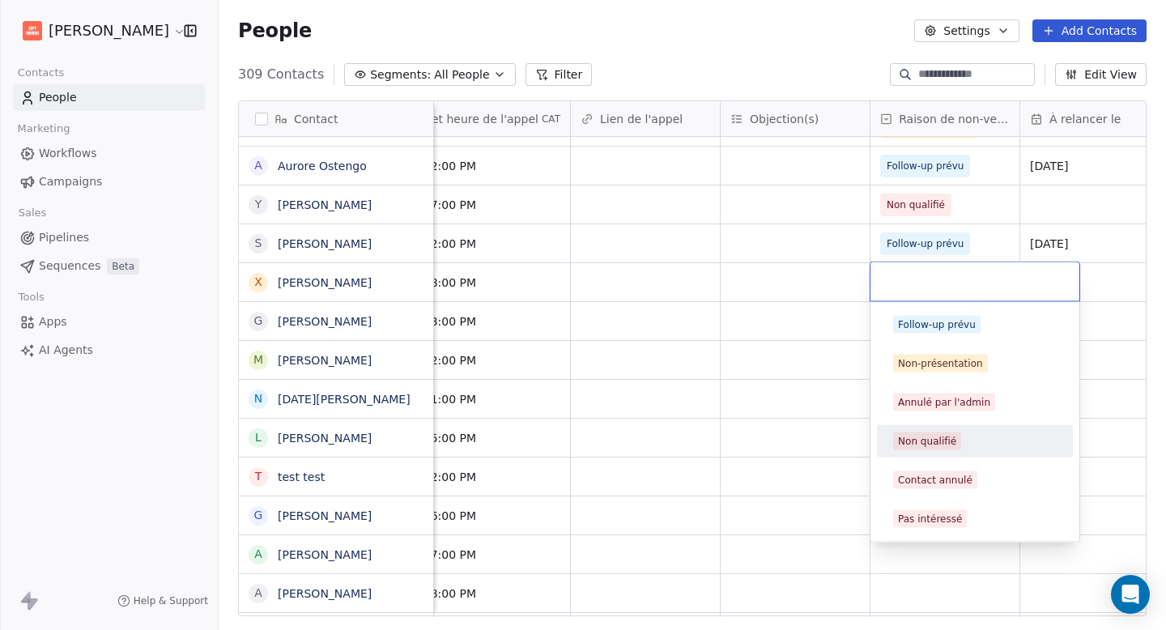
click at [938, 445] on div "Non qualifié" at bounding box center [927, 441] width 58 height 15
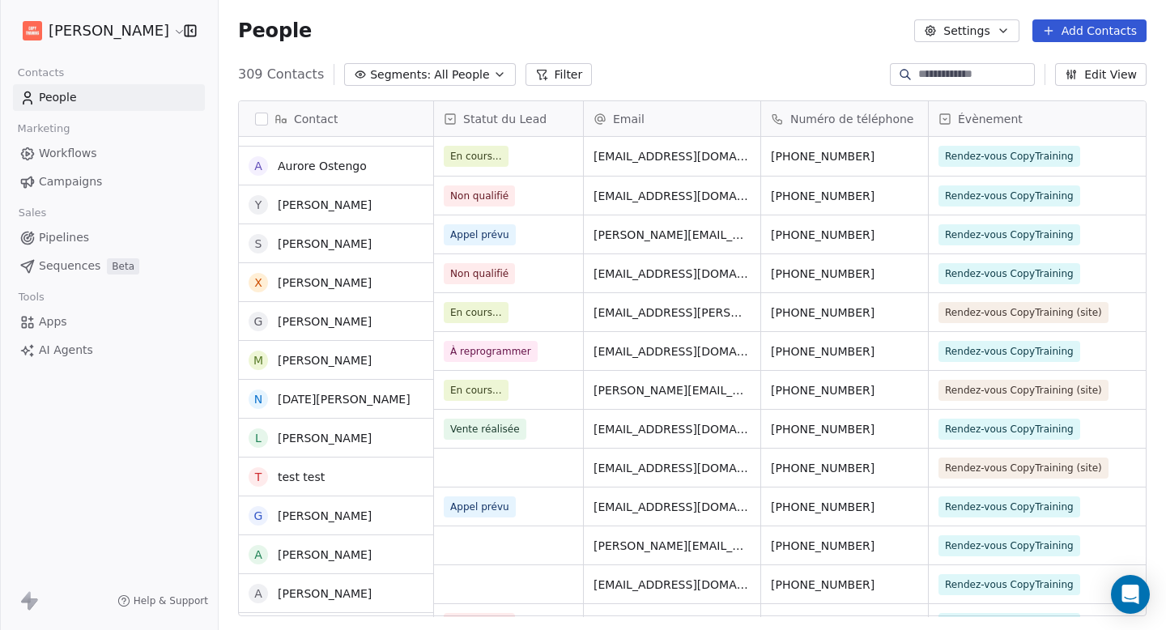
scroll to position [0, 0]
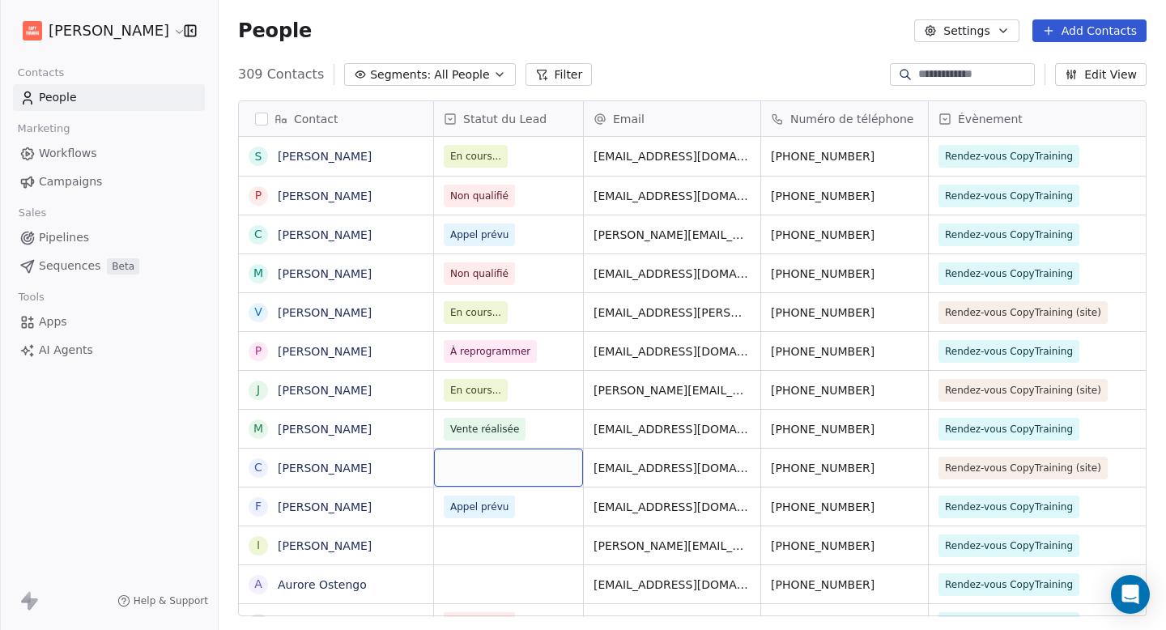
click at [501, 470] on div "grid" at bounding box center [508, 468] width 149 height 38
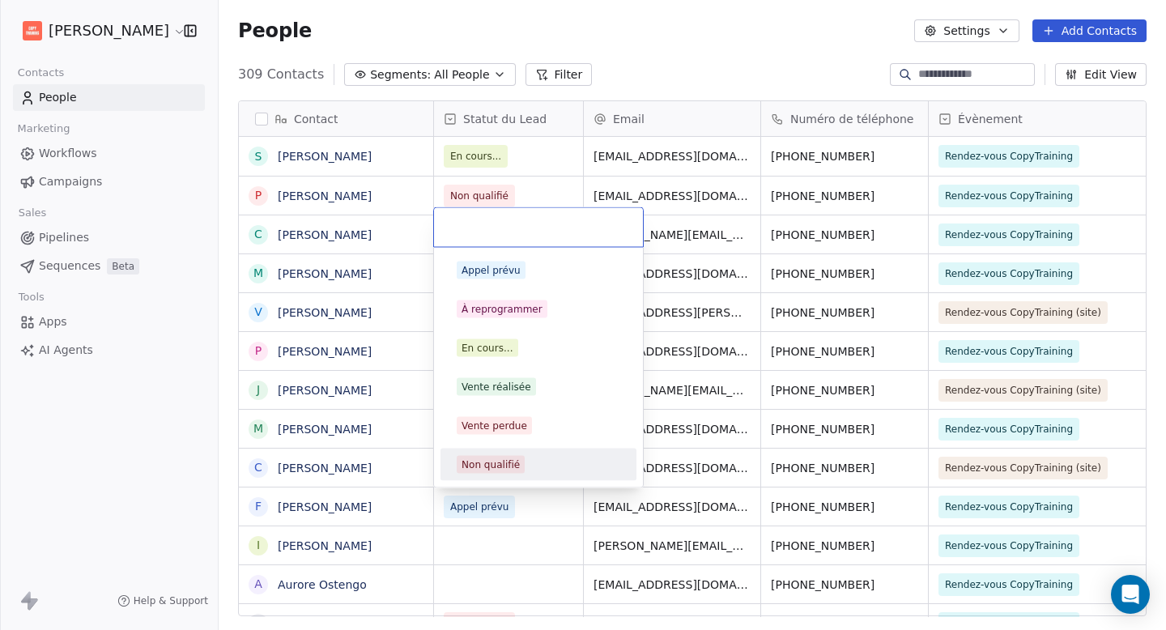
click at [510, 460] on div "Non qualifié" at bounding box center [491, 465] width 58 height 15
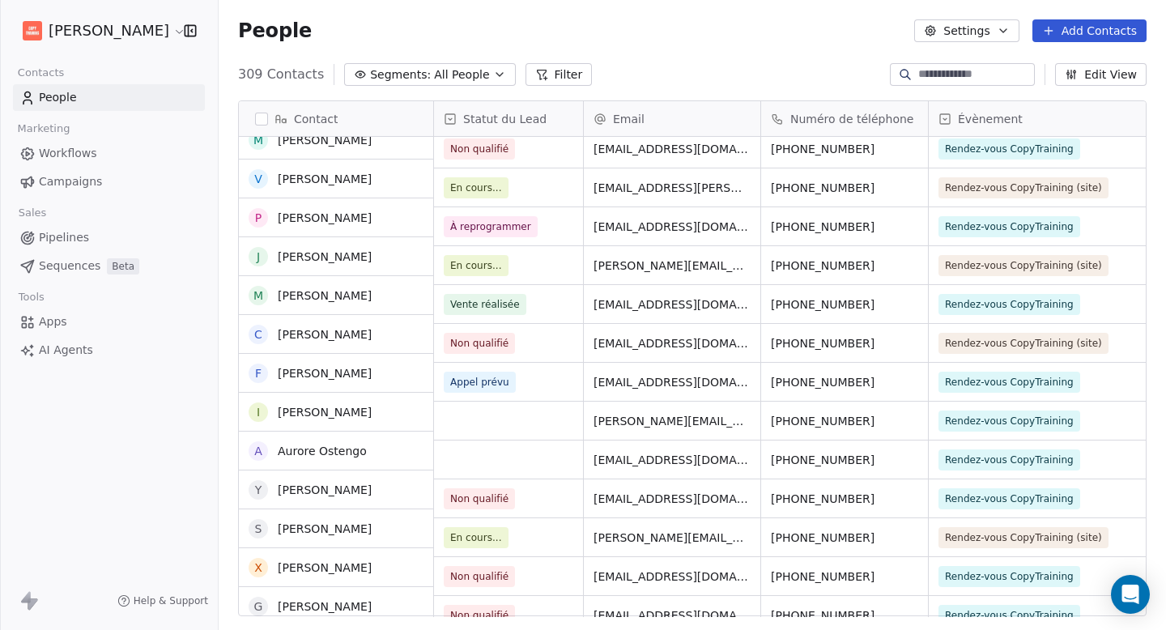
scroll to position [134, 0]
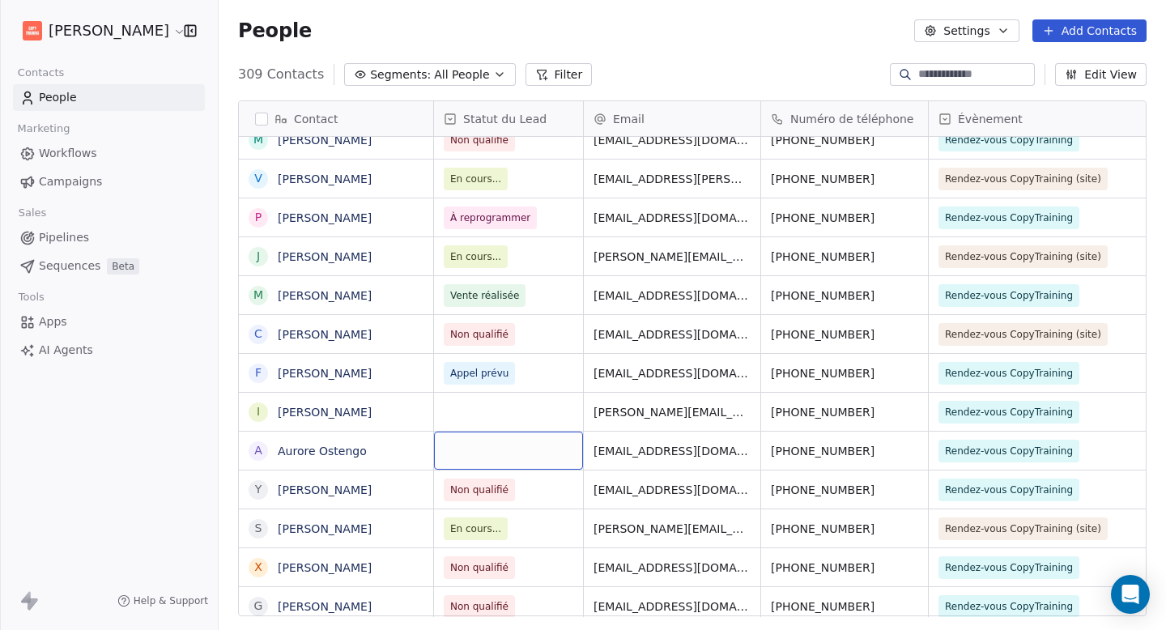
click at [525, 451] on div "grid" at bounding box center [508, 451] width 149 height 38
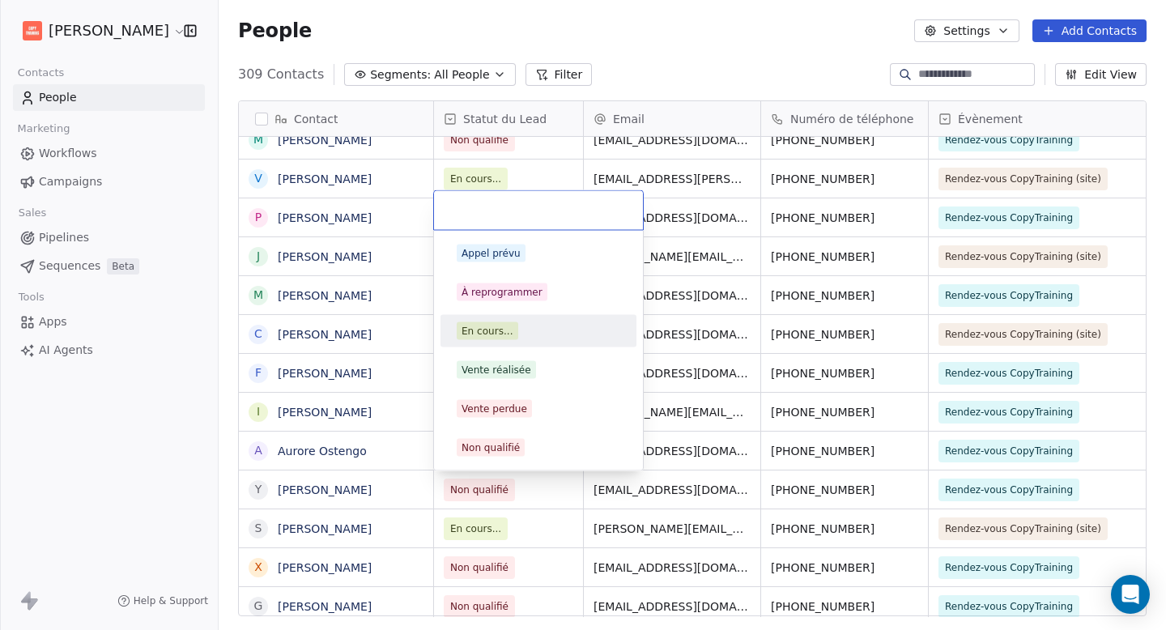
click at [507, 335] on div "En cours..." at bounding box center [488, 331] width 52 height 15
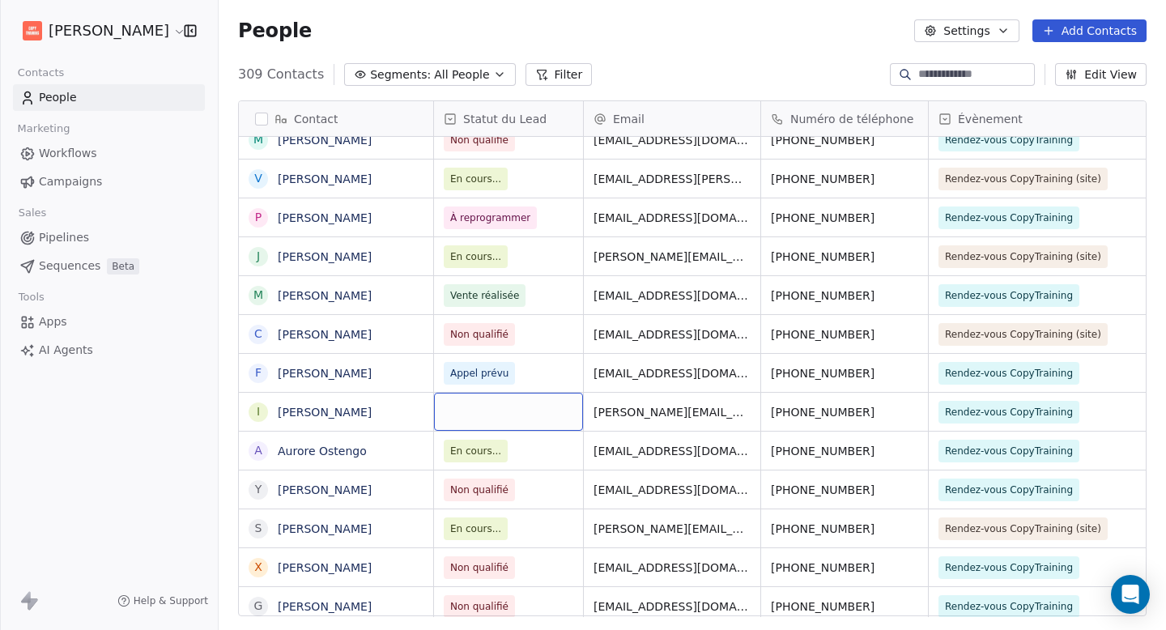
click at [522, 419] on div "grid" at bounding box center [508, 412] width 149 height 38
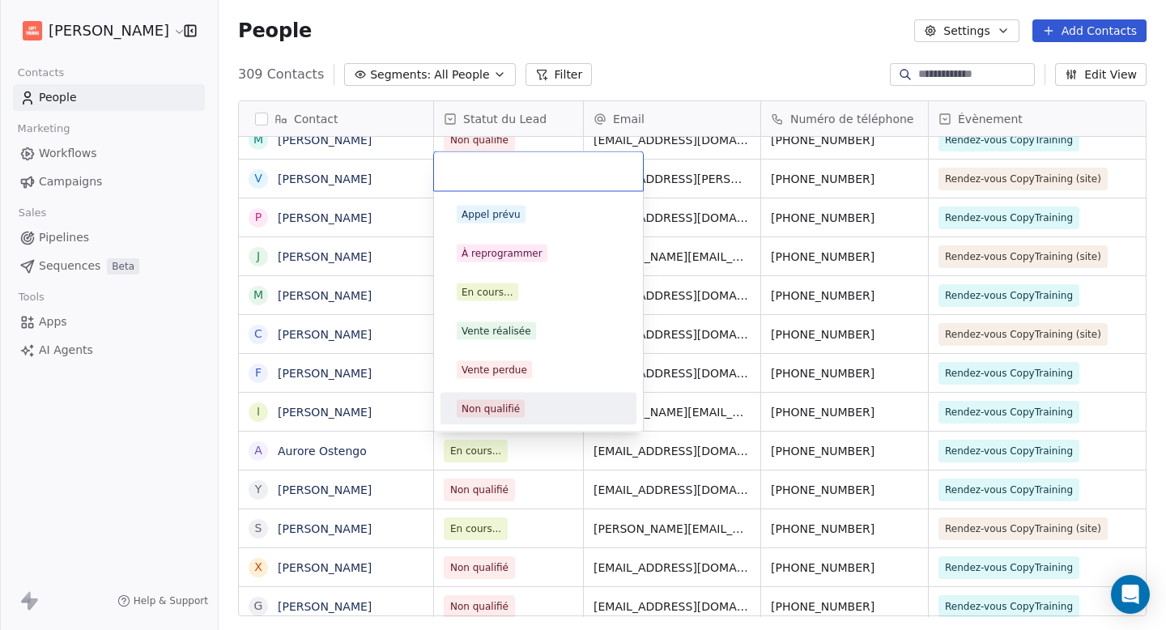
click at [520, 415] on span "Non qualifié" at bounding box center [491, 409] width 68 height 18
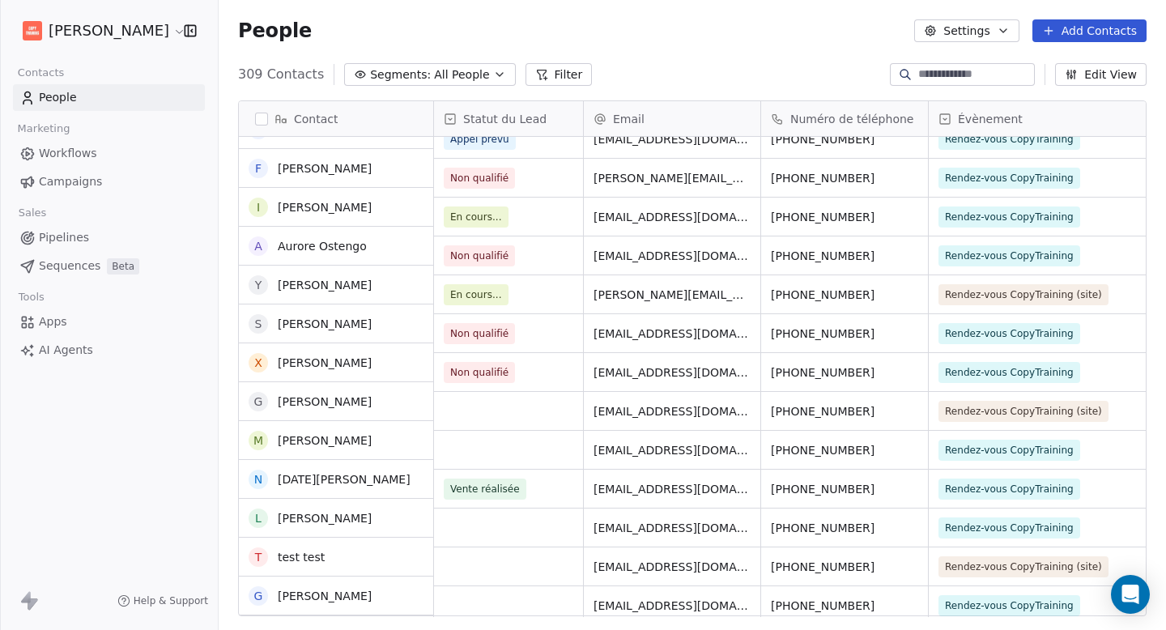
scroll to position [368, 0]
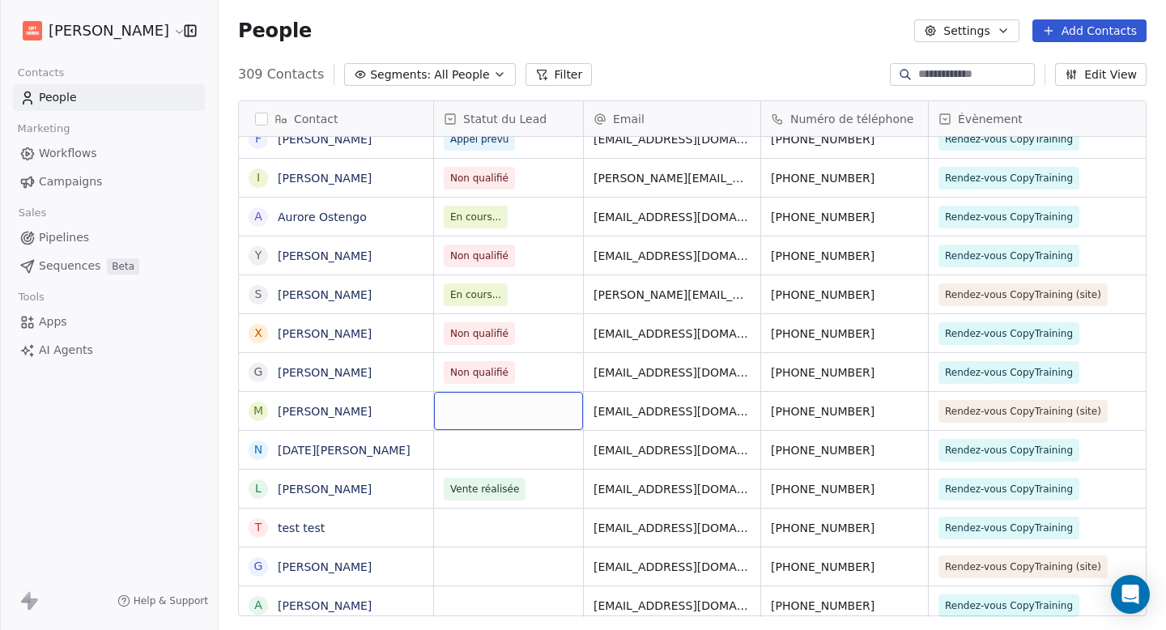
click at [496, 420] on div "grid" at bounding box center [508, 411] width 149 height 38
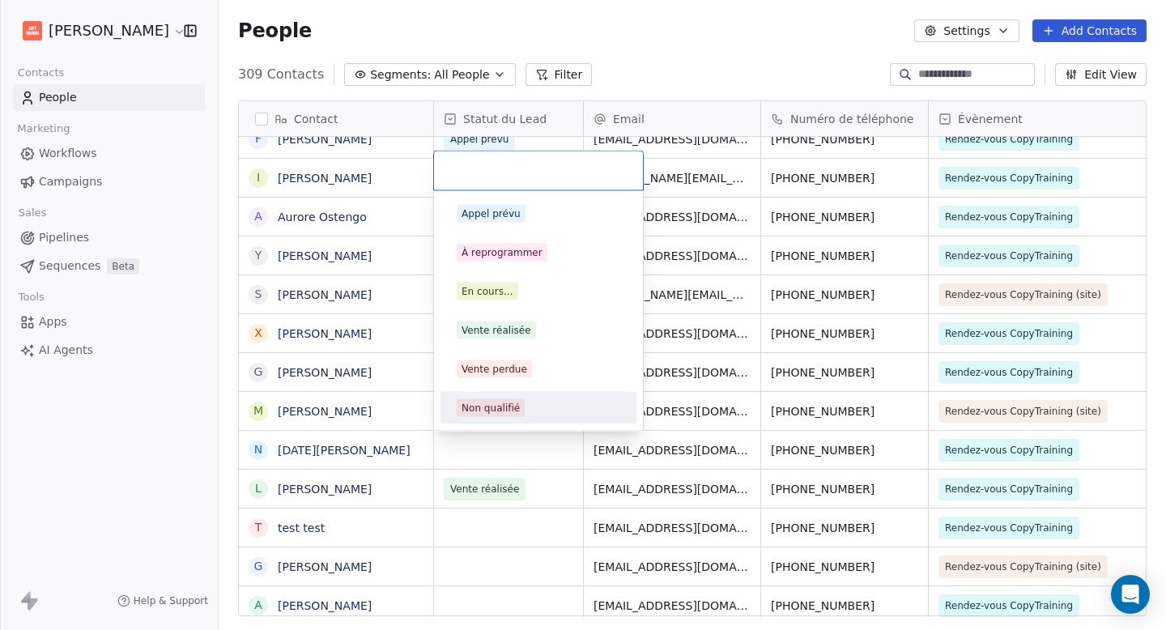
click at [503, 411] on div "Non qualifié" at bounding box center [491, 408] width 58 height 15
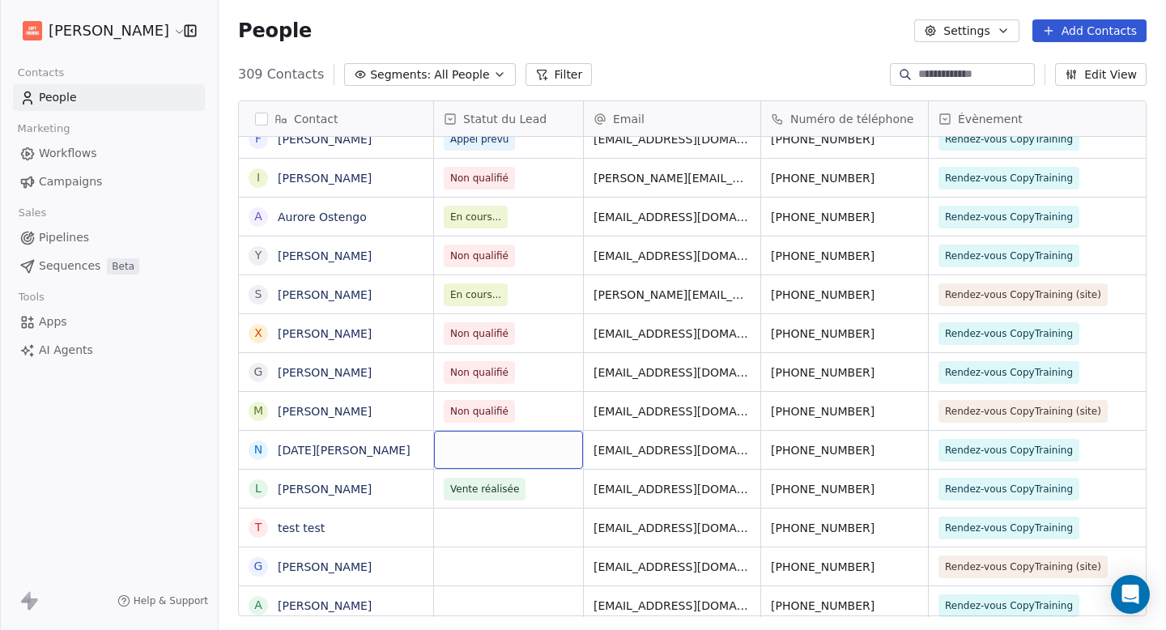
click at [515, 455] on div "grid" at bounding box center [508, 450] width 149 height 38
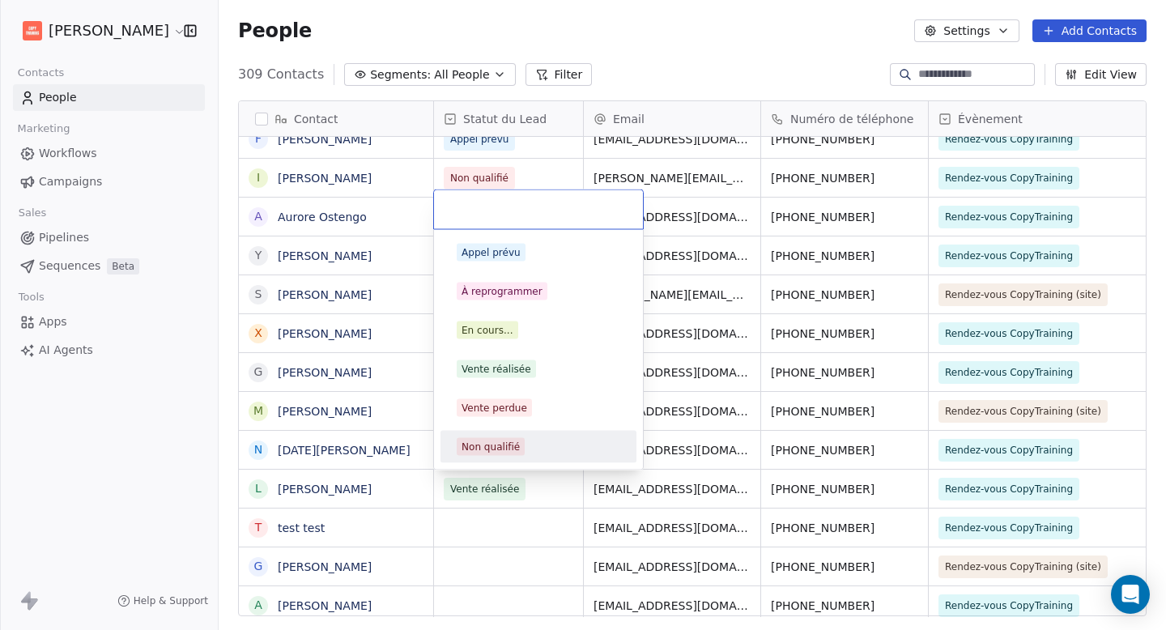
click at [511, 452] on div "Non qualifié" at bounding box center [491, 447] width 58 height 15
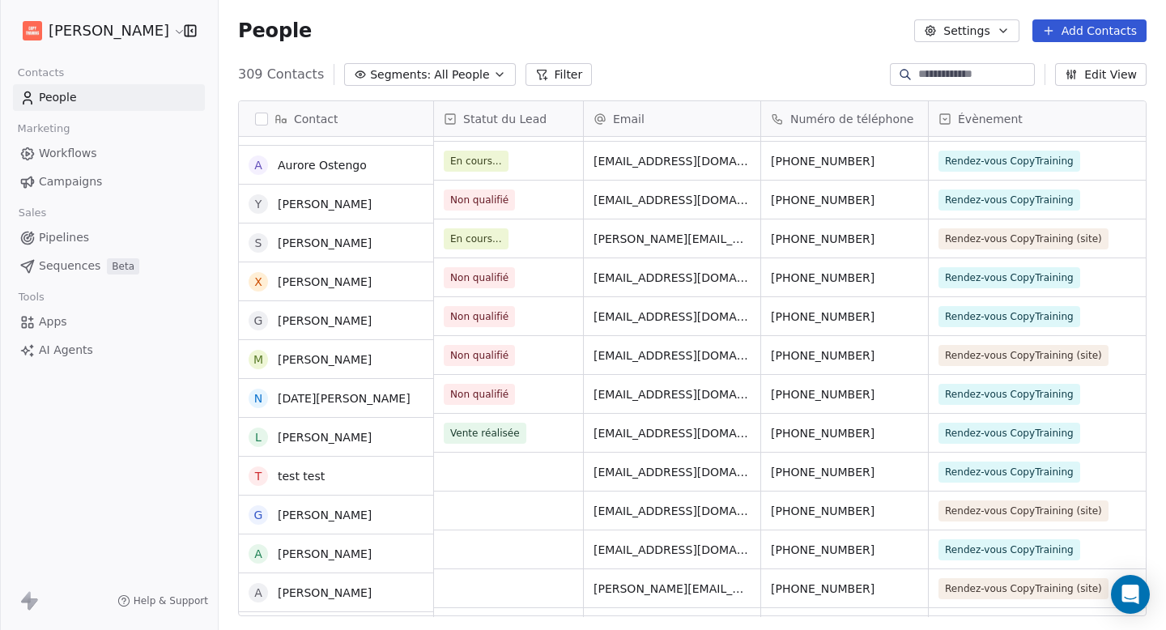
scroll to position [424, 0]
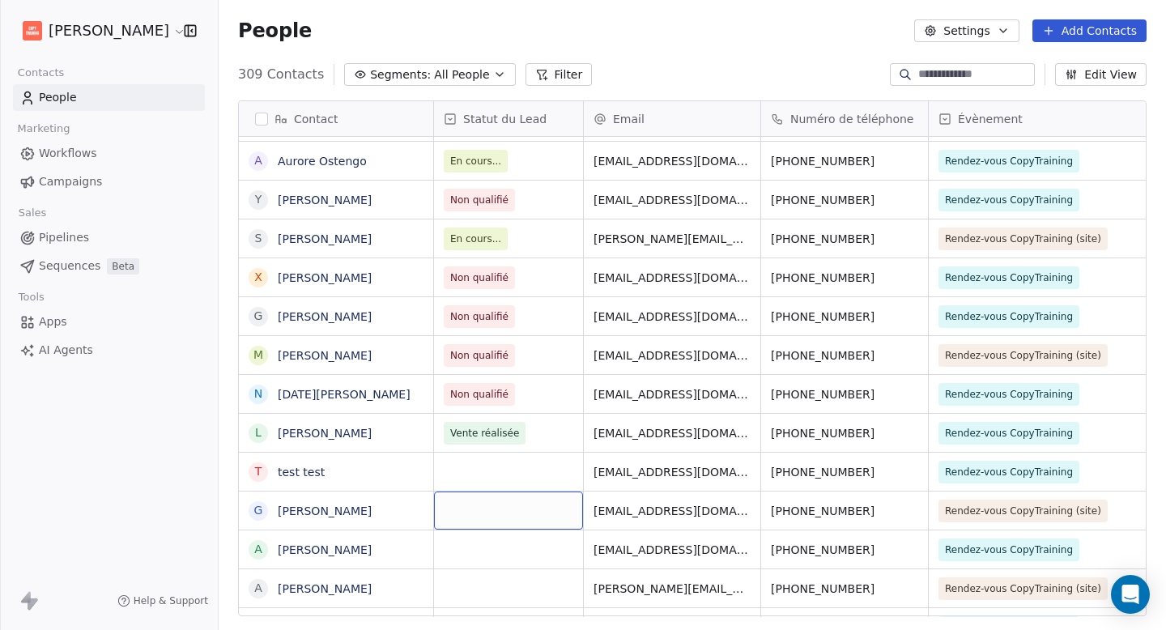
click at [492, 502] on div "grid" at bounding box center [508, 511] width 149 height 38
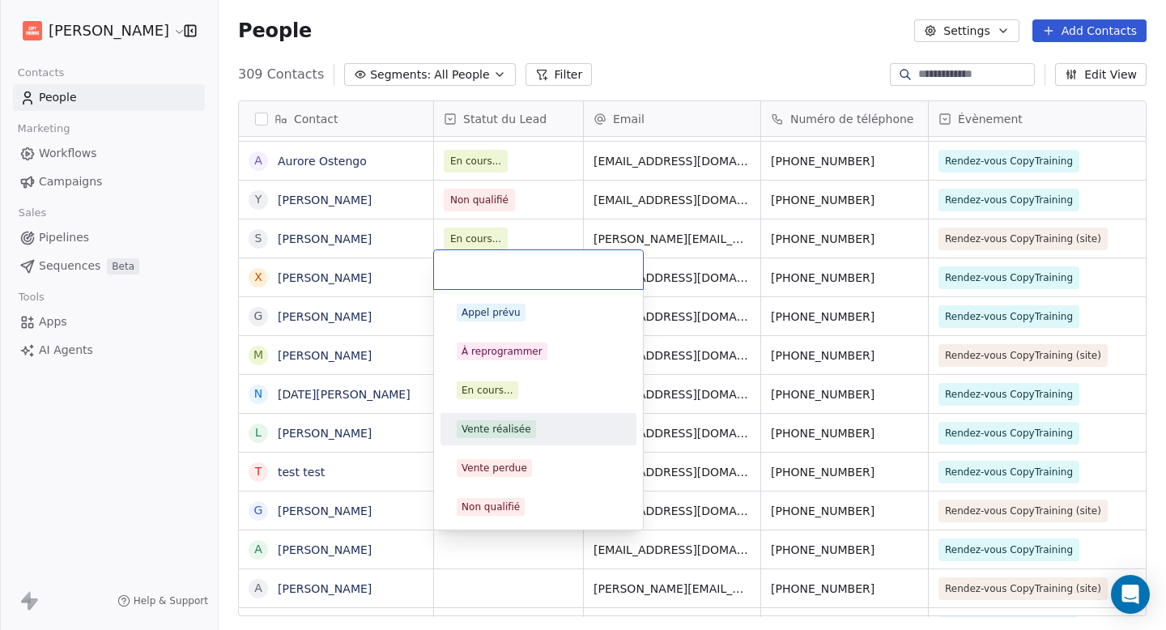
click at [493, 422] on div "Vente réalisée" at bounding box center [497, 429] width 70 height 15
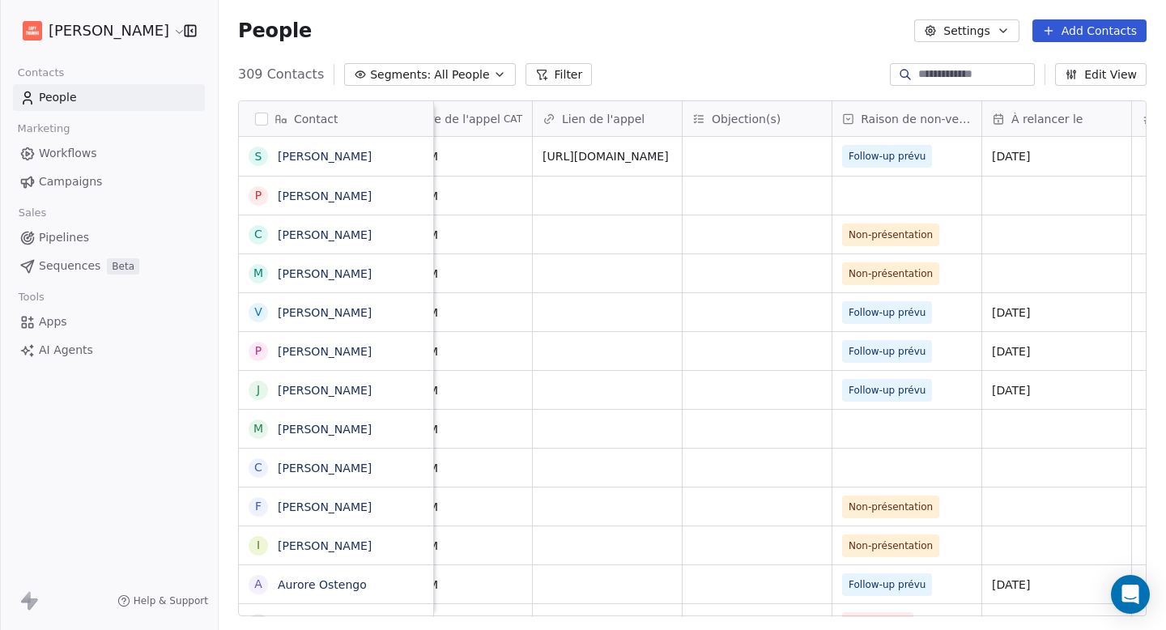
scroll to position [0, 1481]
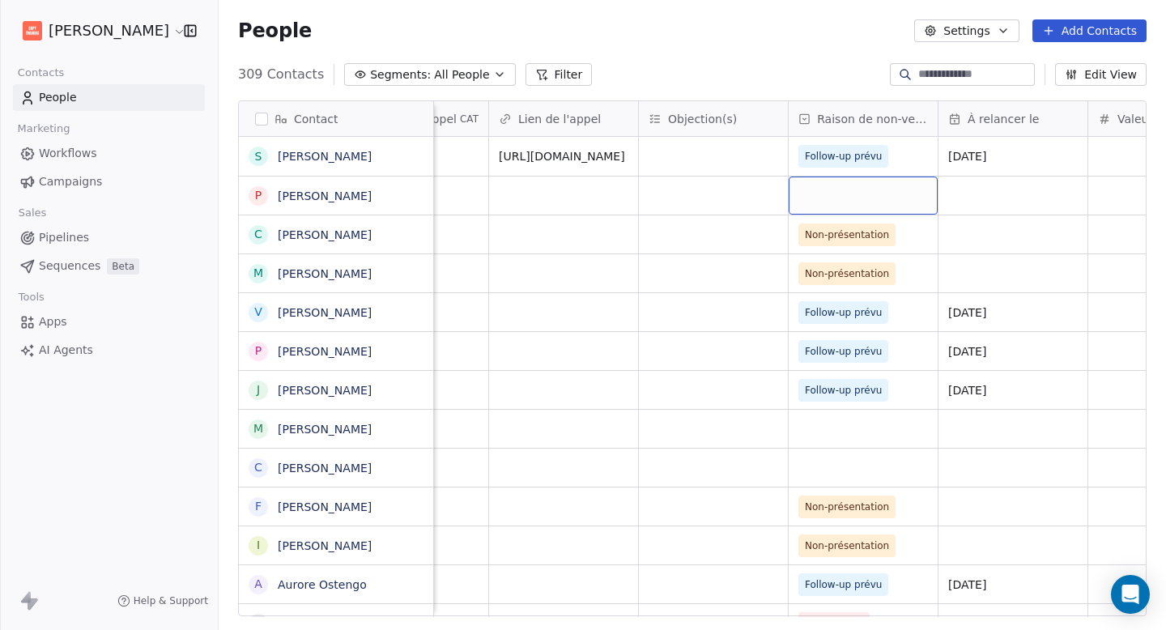
click at [806, 185] on div "grid" at bounding box center [863, 196] width 149 height 38
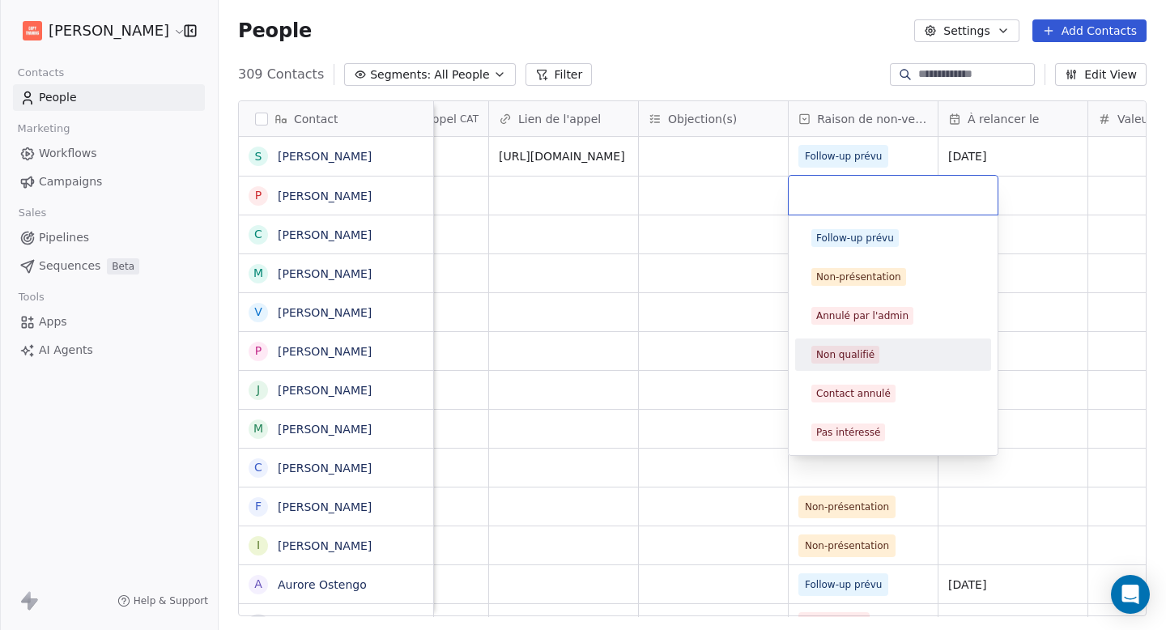
click at [867, 347] on div "Non qualifié" at bounding box center [845, 354] width 58 height 15
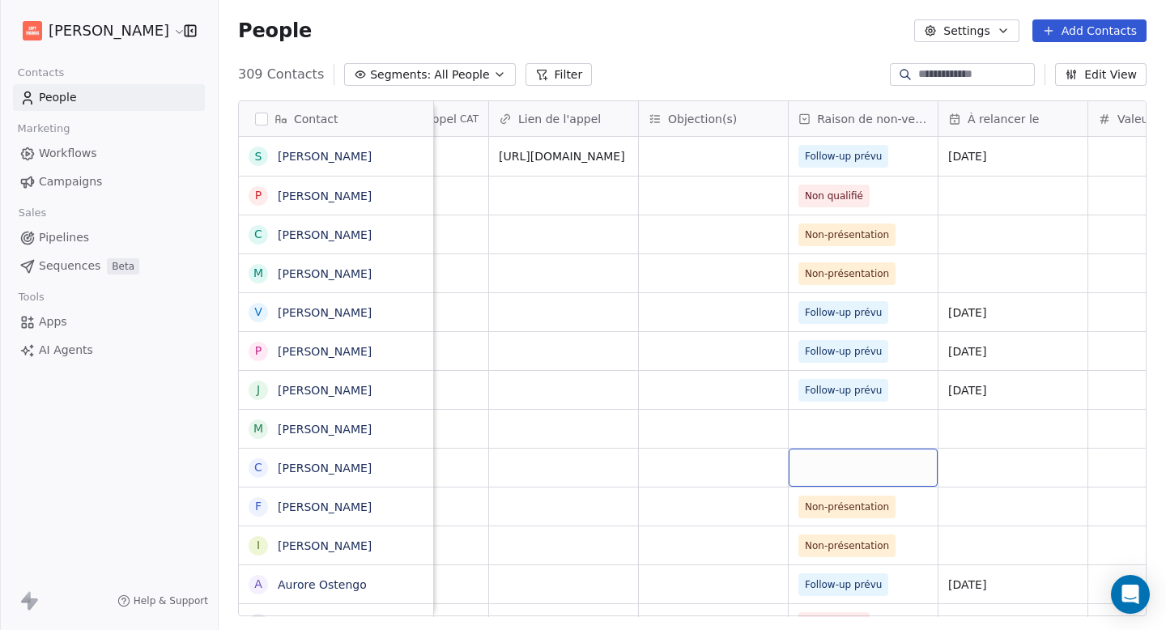
click at [854, 465] on div "grid" at bounding box center [863, 468] width 149 height 38
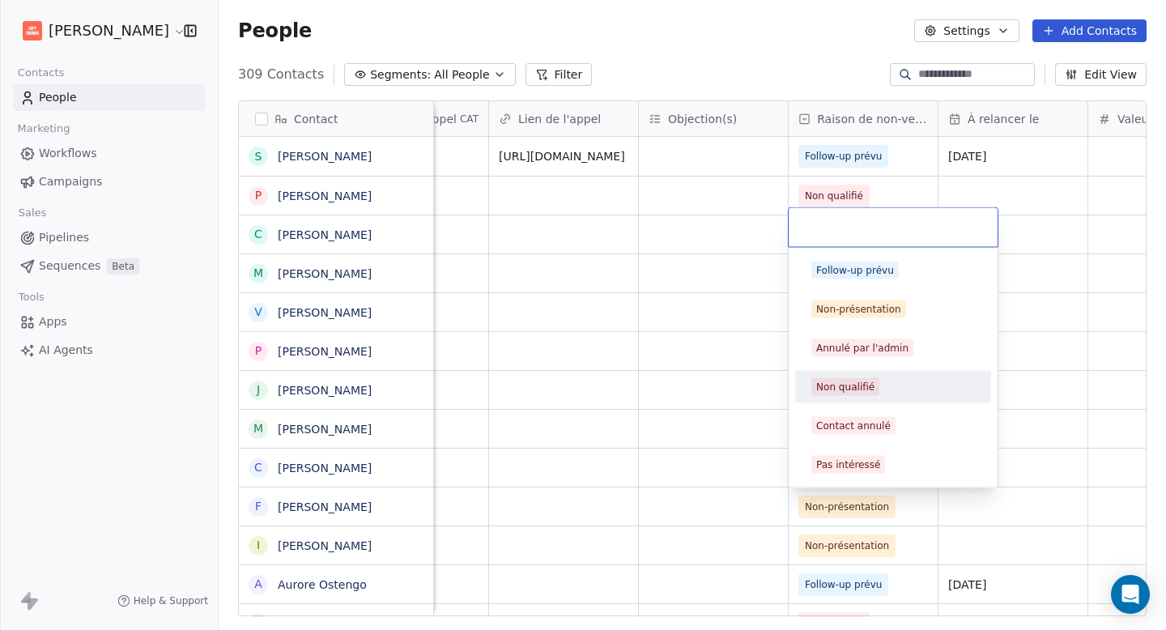
click at [872, 384] on span "Non qualifié" at bounding box center [846, 387] width 68 height 18
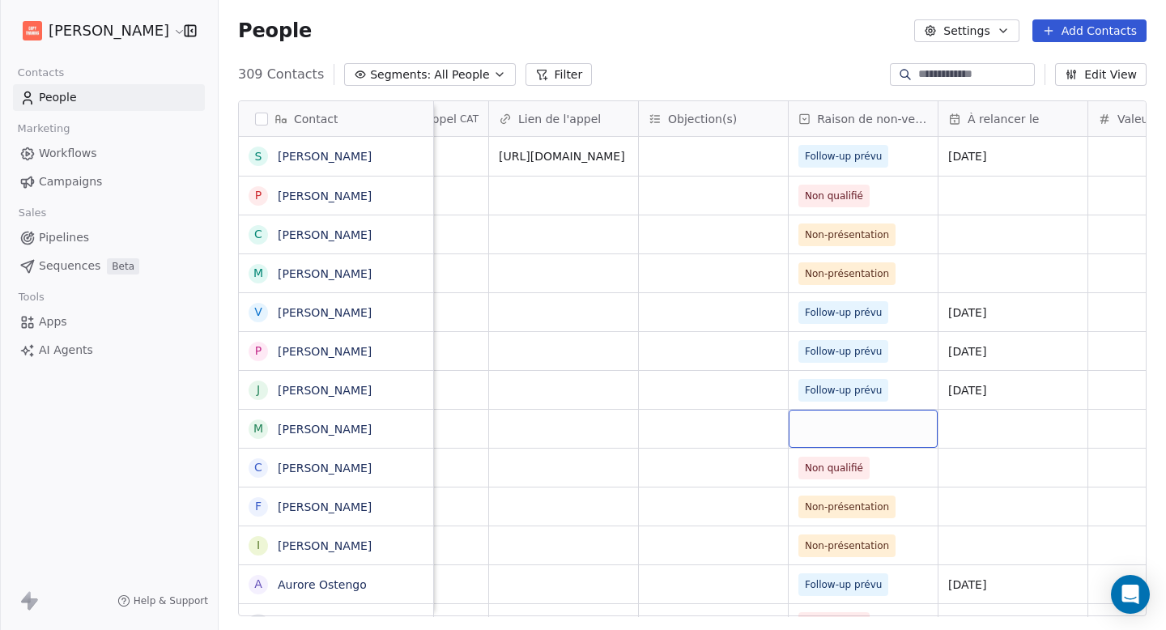
click at [897, 432] on div "grid" at bounding box center [863, 429] width 149 height 38
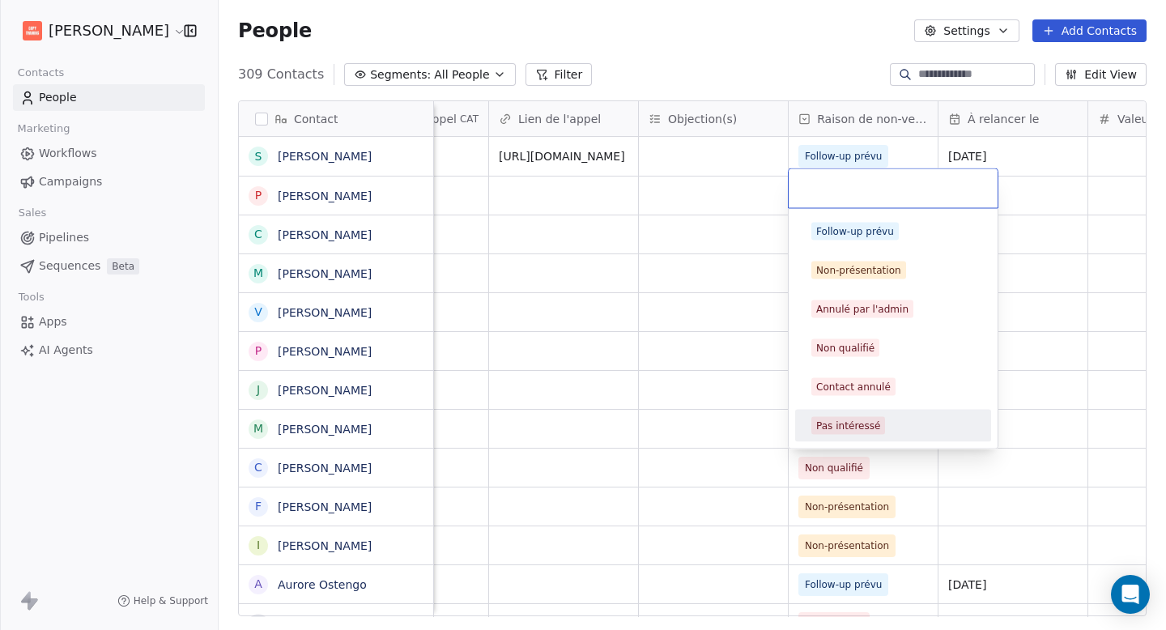
click at [1008, 458] on html "[PERSON_NAME] Contacts People Marketing Workflows Campaigns Sales Pipelines Seq…" at bounding box center [583, 315] width 1166 height 630
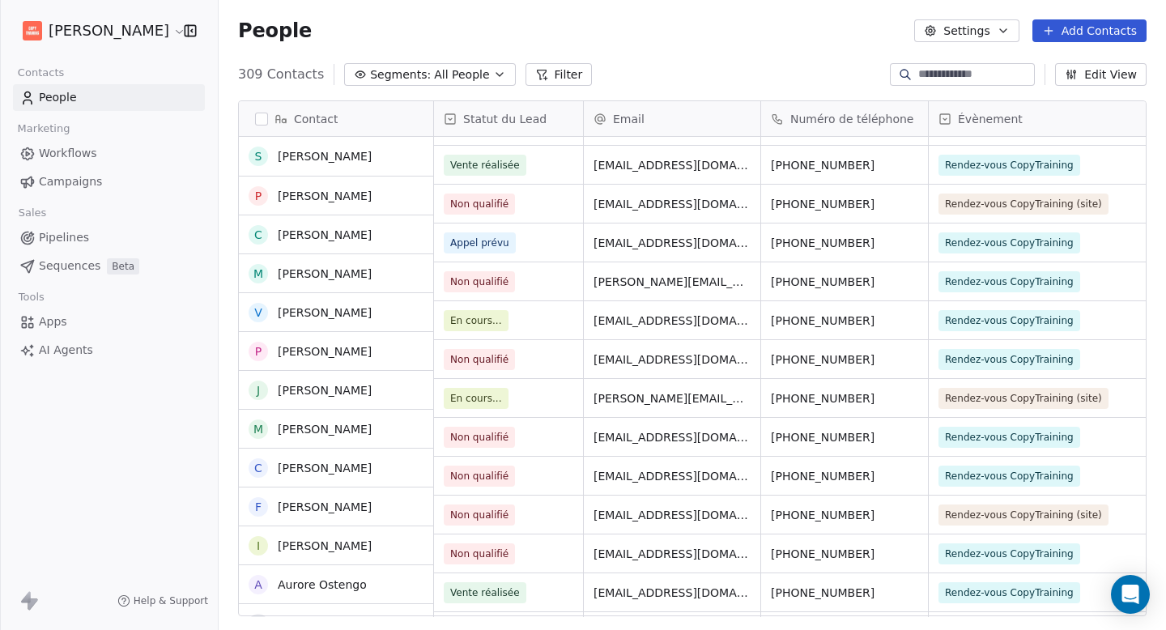
scroll to position [264, 0]
